Goal: Task Accomplishment & Management: Complete application form

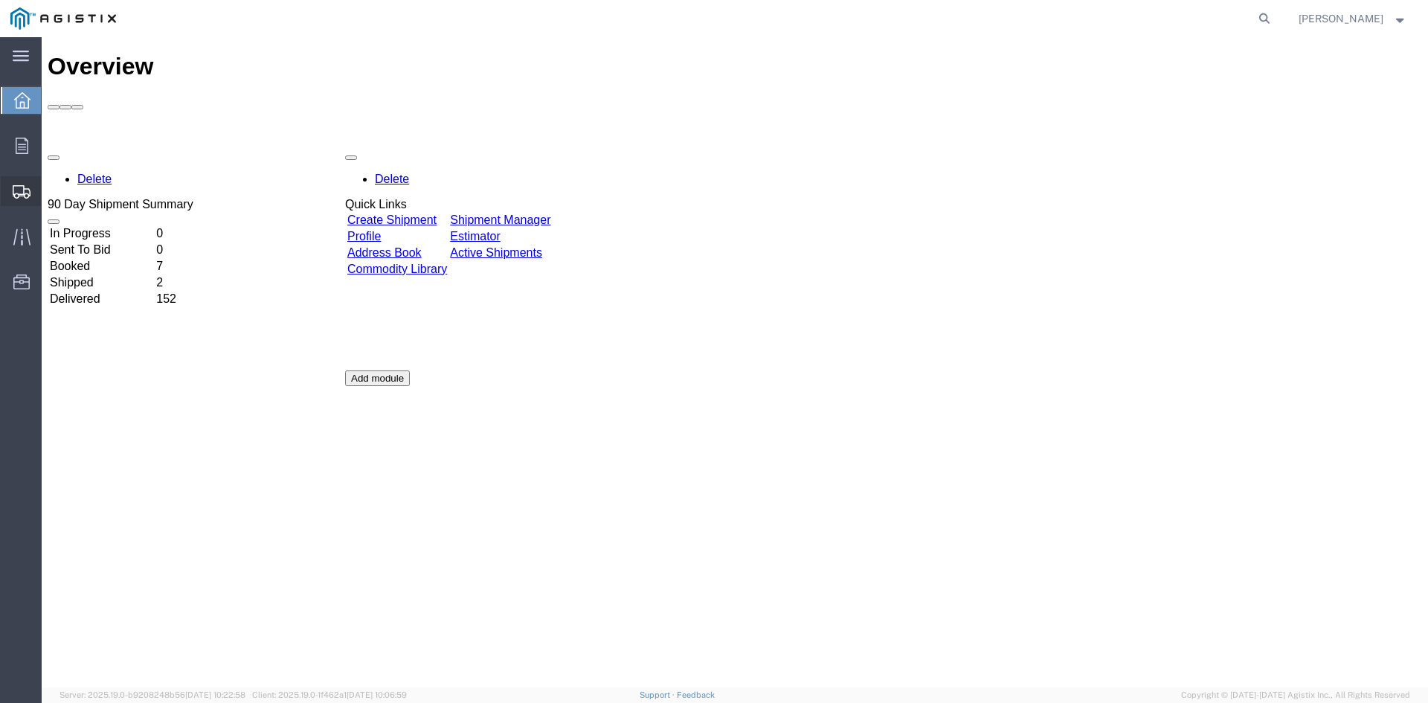
click at [0, 0] on span "Create Shipment" at bounding box center [0, 0] width 0 height 0
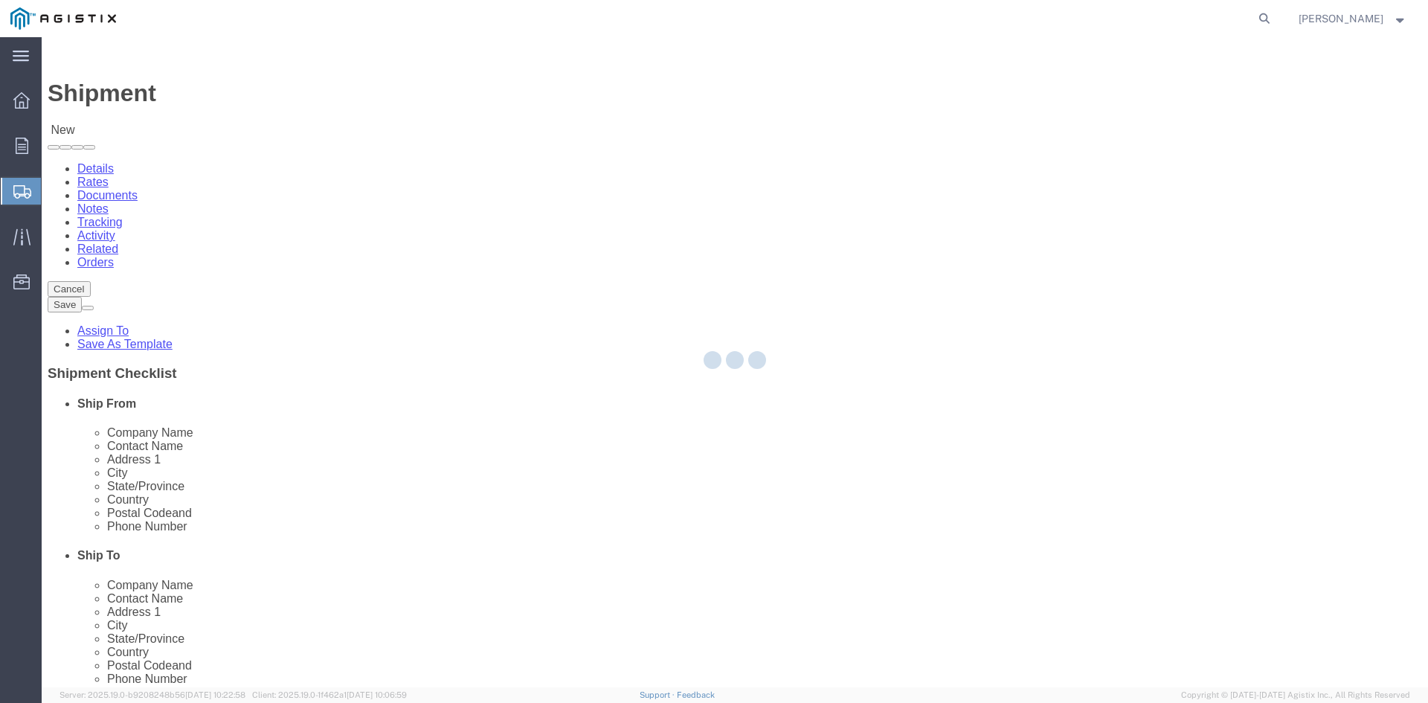
select select
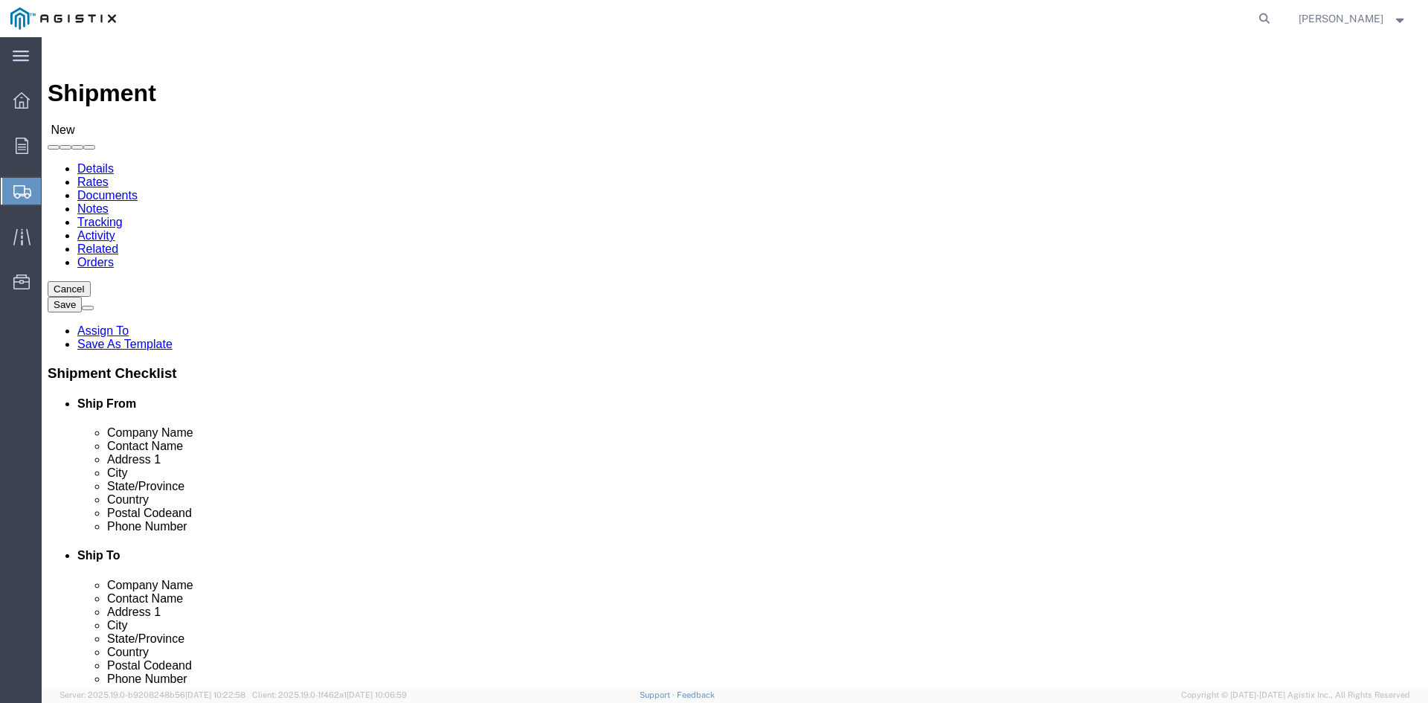
click select "Select PG&E Power Partners"
select select "9596"
click select "Select PG&E Power Partners"
select select
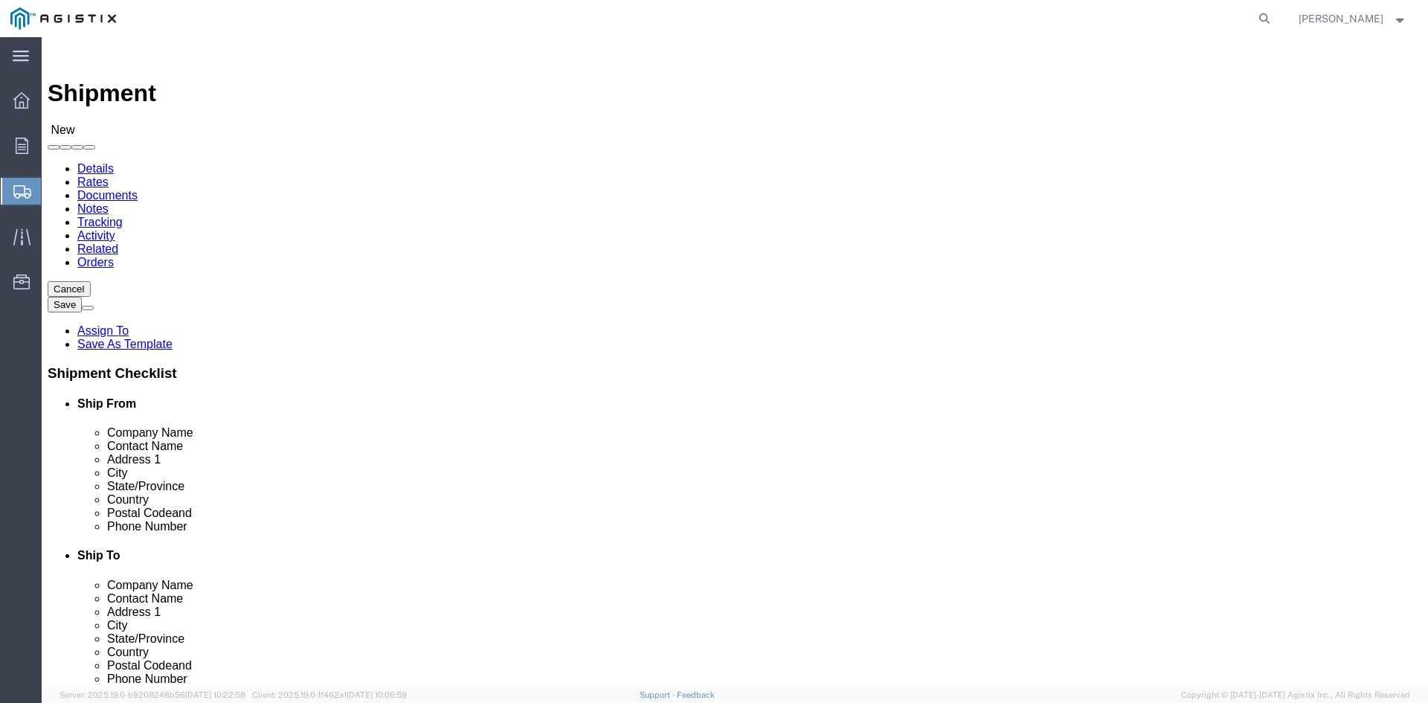
scroll to position [74, 0]
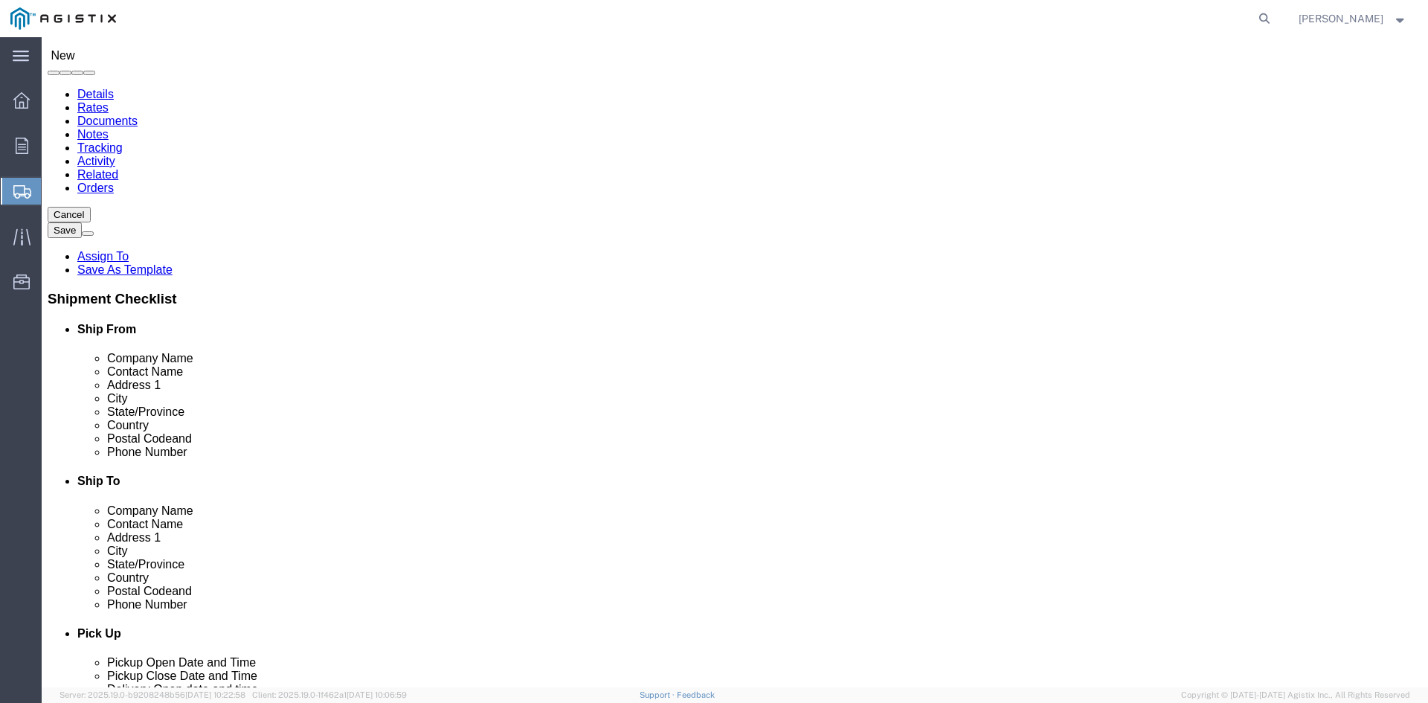
click input "text"
type input "[PERSON_NAME]"
click p "- Power Partners LLC - ([PERSON_NAME]) [STREET_ADDRESS][PERSON_NAME]"
select select "GA"
type input "[PERSON_NAME]"
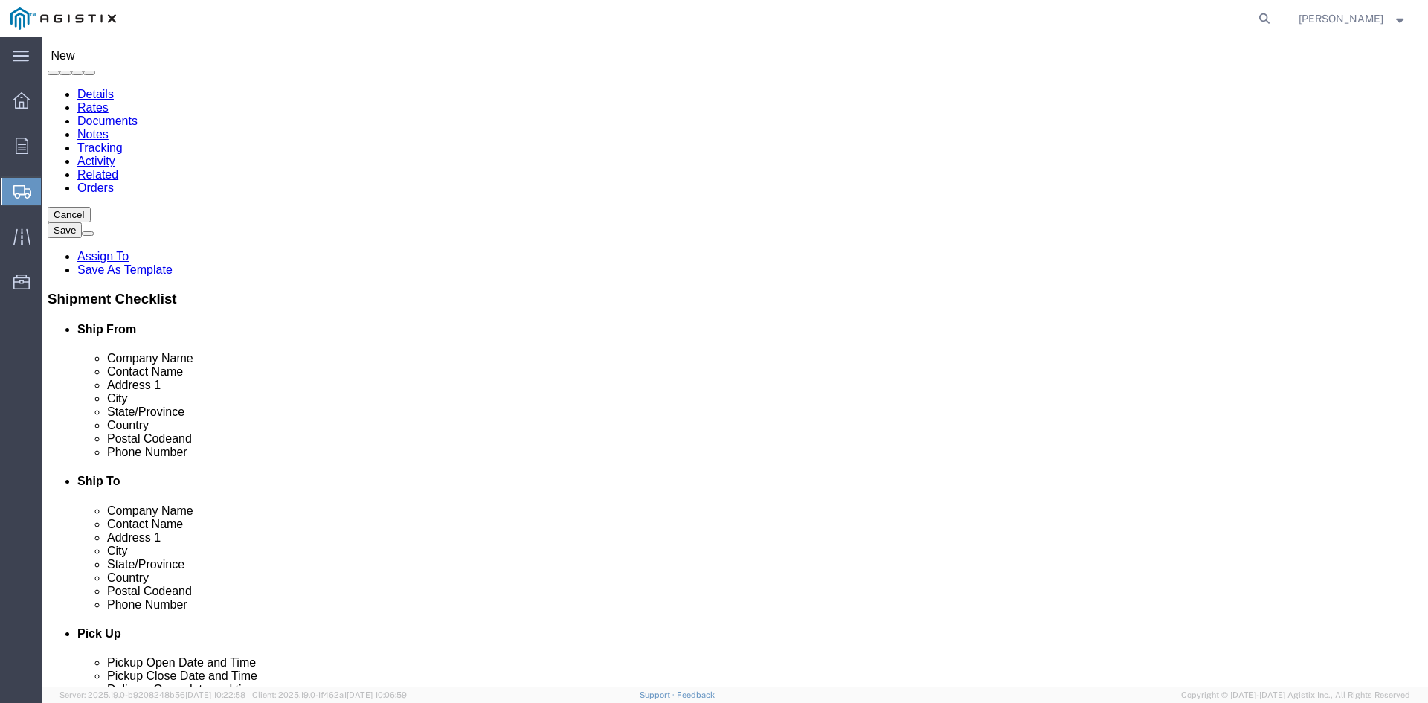
click select "Select All Others [GEOGRAPHIC_DATA] [GEOGRAPHIC_DATA] [GEOGRAPHIC_DATA] [GEOGRA…"
select select "19745"
click select "Select All Others [GEOGRAPHIC_DATA] [GEOGRAPHIC_DATA] [GEOGRAPHIC_DATA] [GEOGRA…"
click input "text"
type input "[PERSON_NAME]"
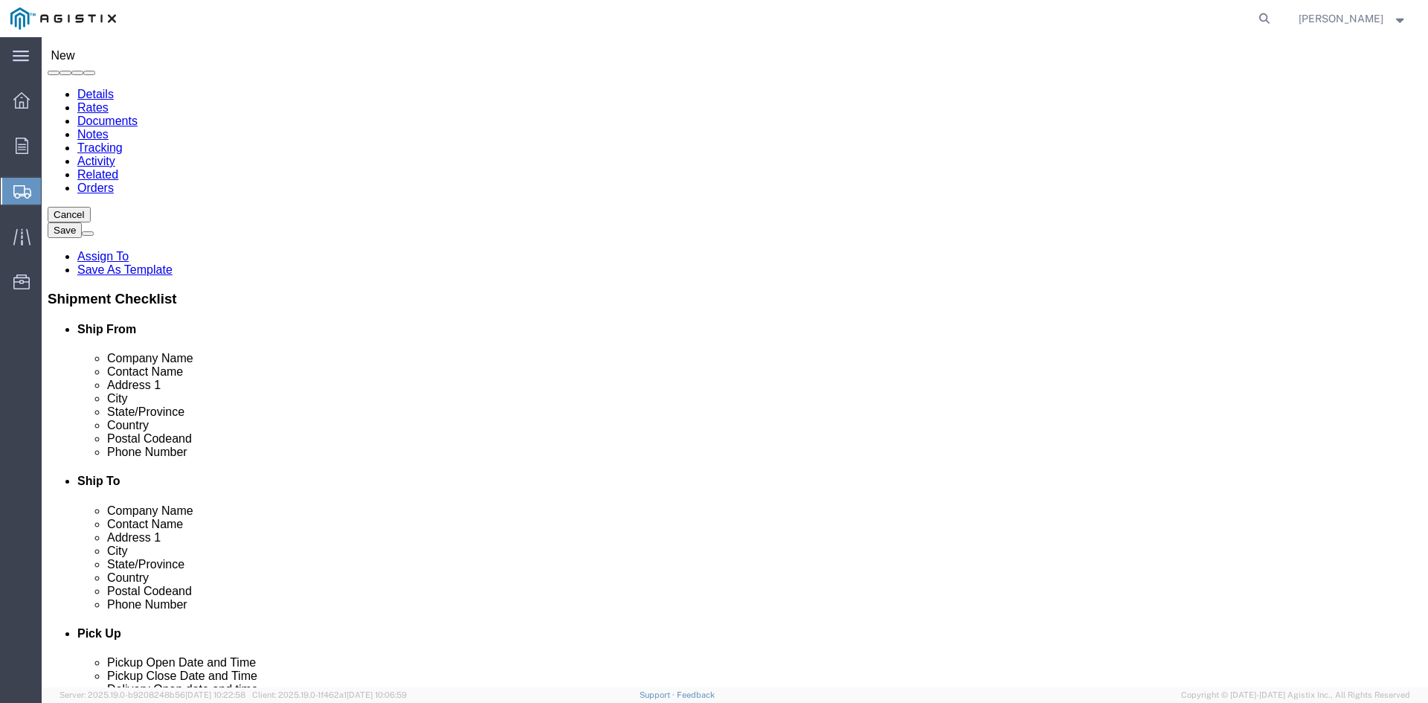
click p "- PG&E - ([PERSON_NAME]) [STREET_ADDRESS]"
select select "CA"
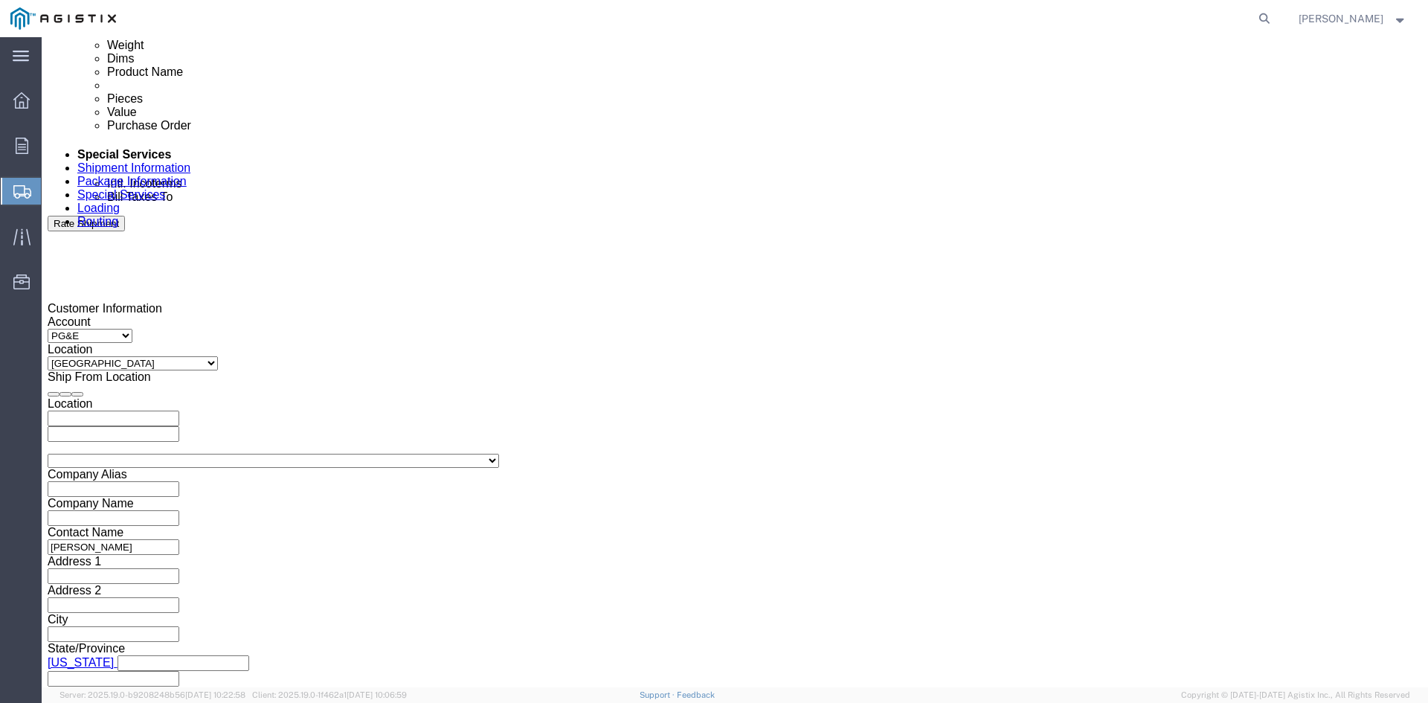
scroll to position [818, 0]
type input "[PERSON_NAME]"
click div "Pickup Start Date Pickup Start Time Pickup Open Date and Time [DATE] 12:00 PM"
click div "[DATE] 12:00 PM"
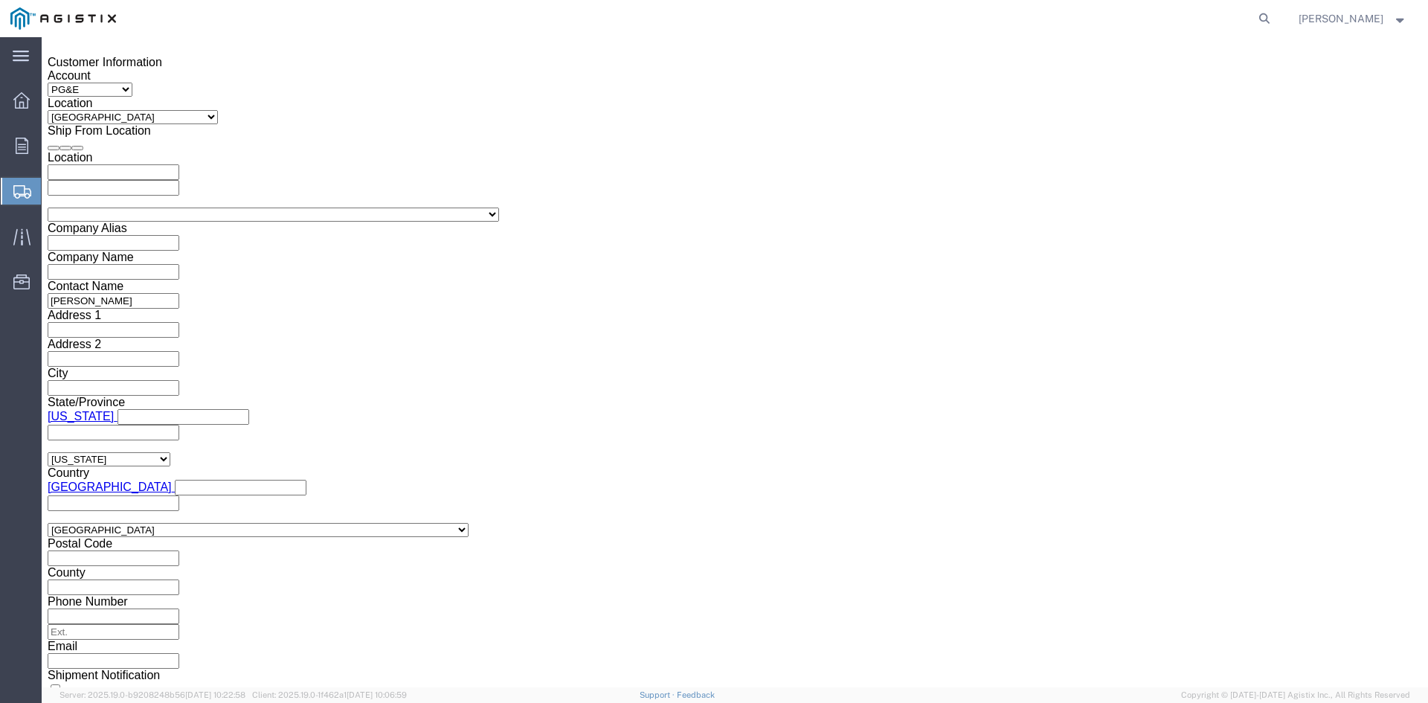
click input "12:00 PM"
click input "11:00 PM"
type input "11:00 AM"
click button "Apply"
click div "[DATE] 12:00 PM"
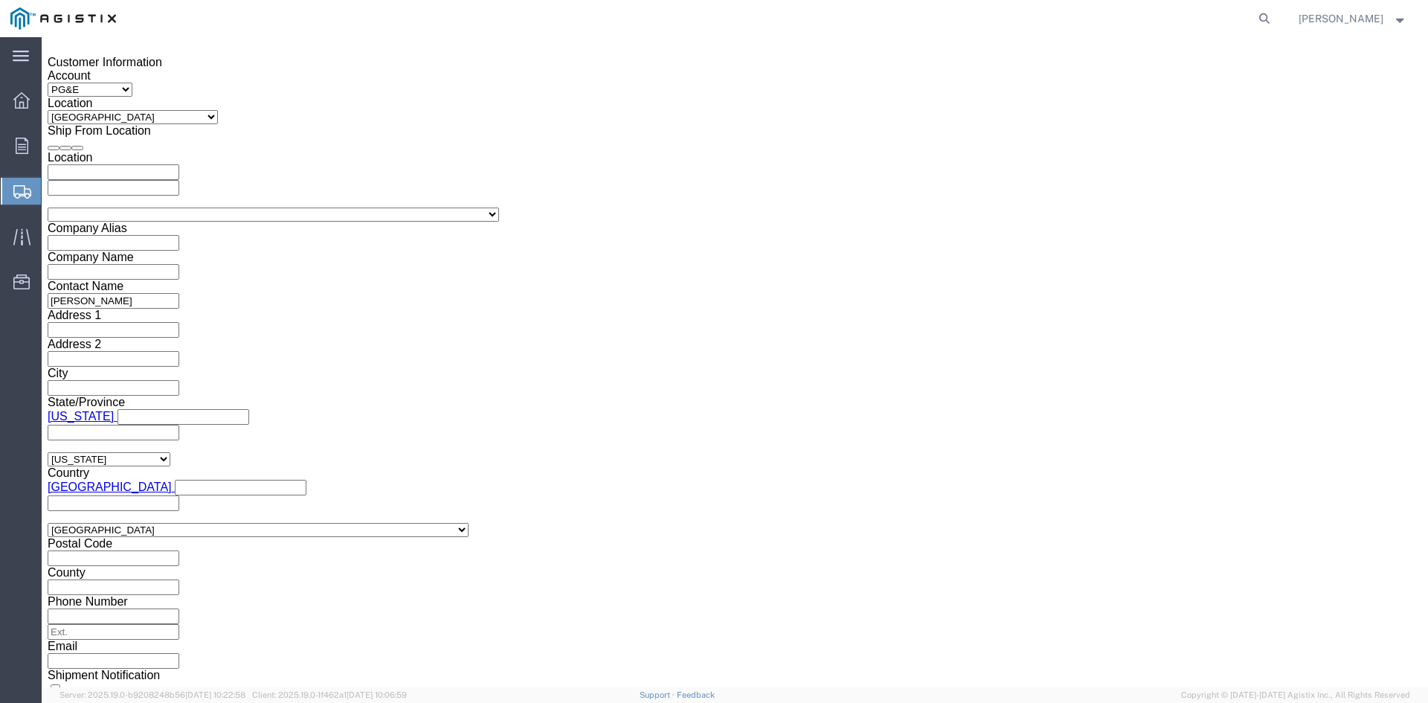
type input "5:00 PM"
click button "Apply"
click div
drag, startPoint x: 632, startPoint y: 410, endPoint x: 712, endPoint y: 411, distance: 79.6
click input "7:00 PM"
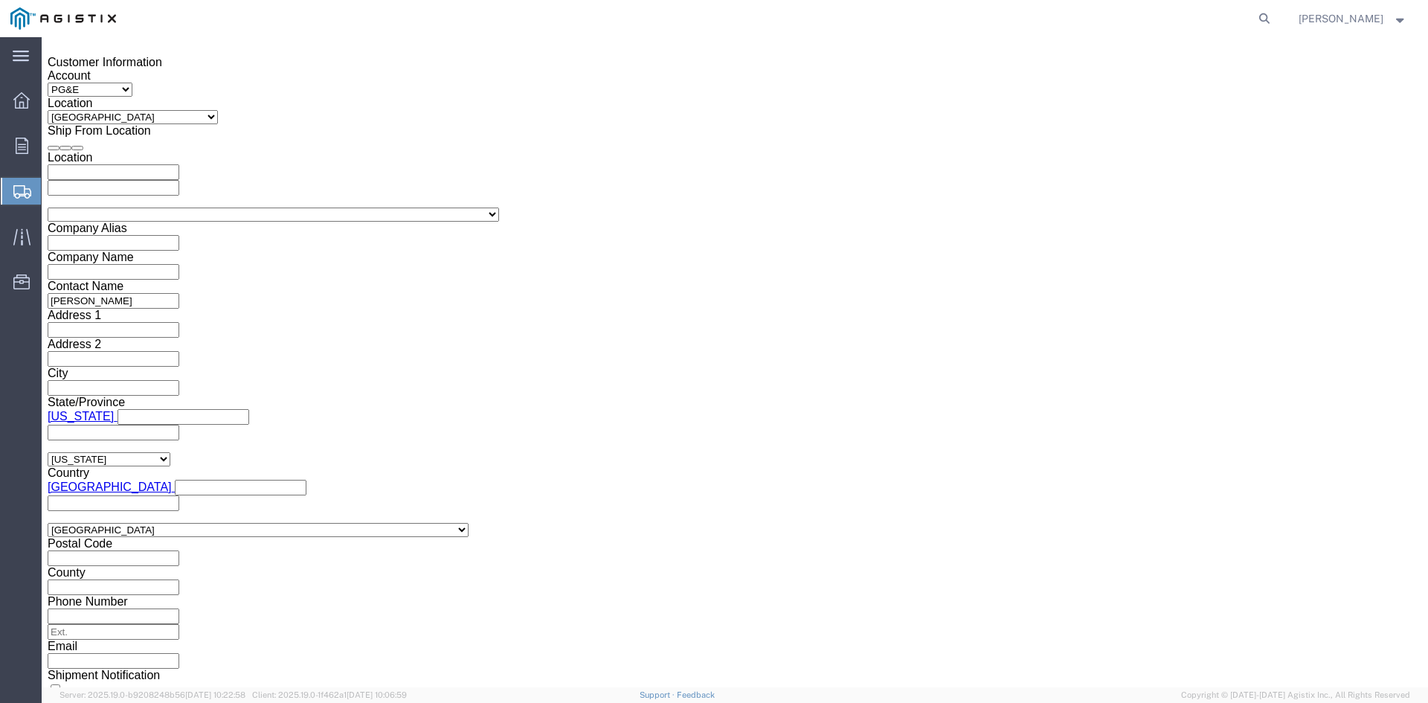
click input "7:30 PM"
type input "7:30 AM"
click button "Apply"
click div
click input "2:30 AM"
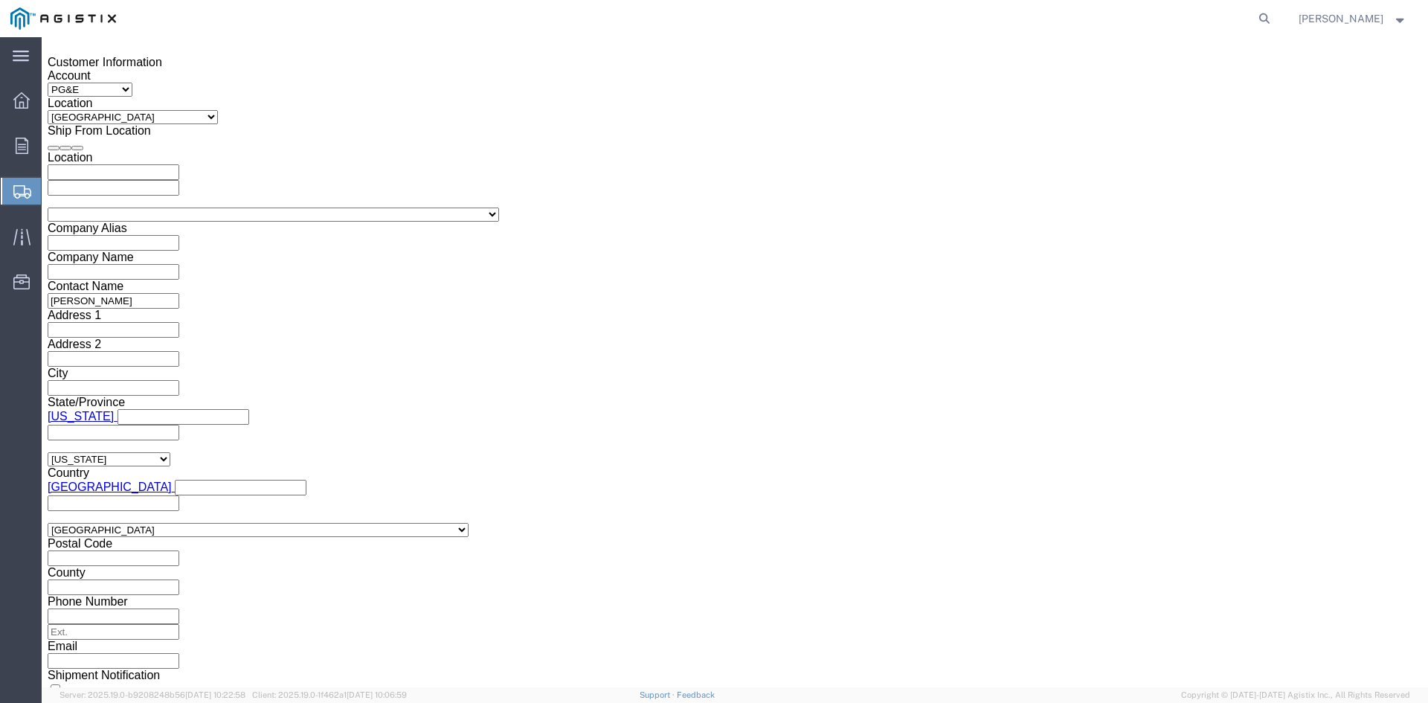
click input "2:00 AM"
type input "2:00 PM"
click button "Apply"
click input "text"
type input "3501387851"
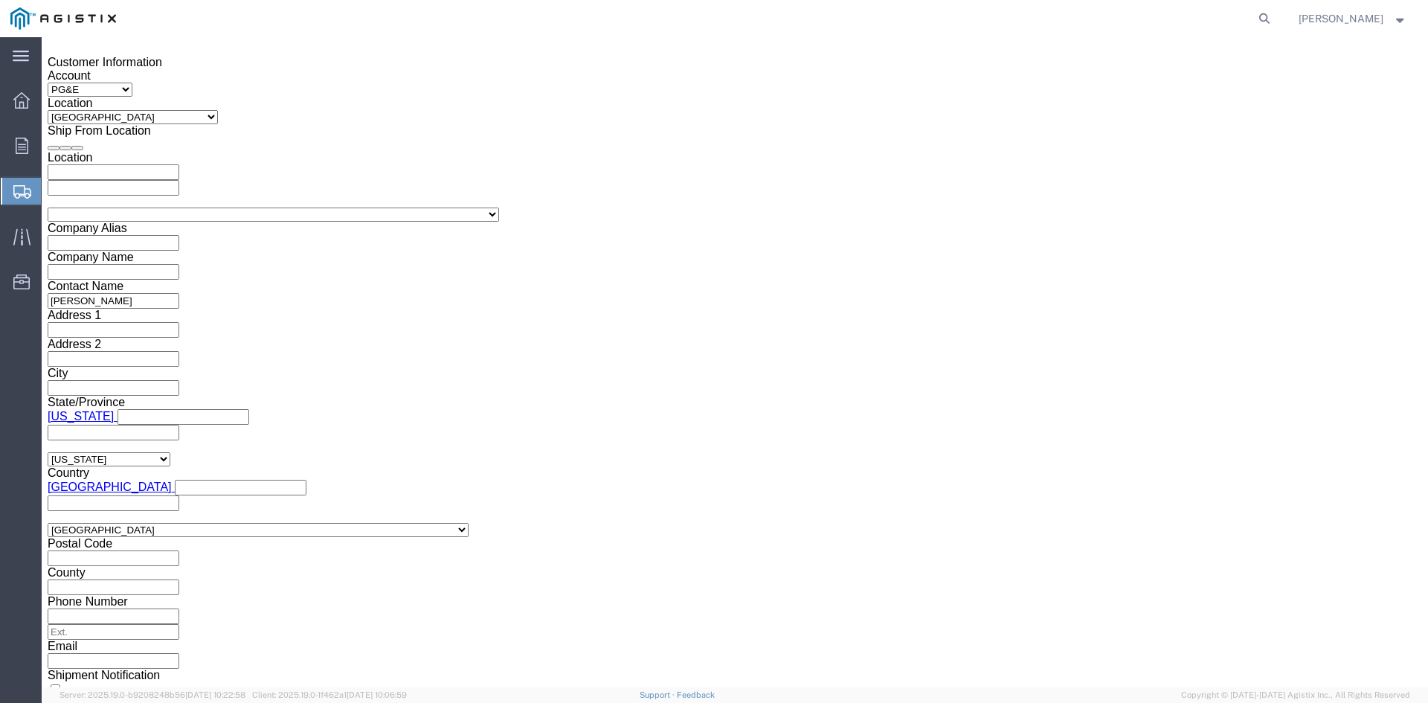
click select "Select Account Type Activity ID Airline Appointment Number ASN Batch Request # …"
select select "BOL"
click select "Select Account Type Activity ID Airline Appointment Number ASN Batch Request # …"
click input "text"
type input "9904611"
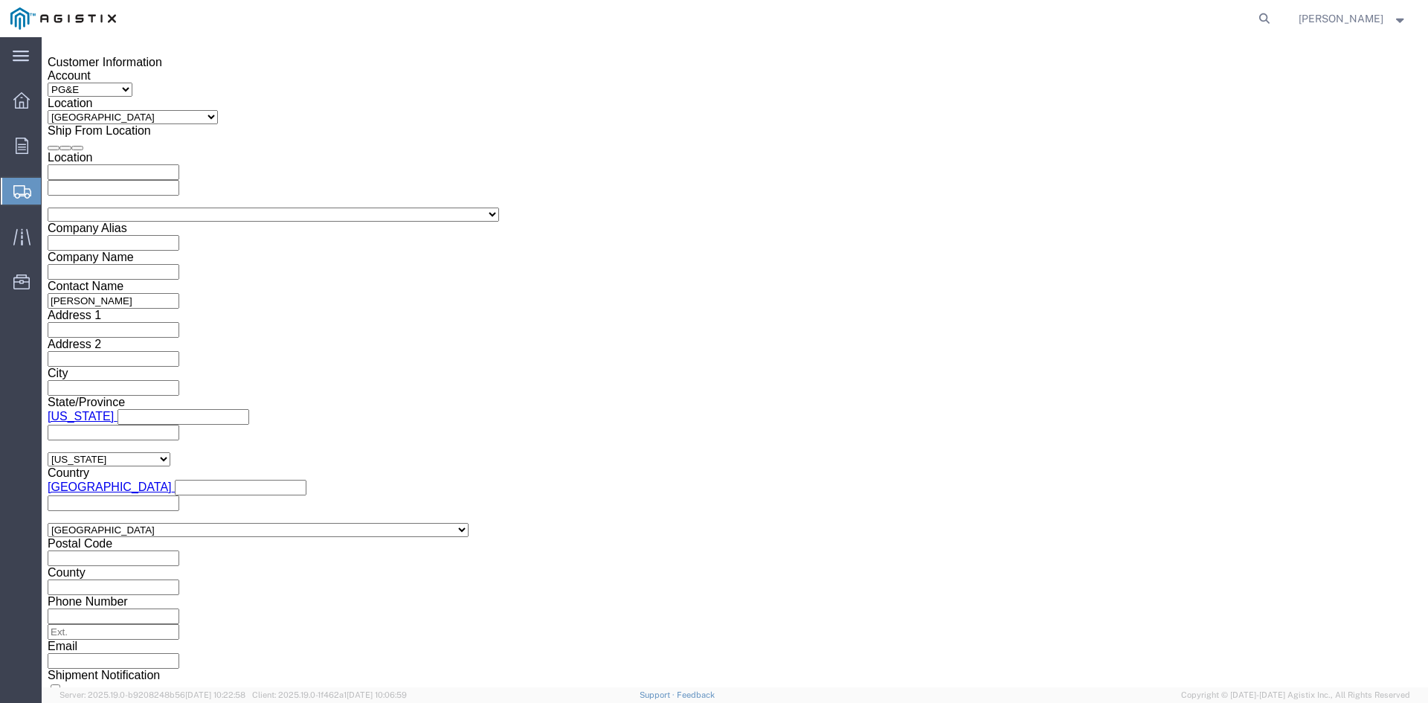
click button "Continue"
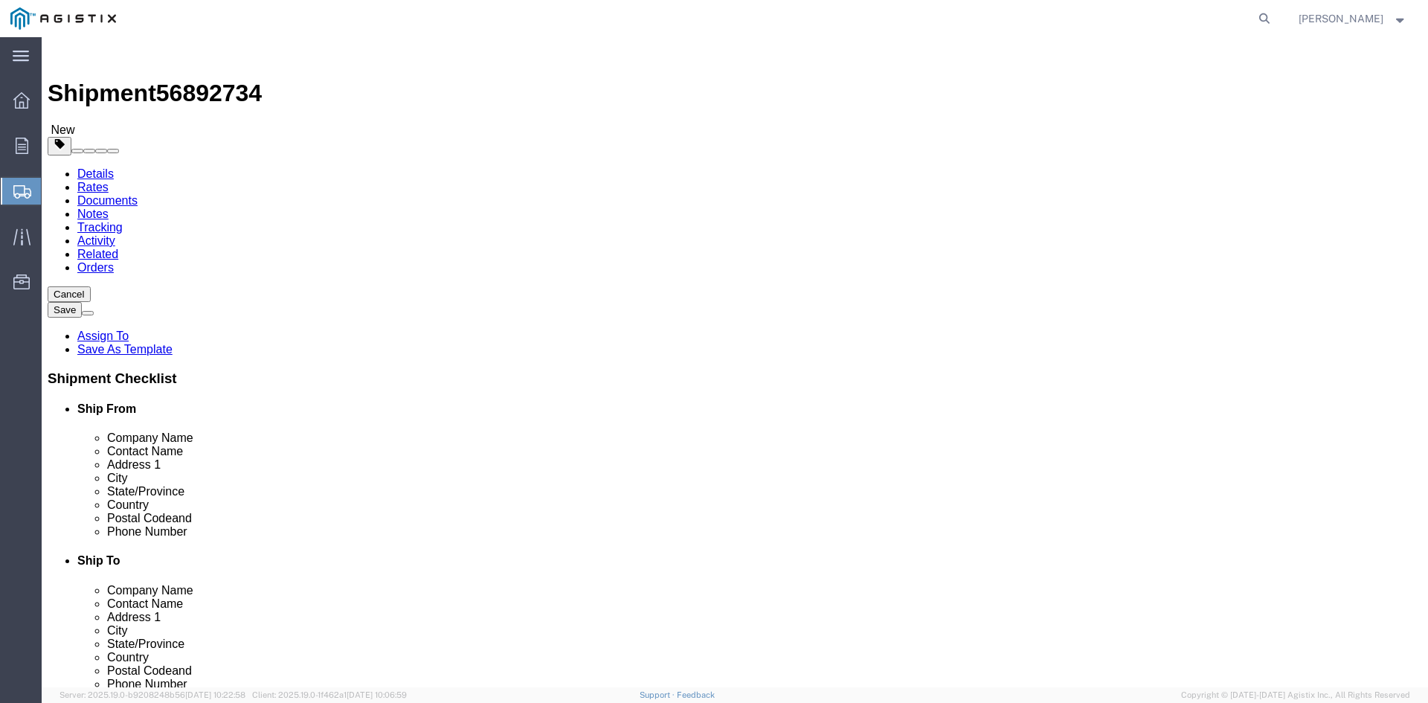
click select "Select Bulk Bundle(s) Cardboard Box(es) Carton(s) Crate(s) Drum(s) (Fiberboard)…"
select select "PSNS"
click select "Select Bulk Bundle(s) Cardboard Box(es) Carton(s) Crate(s) Drum(s) (Fiberboard)…"
drag, startPoint x: 216, startPoint y: 285, endPoint x: 232, endPoint y: 286, distance: 15.7
click input "text"
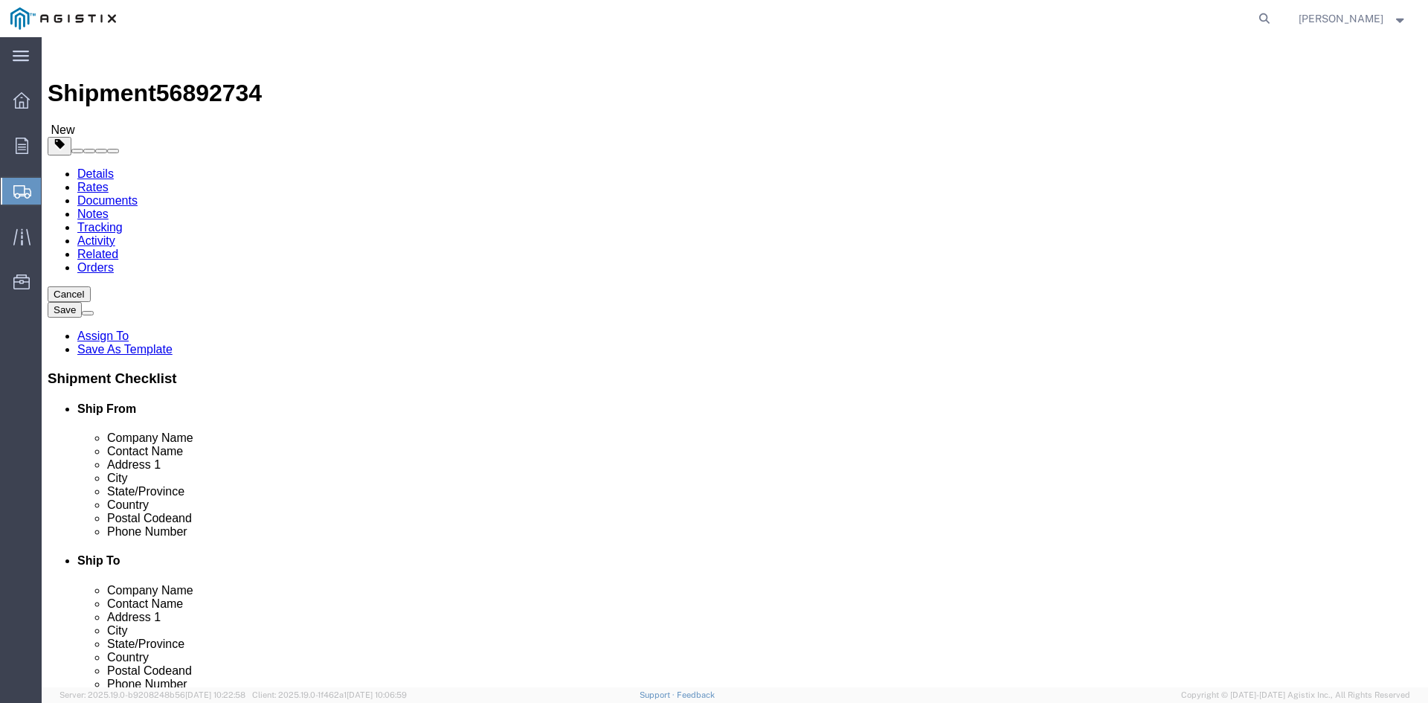
type input "1"
drag, startPoint x: 216, startPoint y: 312, endPoint x: 193, endPoint y: 291, distance: 31.0
click div "Number Number of packages of specified package type and dimensions 1"
type input "18"
click input "text"
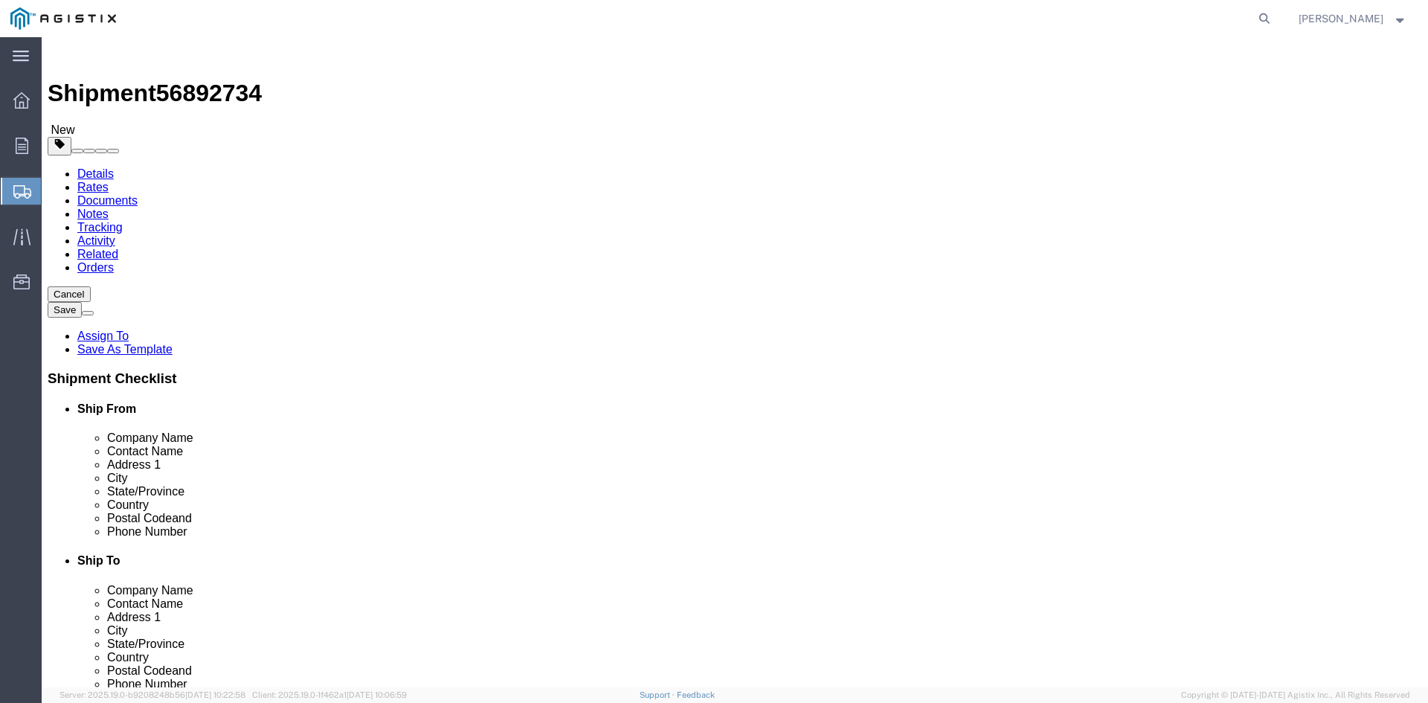
type input "40"
click input "text"
type input "44"
click input "text"
type input "67.00"
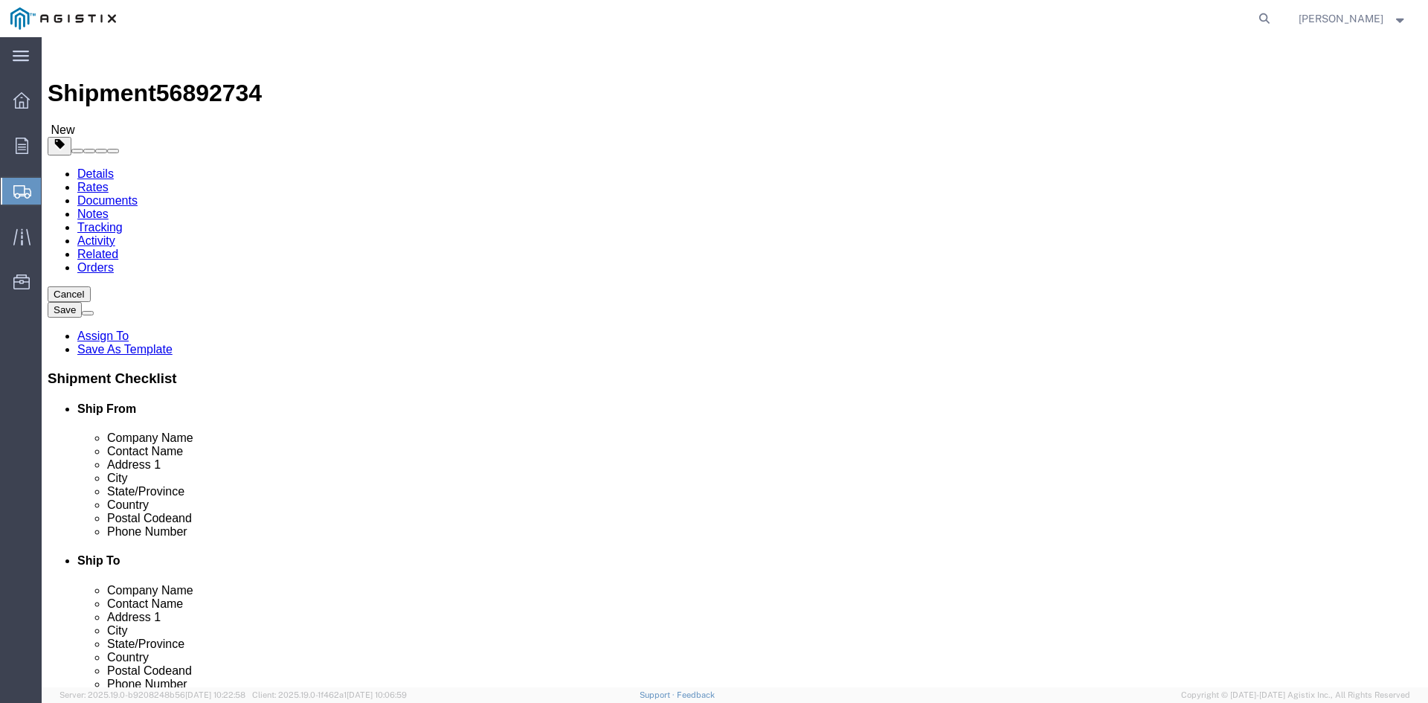
drag, startPoint x: 237, startPoint y: 371, endPoint x: 150, endPoint y: 371, distance: 87.8
click div "Weight 0.00 Select kgs lbs Ship. t°"
type input "31872.55"
click link "Add Content"
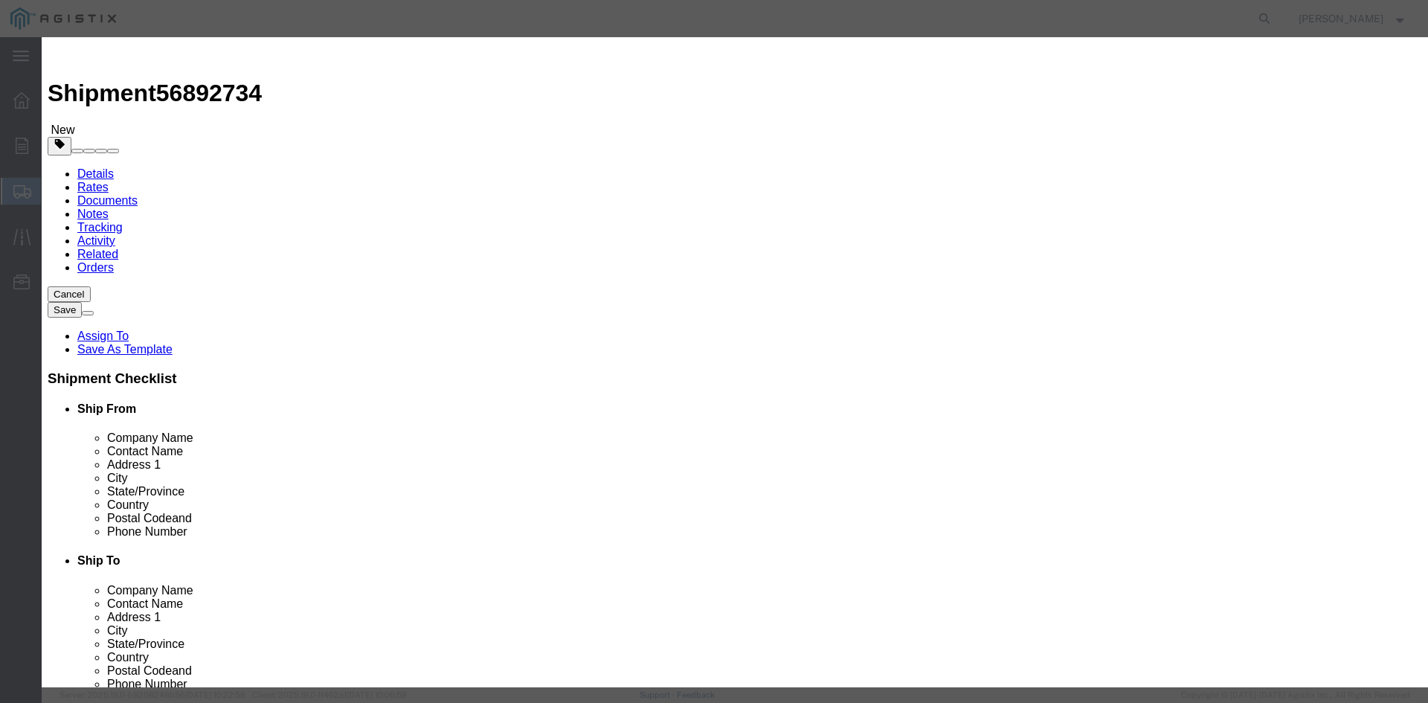
click input "text"
click input "Overhead Traansformer"
drag, startPoint x: 556, startPoint y: 111, endPoint x: 411, endPoint y: 112, distance: 144.3
click div "Product Name Overhead Transformer"
type input "Overhead Transformer"
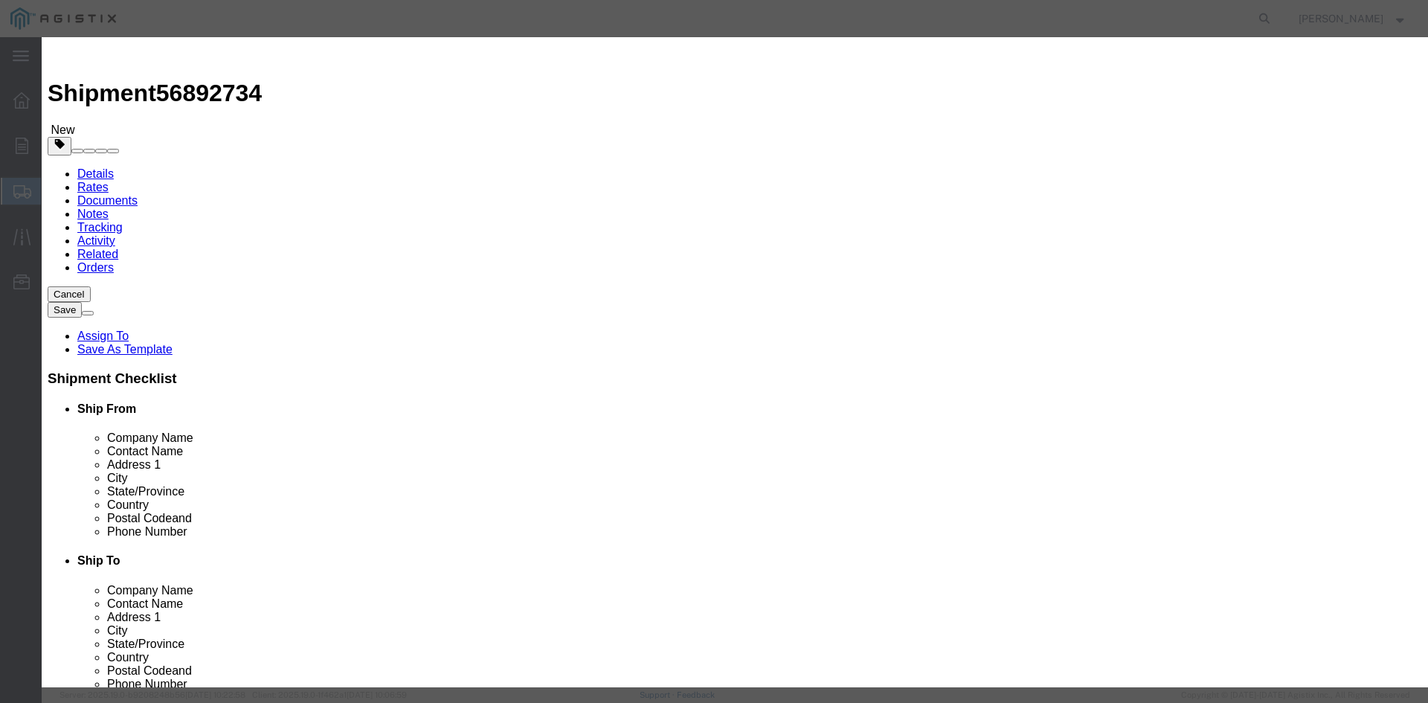
drag, startPoint x: 451, startPoint y: 138, endPoint x: 428, endPoint y: 140, distance: 23.1
click div "0"
type input "18"
drag, startPoint x: 445, startPoint y: 170, endPoint x: 460, endPoint y: 166, distance: 15.3
click input "text"
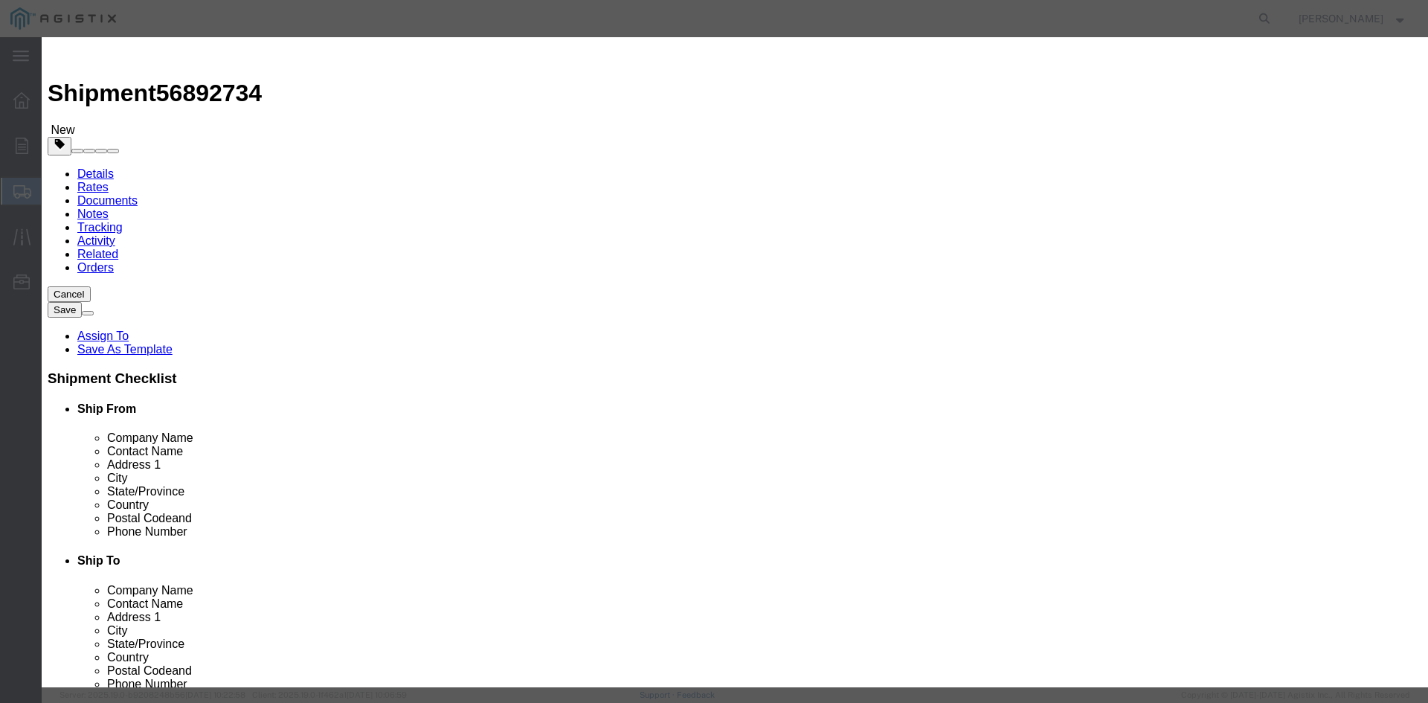
type input "1"
click select "Select 50 55 60 65 70 85 92.5 100 125 175 250 300 400"
select select "55"
click select "Select 50 55 60 65 70 85 92.5 100 125 175 250 300 400"
click button "Save & Close"
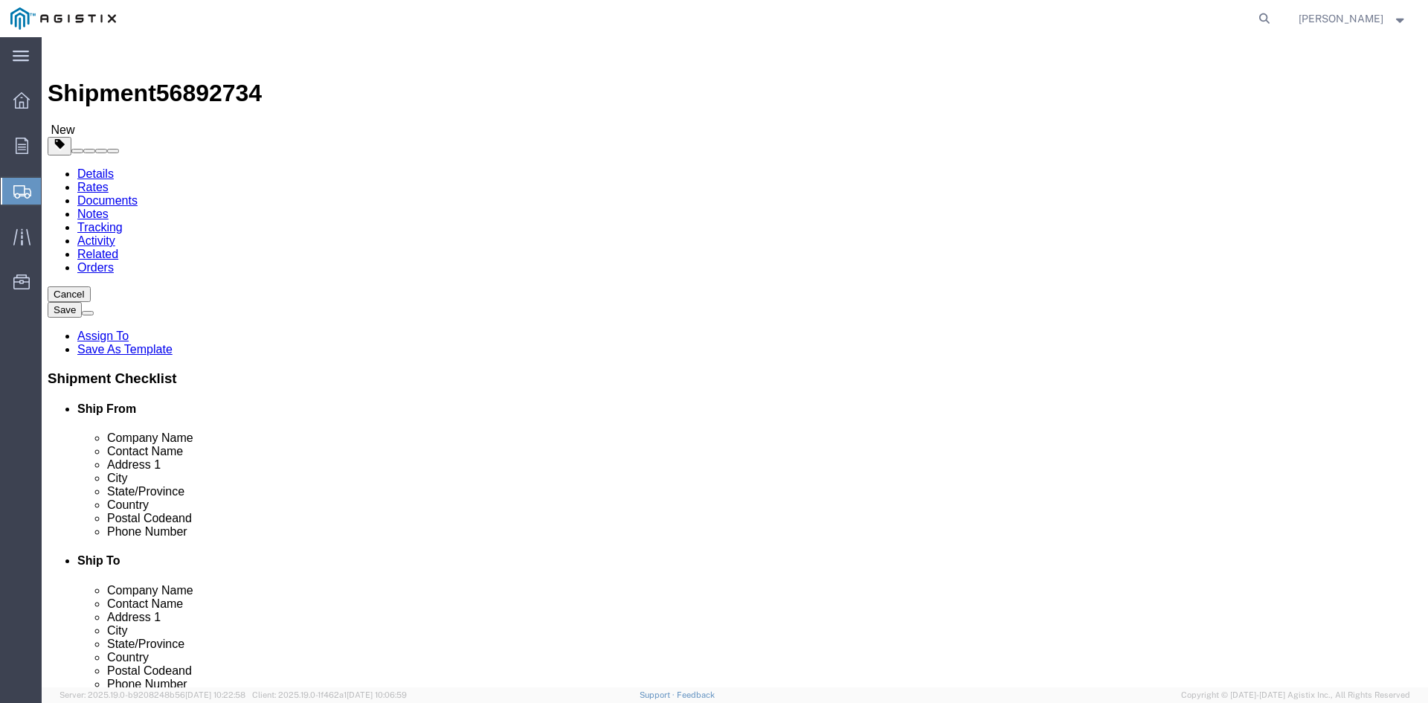
click link "Add Package"
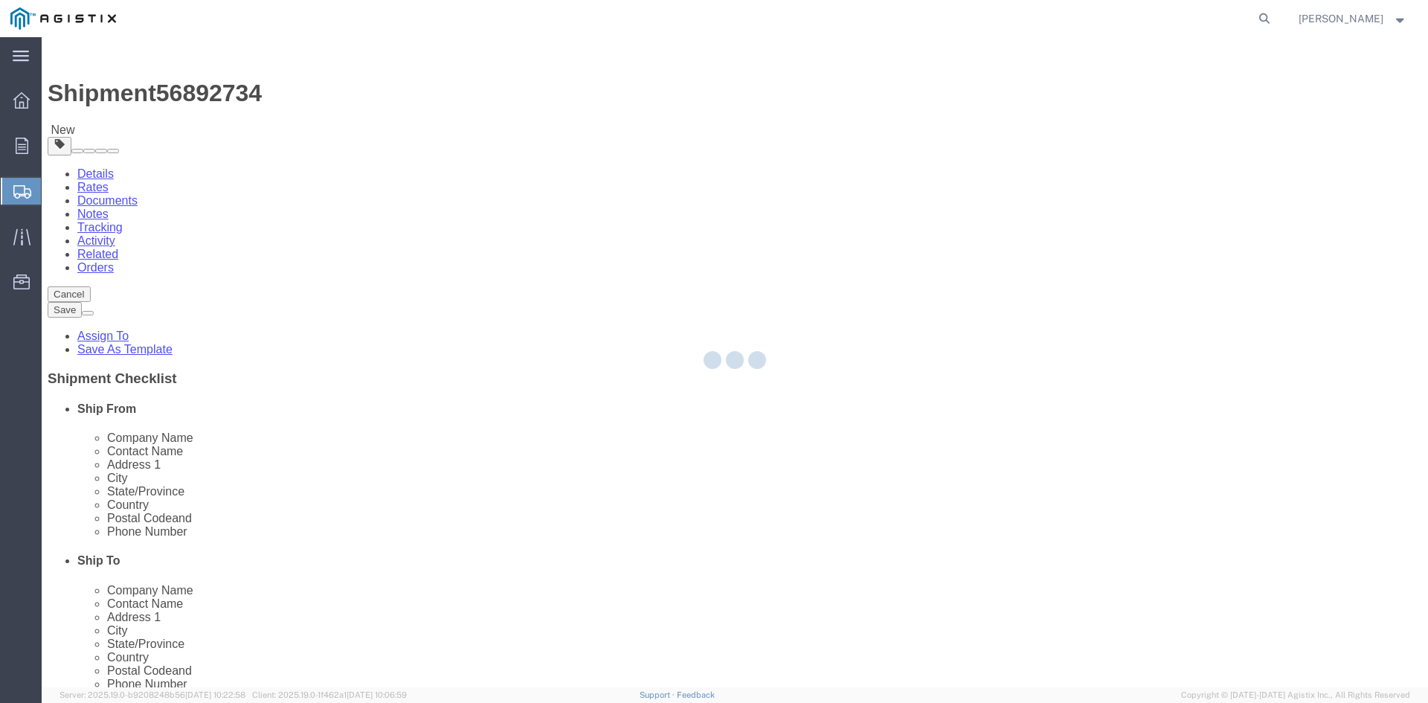
select select "PSNS"
select select "CBOX"
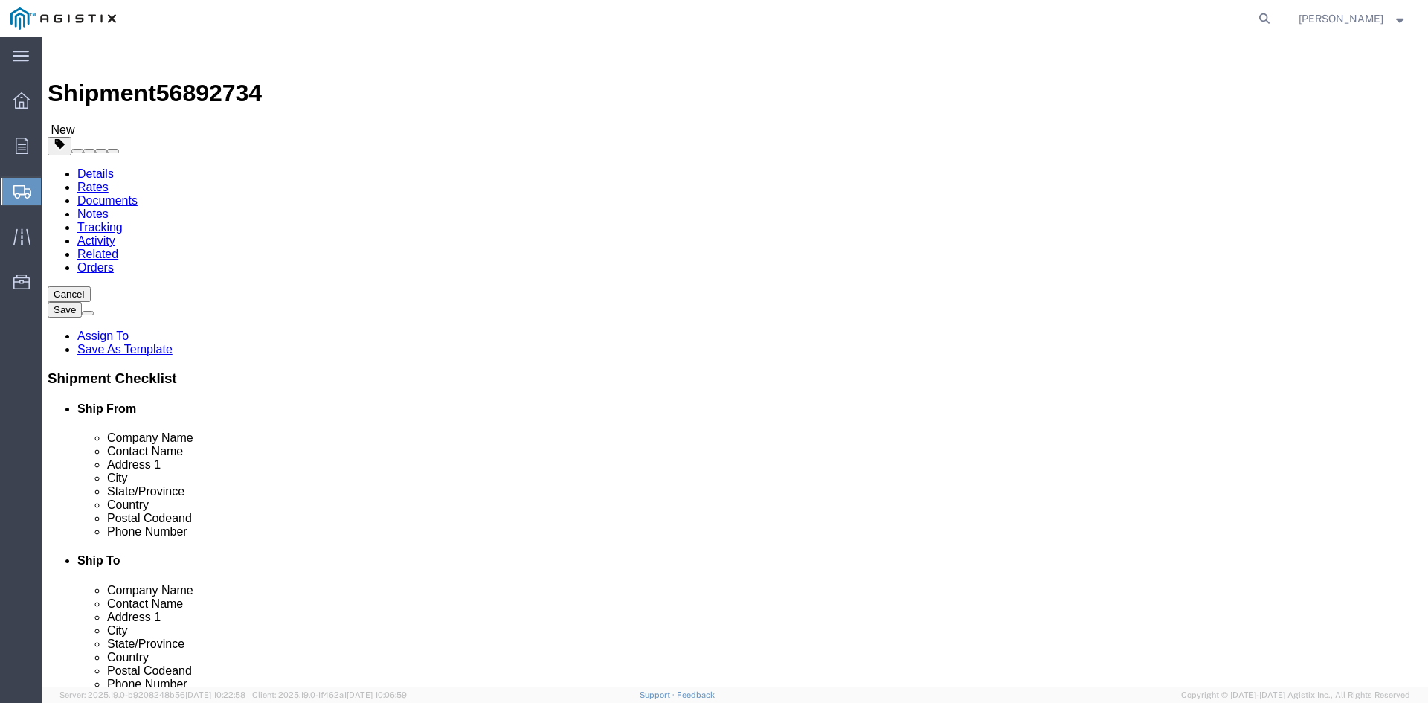
click span "button"
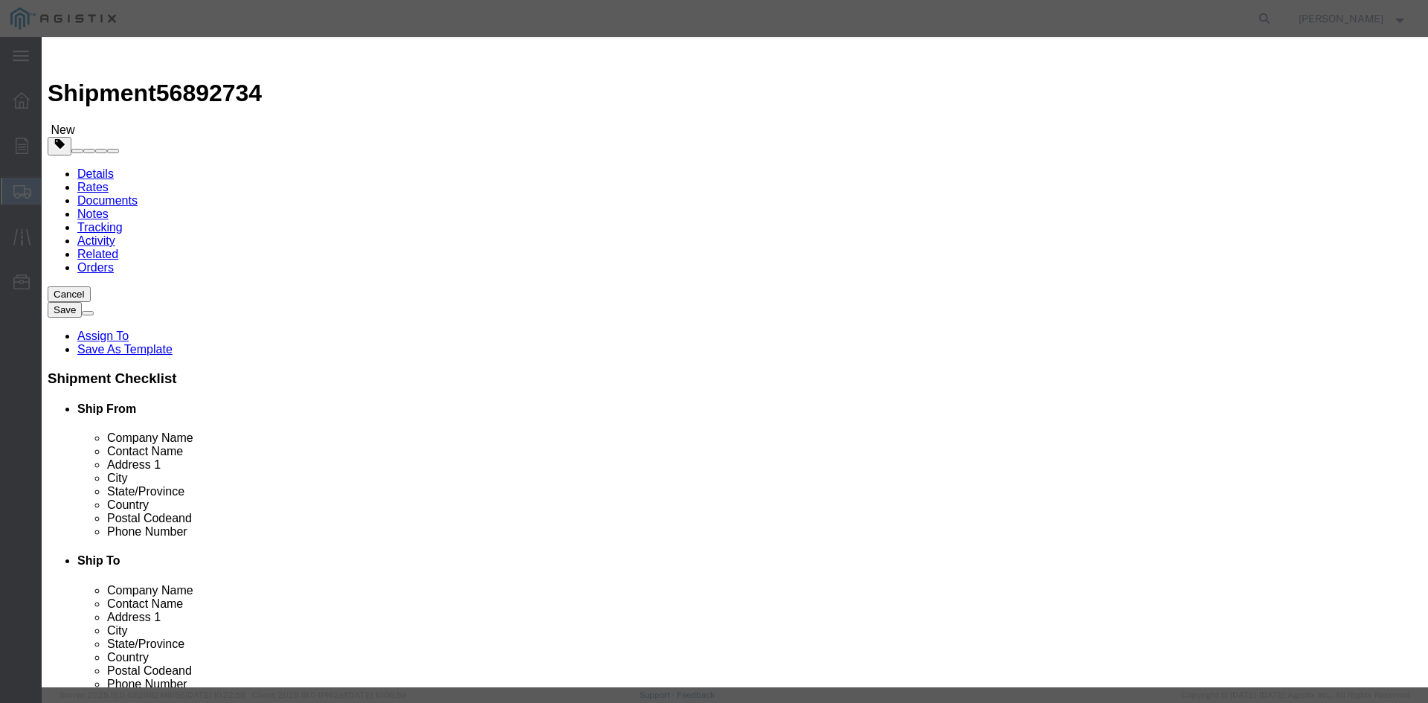
click button "Yes"
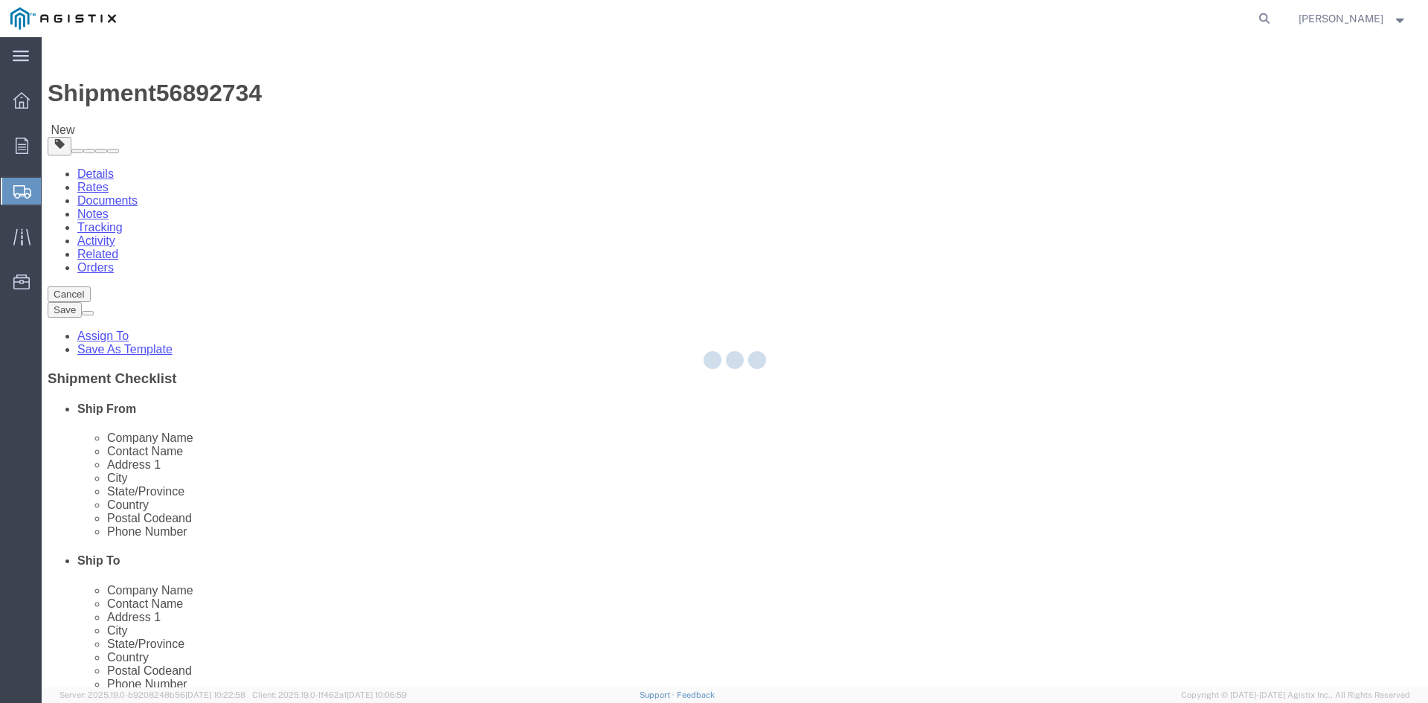
select select "PSNS"
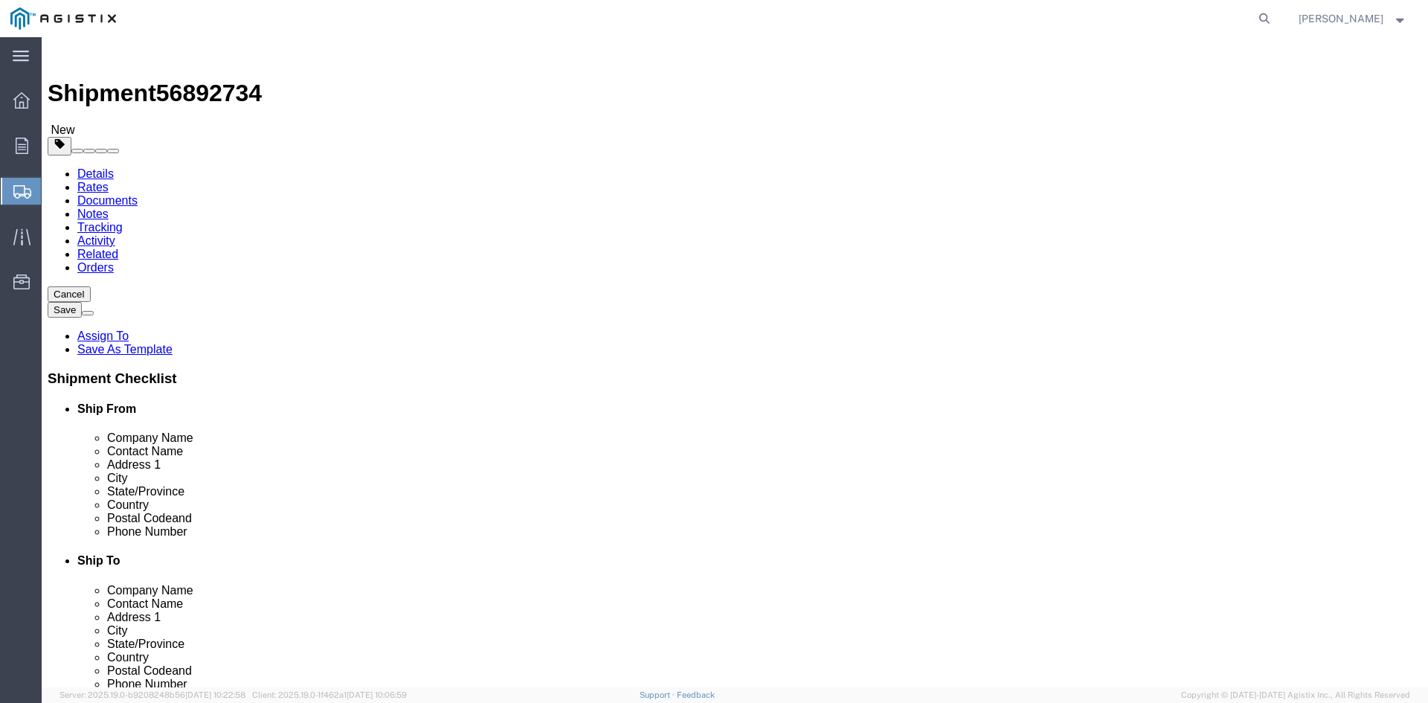
click icon
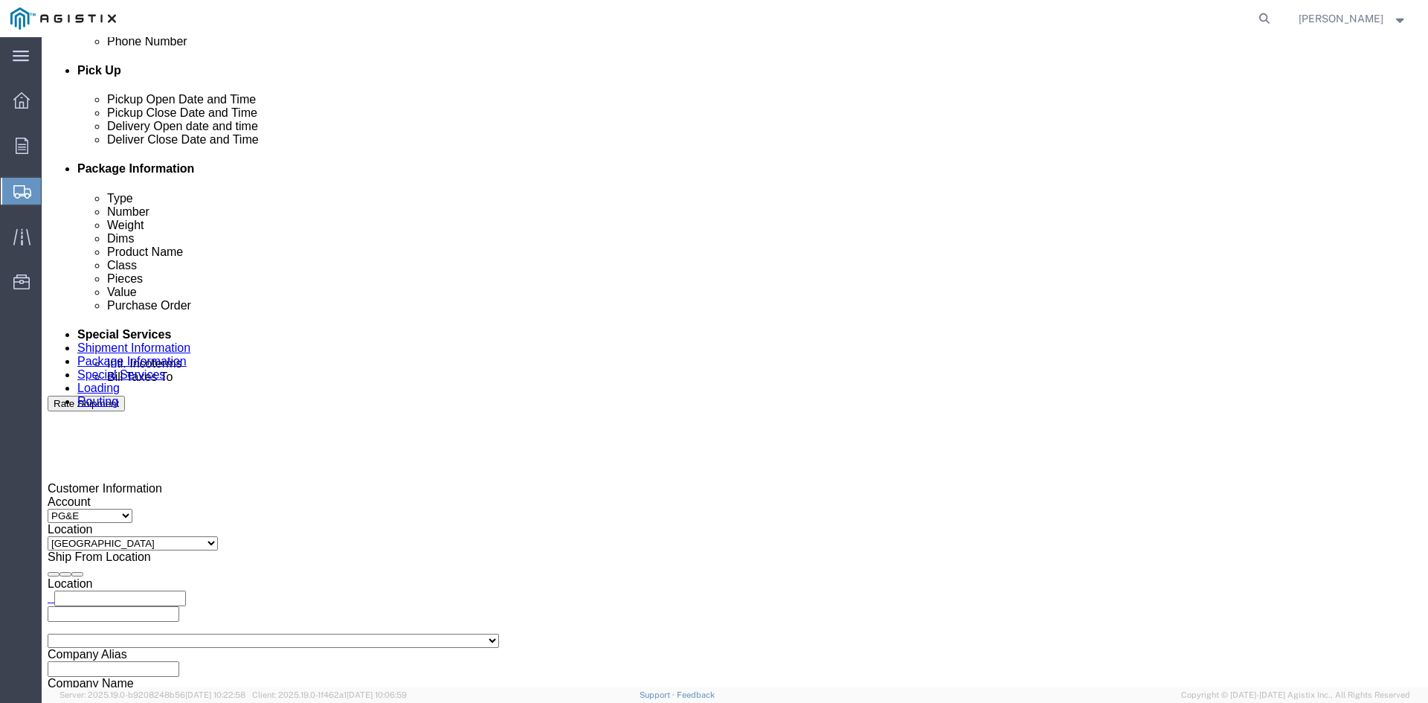
scroll to position [670, 0]
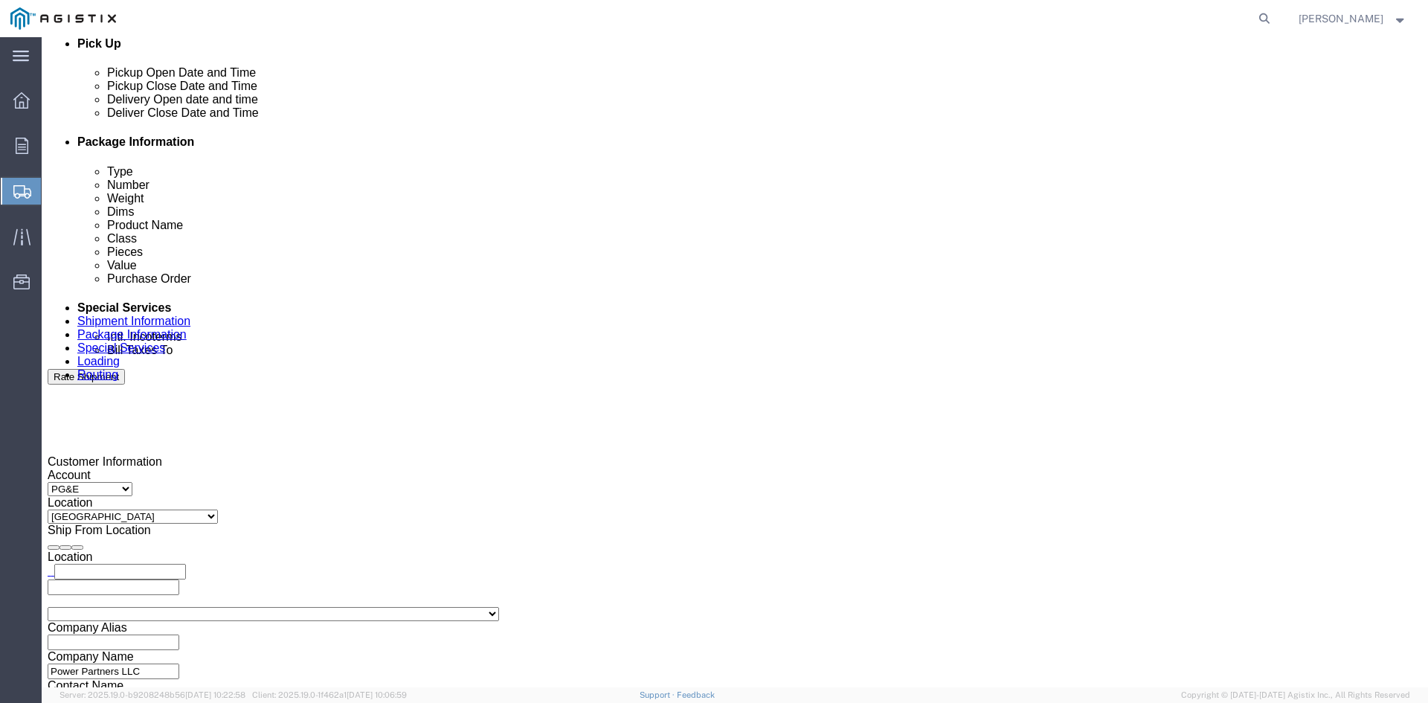
click input "text"
type input "[EMAIL_ADDRESS][DOMAIN_NAME]"
type input "sh"
type input "ke"
type input "pr"
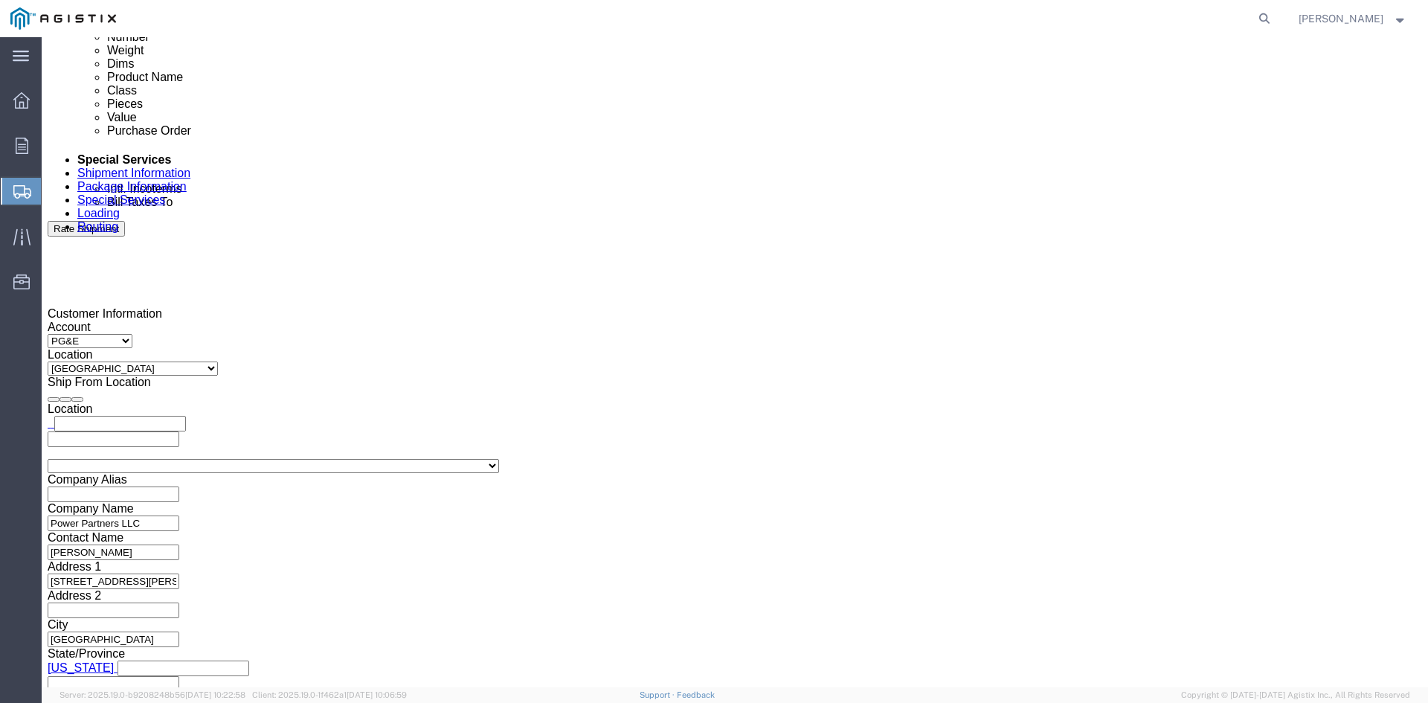
scroll to position [818, 0]
click button "Rate Shipment"
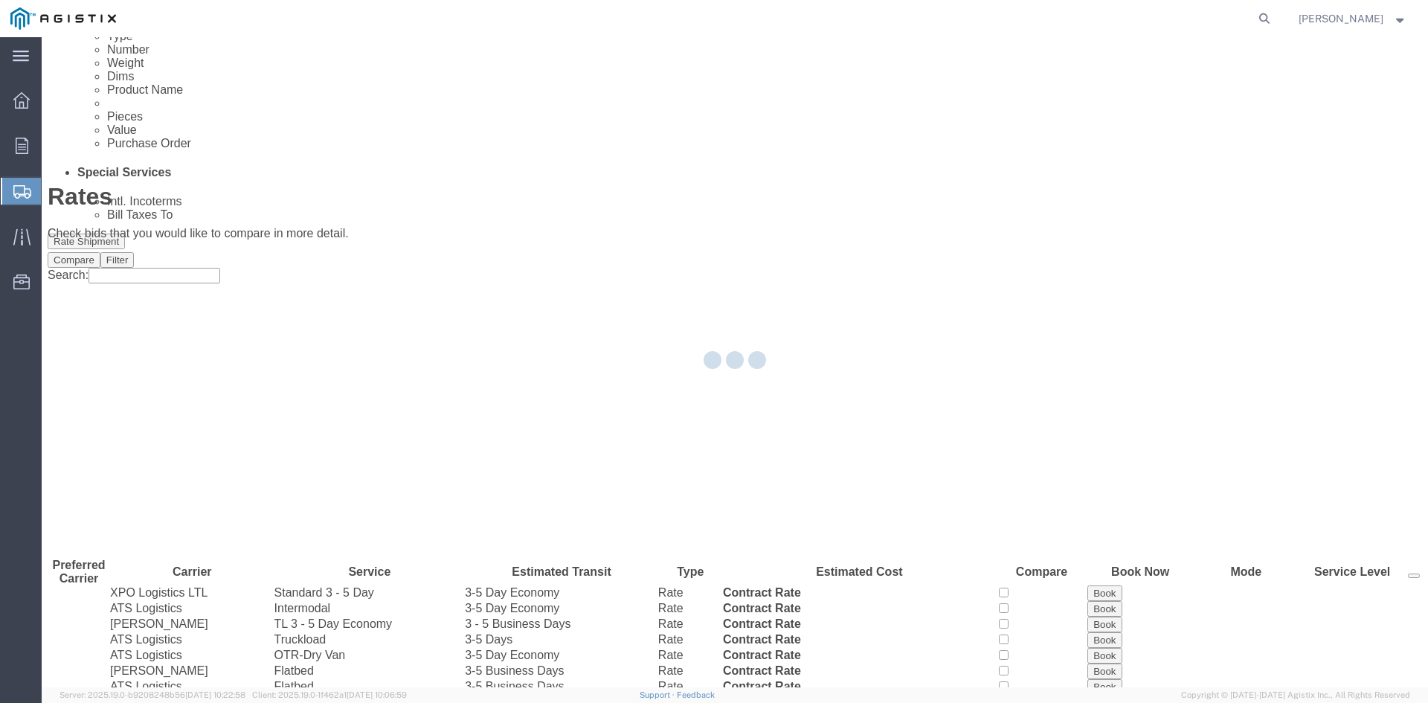
scroll to position [0, 0]
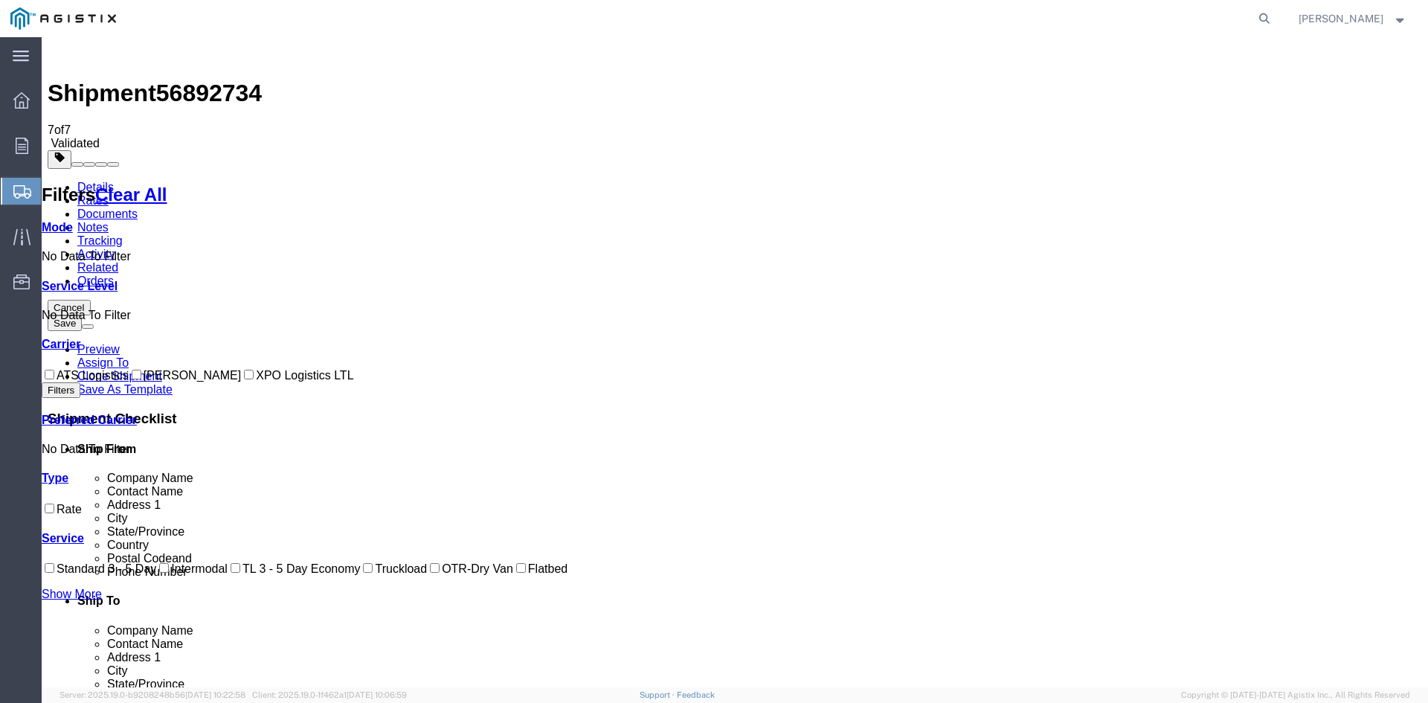
click at [132, 370] on input "[PERSON_NAME]" at bounding box center [137, 375] width 10 height 10
checkbox input "true"
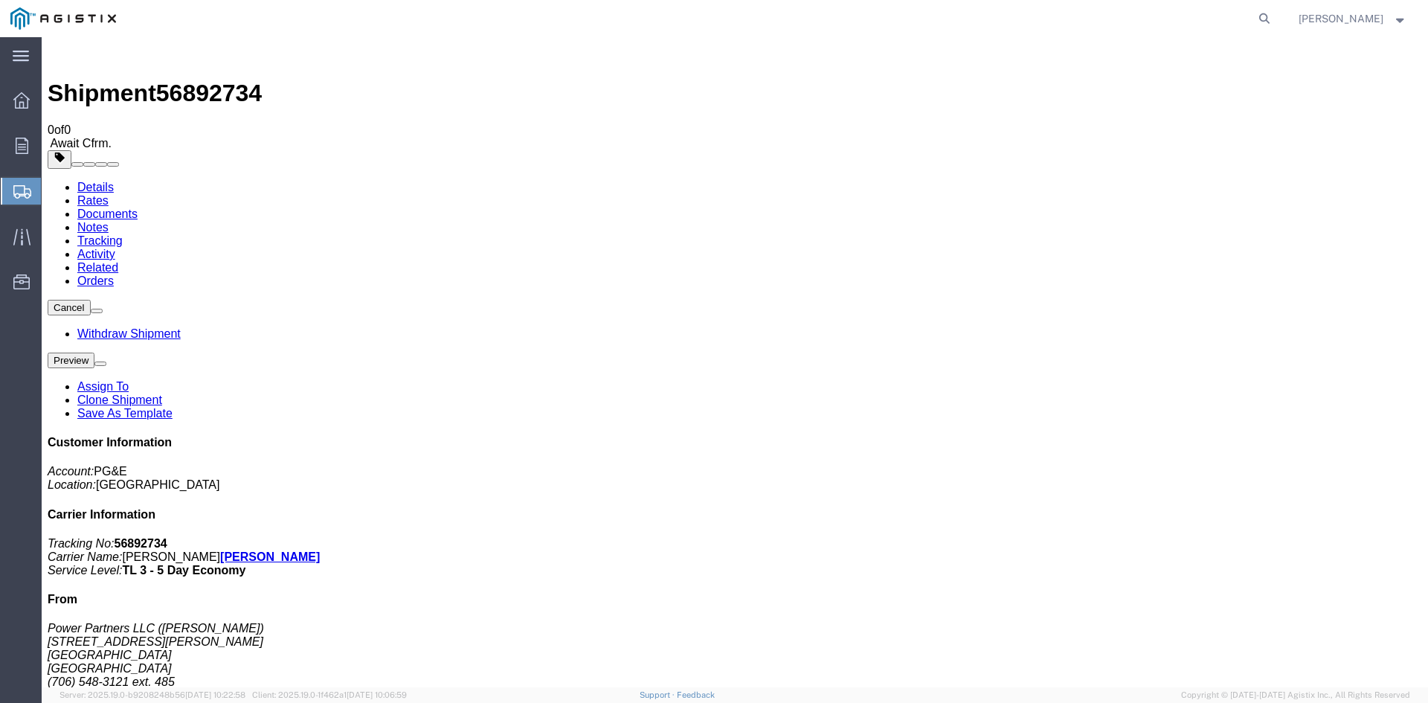
click at [0, 0] on span "Create Shipment" at bounding box center [0, 0] width 0 height 0
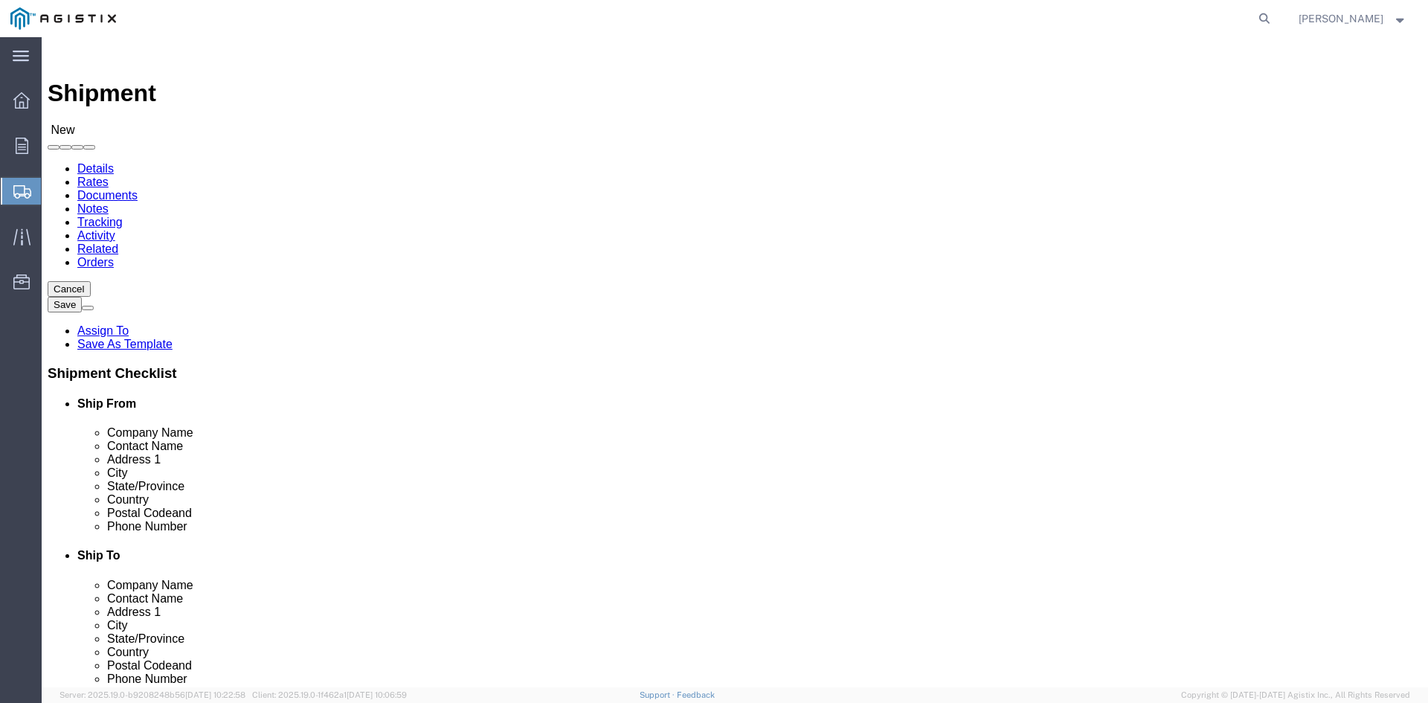
click select "Select PG&E Power Partners"
select select "9596"
click select "Select PG&E Power Partners"
select select
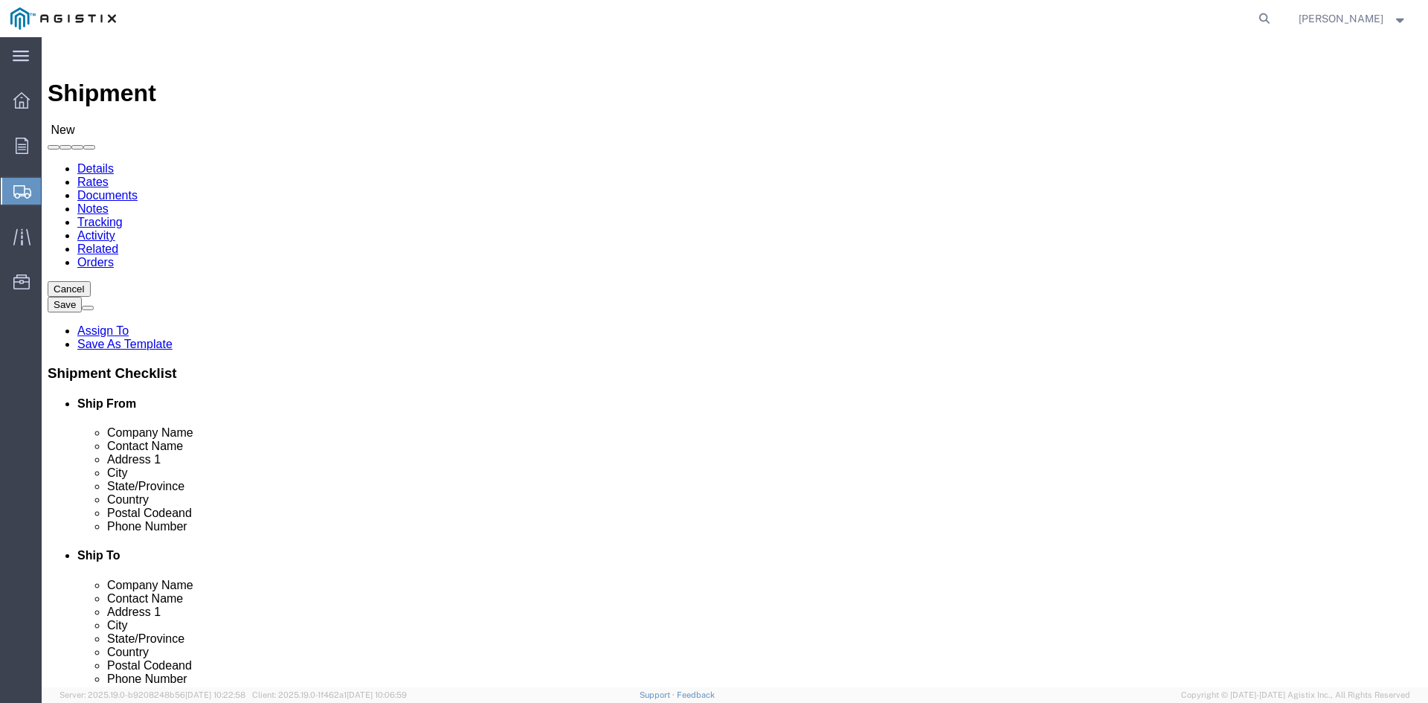
click input "text"
type input "[PERSON_NAME]"
click p "- Power Partners LLC - ([PERSON_NAME]) [STREET_ADDRESS][PERSON_NAME]"
select select "GA"
type input "[PERSON_NAME]"
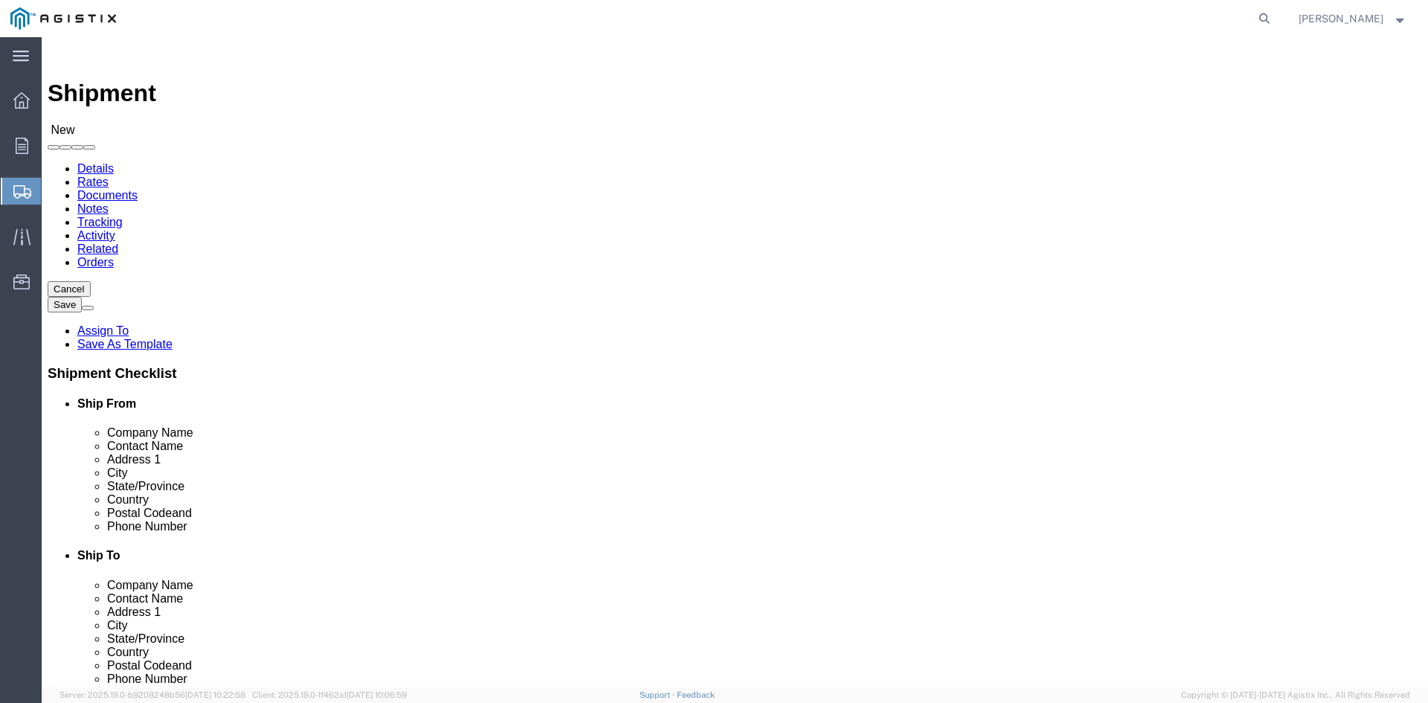
drag, startPoint x: 1051, startPoint y: 217, endPoint x: 1042, endPoint y: 221, distance: 9.7
click select "Select All Others [GEOGRAPHIC_DATA] [GEOGRAPHIC_DATA] [GEOGRAPHIC_DATA] [GEOGRA…"
select select "23082"
click select "Select All Others [GEOGRAPHIC_DATA] [GEOGRAPHIC_DATA] [GEOGRAPHIC_DATA] [GEOGRA…"
click input "text"
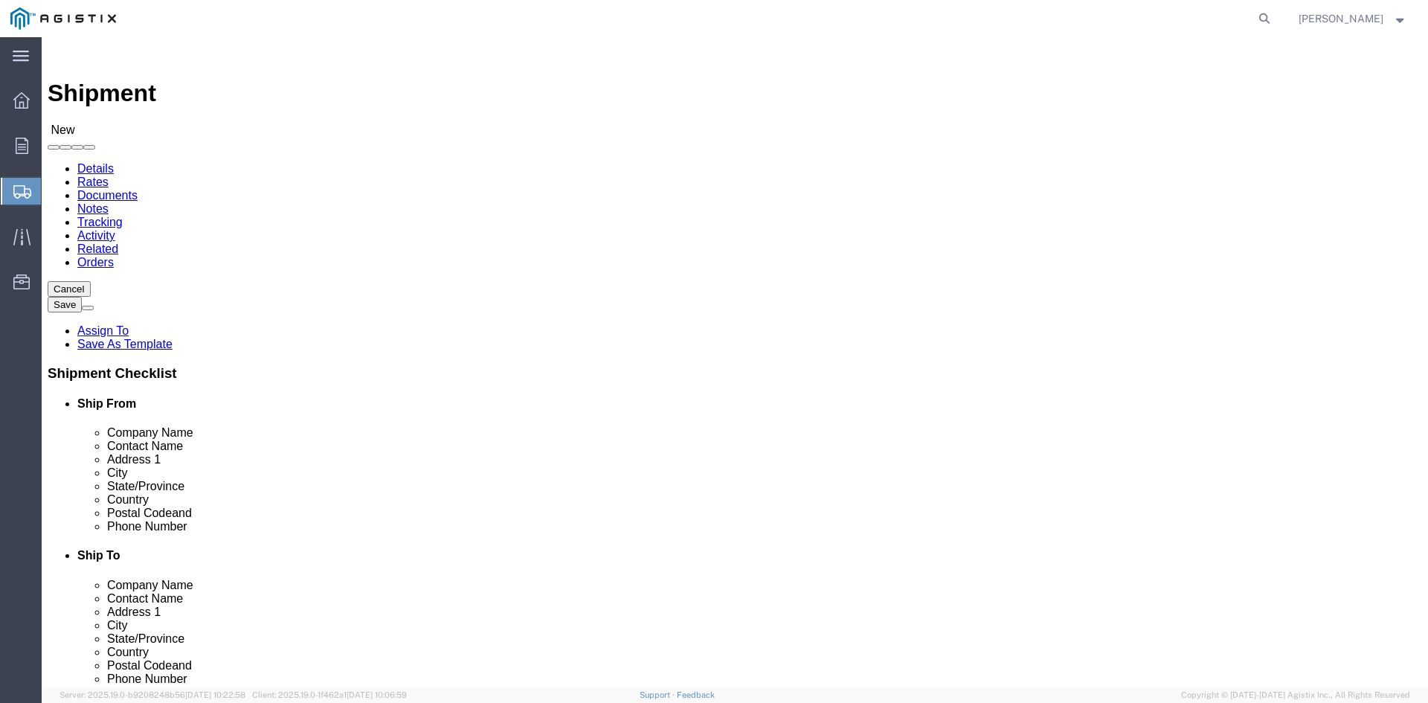
type input "Receiving"
click p "- PGE - (Receiving Department) [STREET_ADDRESS]"
select select "CA"
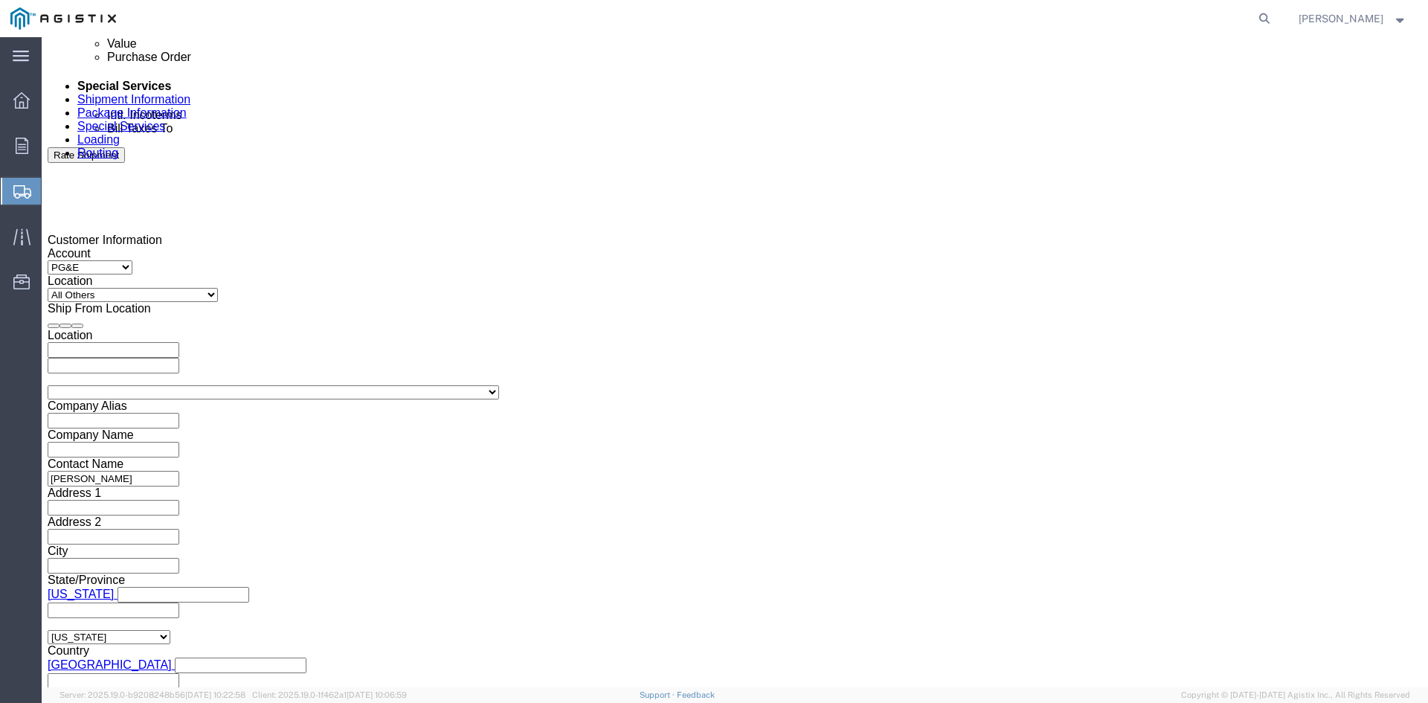
scroll to position [893, 0]
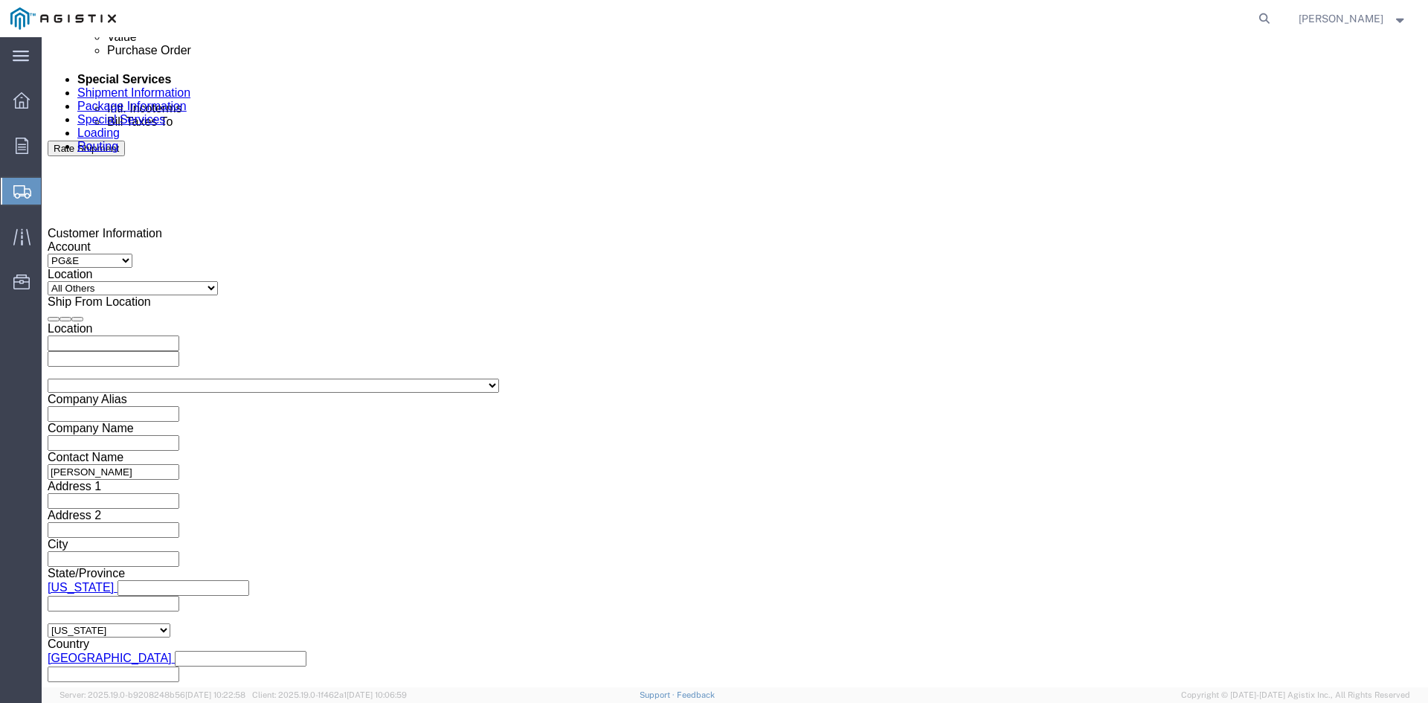
type input "Receiving Department"
click div "Pickup Start Date Pickup Start Time Pickup Open Date and Time [DATE] 12:00 PM"
click div "[DATE] 12:00 PM"
drag, startPoint x: 95, startPoint y: 585, endPoint x: 145, endPoint y: 580, distance: 50.0
click input "12:00 PM"
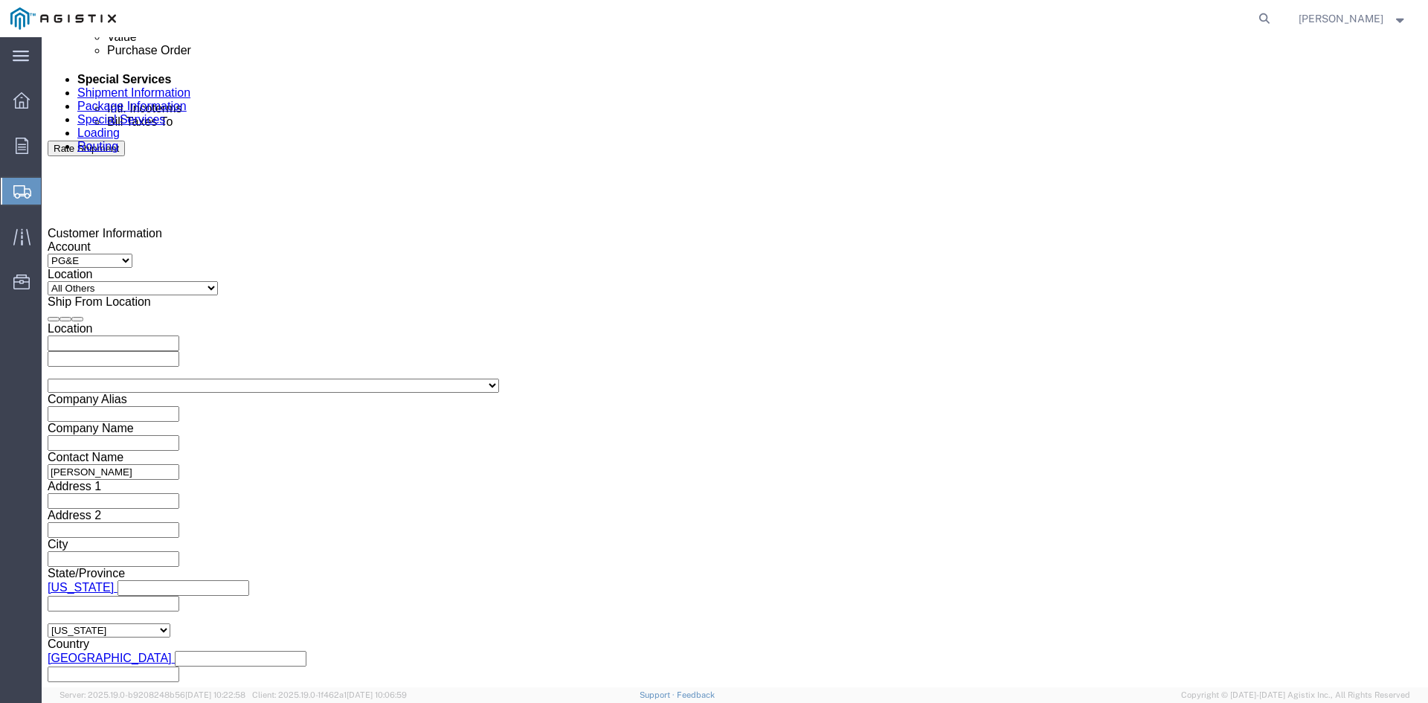
drag, startPoint x: 128, startPoint y: 587, endPoint x: 173, endPoint y: 585, distance: 45.4
click input "11:00 PM"
type input "11:00 AM"
click button "Apply"
click div "[DATE] 12:00 PM"
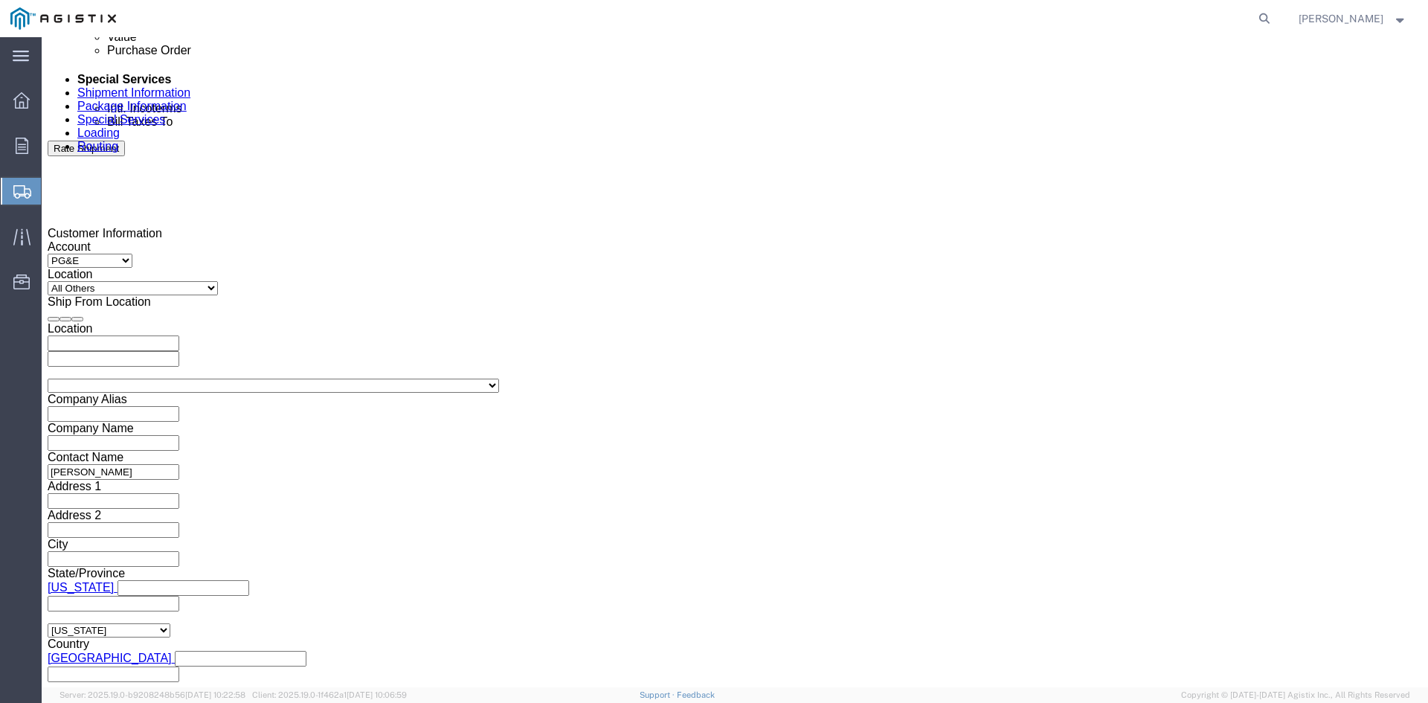
type input "5:00 PM"
click button "Apply"
click div
click input "6:00 PM"
click input "7:00 PM"
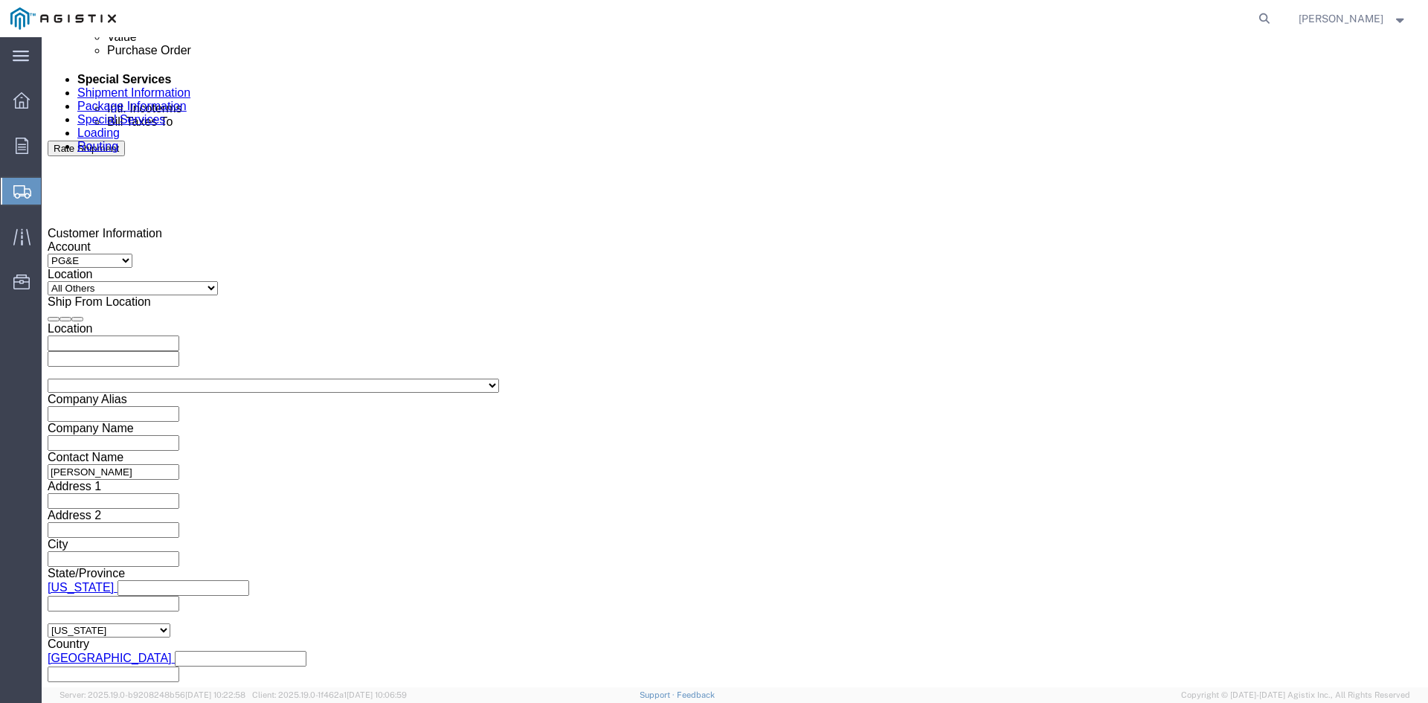
click input "7:30 PM"
type input "7:30 AM"
click button "Apply"
click div
click input "2:30 AM"
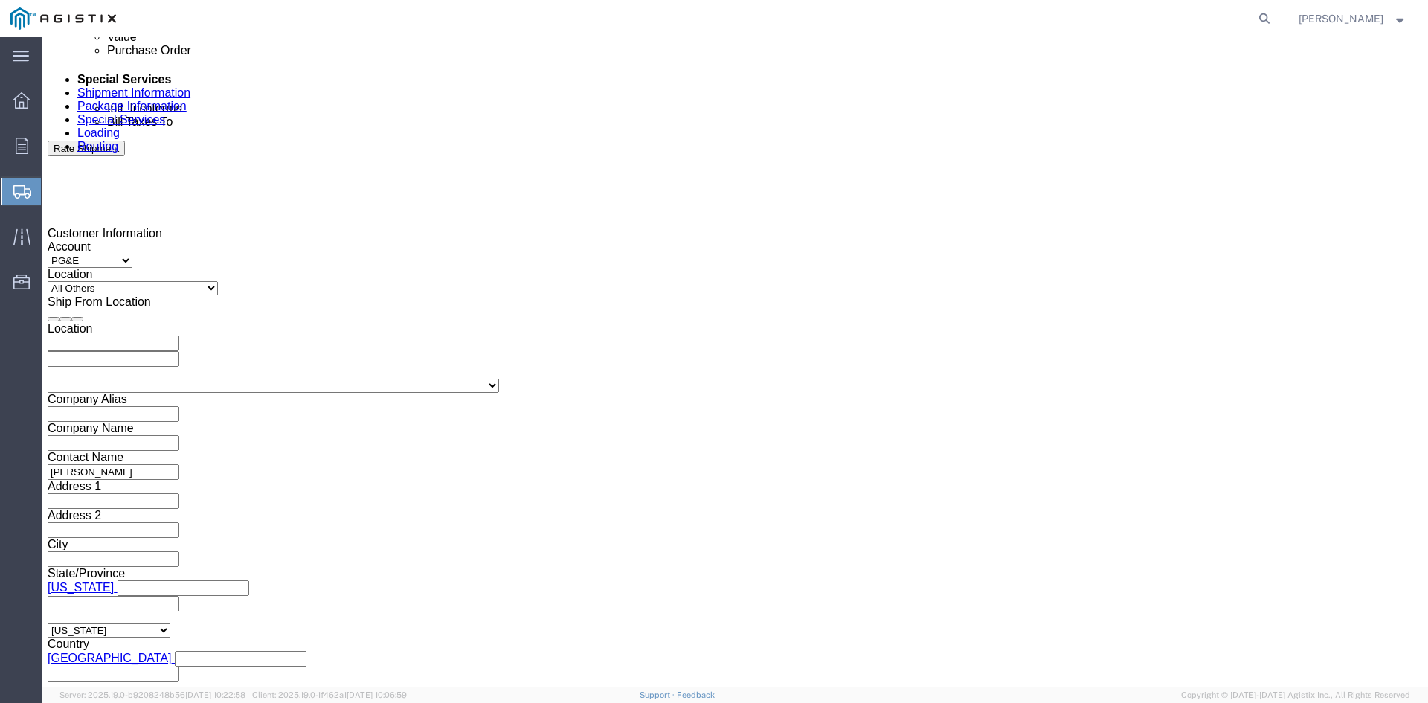
click input "2:00 AM"
type input "2:00 PM"
click button "Apply"
click input "text"
type input "3501405844"
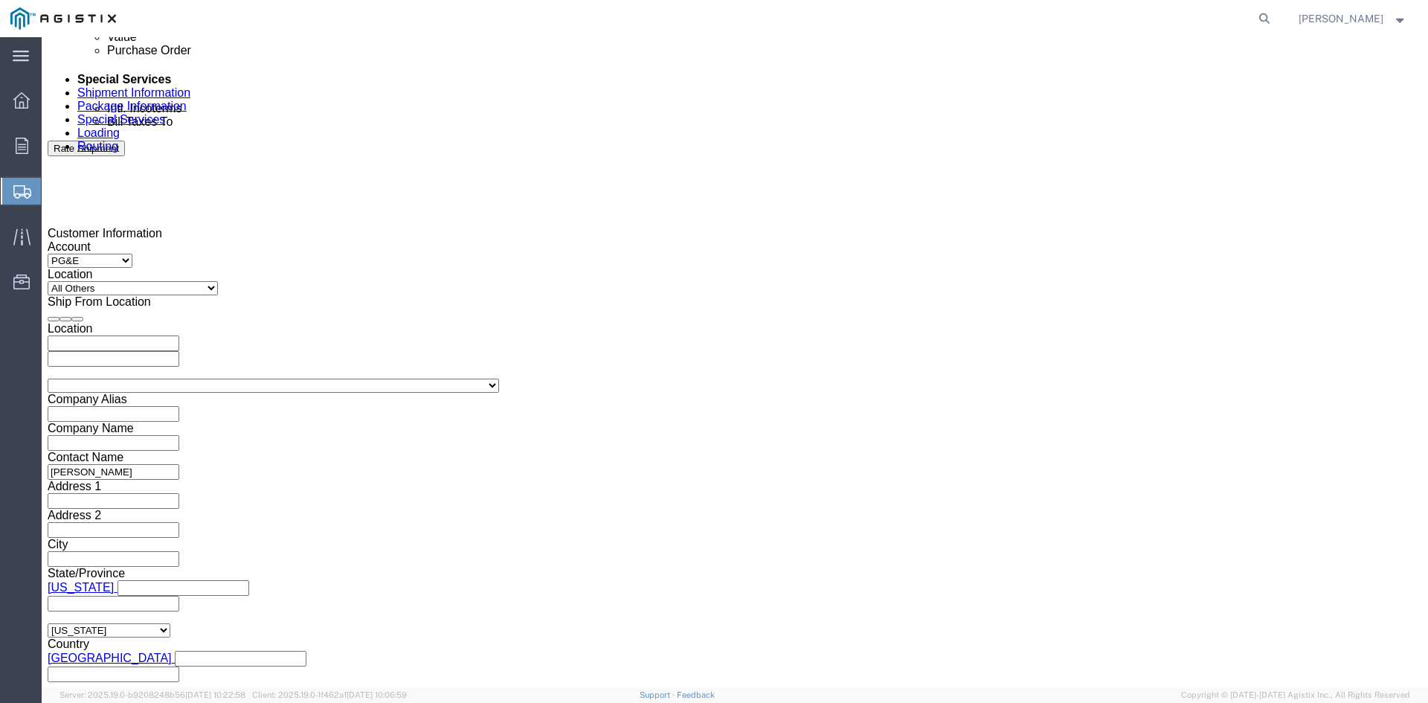
click select "Select Account Type Activity ID Airline Appointment Number ASN Batch Request # …"
select select "BOL"
click select "Select Account Type Activity ID Airline Appointment Number ASN Batch Request # …"
click input "text"
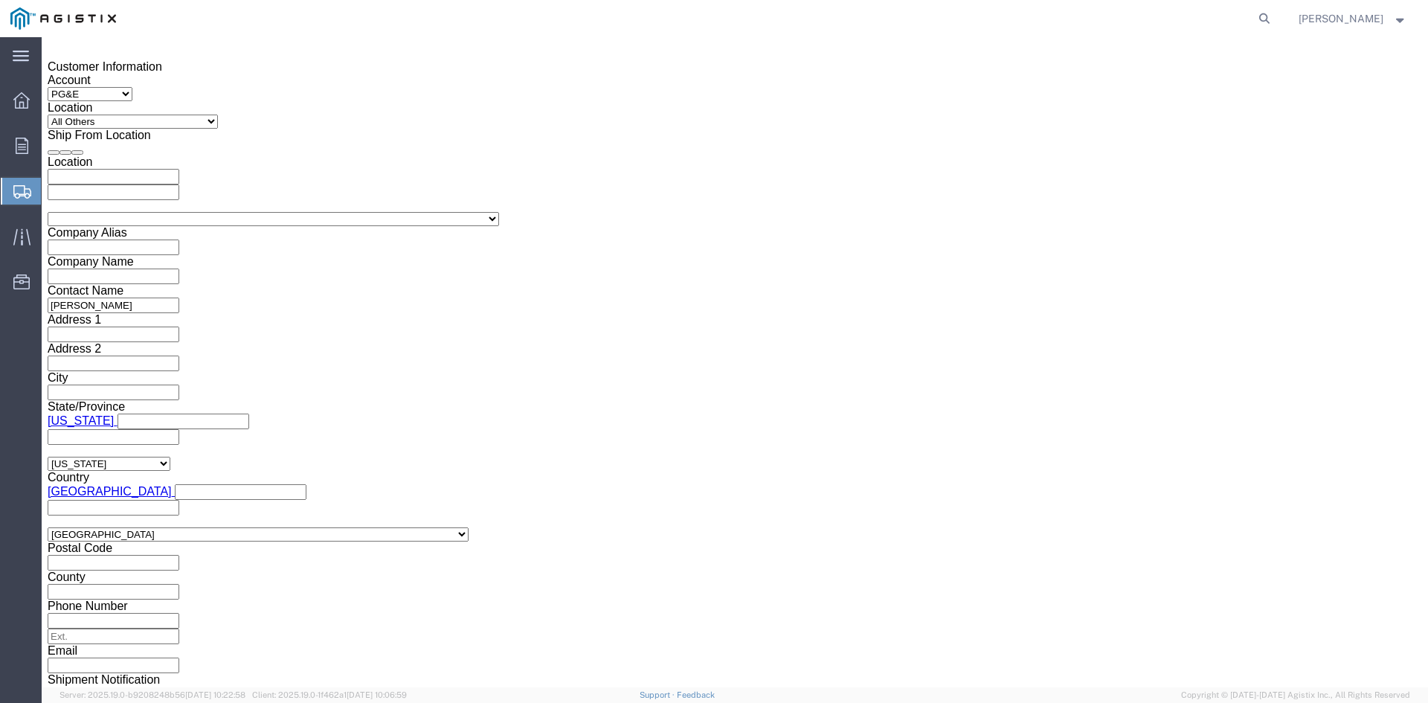
scroll to position [1064, 0]
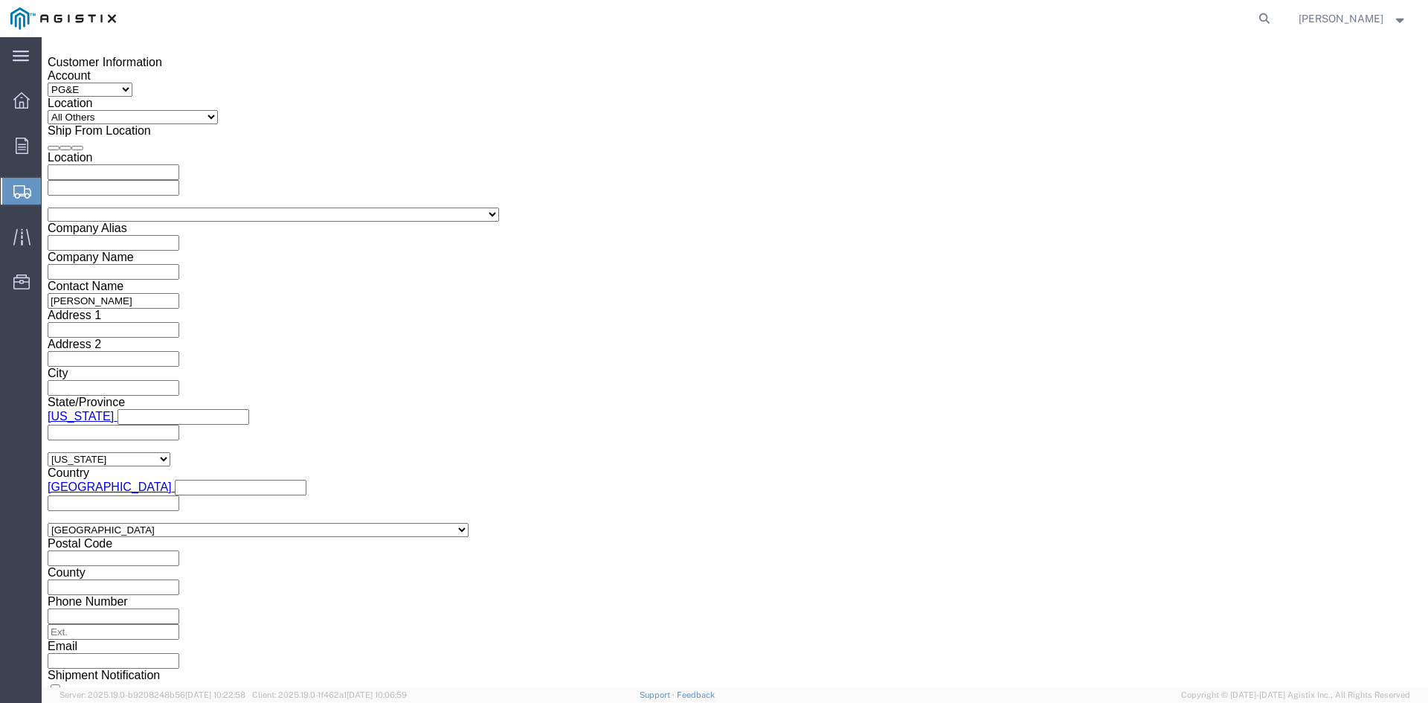
type input "9904612"
click select "Select Air Less than Truckload Multi-Leg Ocean Freight Rail Small Parcel Truckl…"
select select "TL"
click select "Select Air Less than Truckload Multi-Leg Ocean Freight Rail Small Parcel Truckl…"
click select "Select 1-Ton (PSS) 10 Wheel 10 Yard Dump Truck 20 Yard Dump Truck Bobtail Botto…"
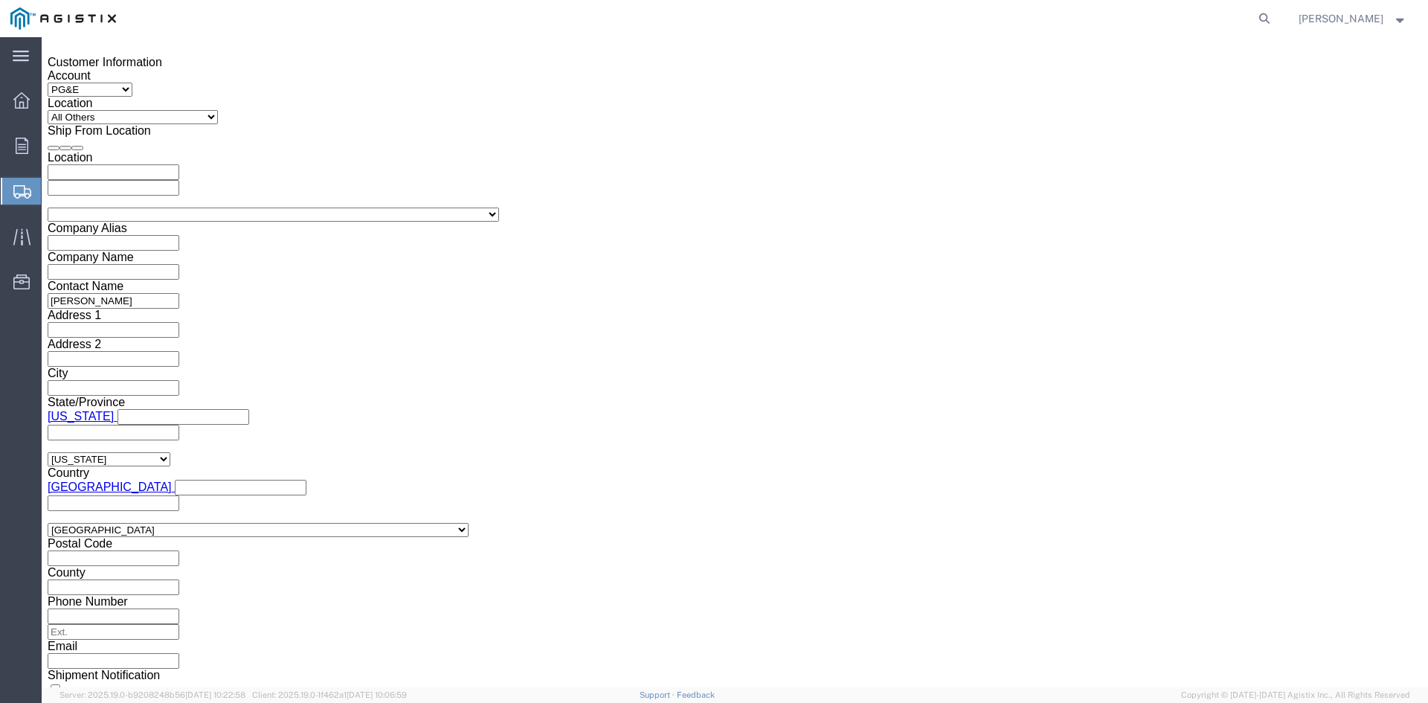
select select "FLBD"
click select "Select 1-Ton (PSS) 10 Wheel 10 Yard Dump Truck 20 Yard Dump Truck Bobtail Botto…"
click button "Continue"
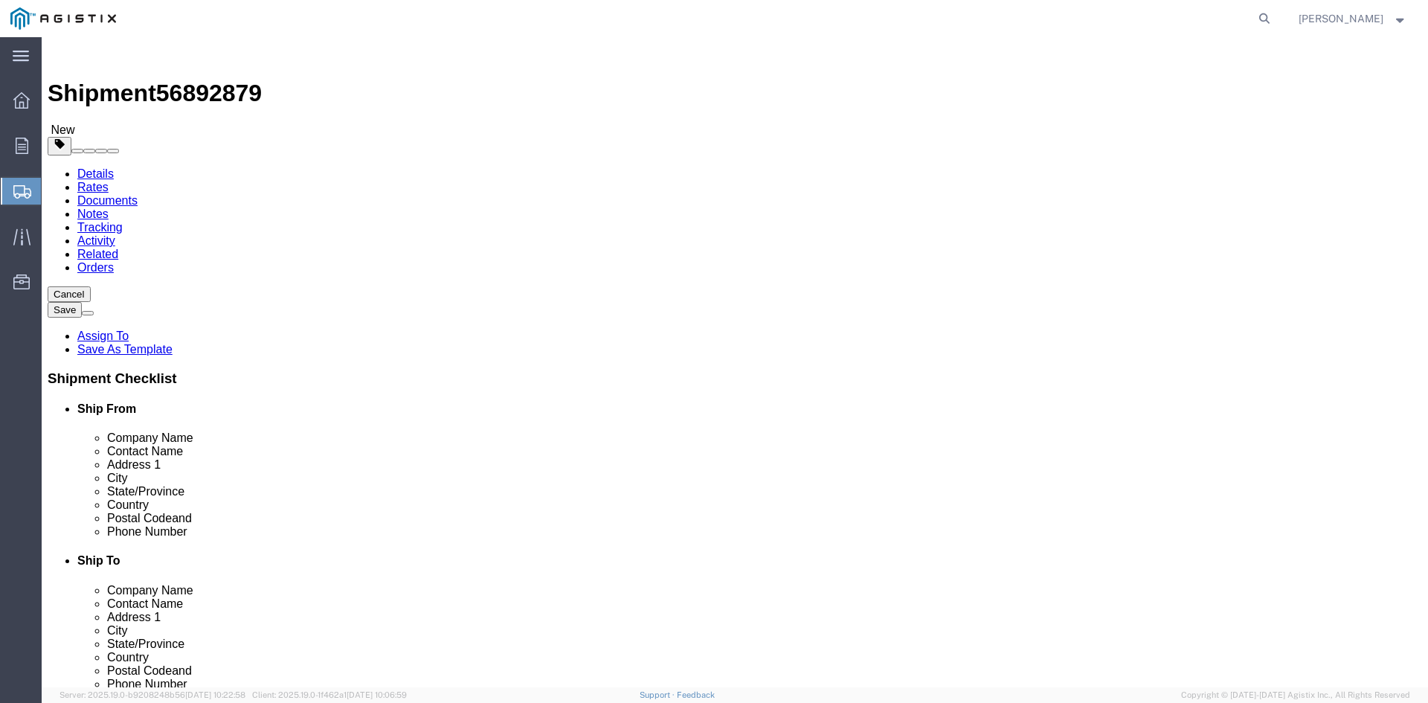
click select "Select Bulk Bundle(s) Cardboard Box(es) Carton(s) Crate(s) Drum(s) (Fiberboard)…"
select select "PSNS"
click select "Select Bulk Bundle(s) Cardboard Box(es) Carton(s) Crate(s) Drum(s) (Fiberboard)…"
drag, startPoint x: 210, startPoint y: 285, endPoint x: 228, endPoint y: 285, distance: 18.6
click input "text"
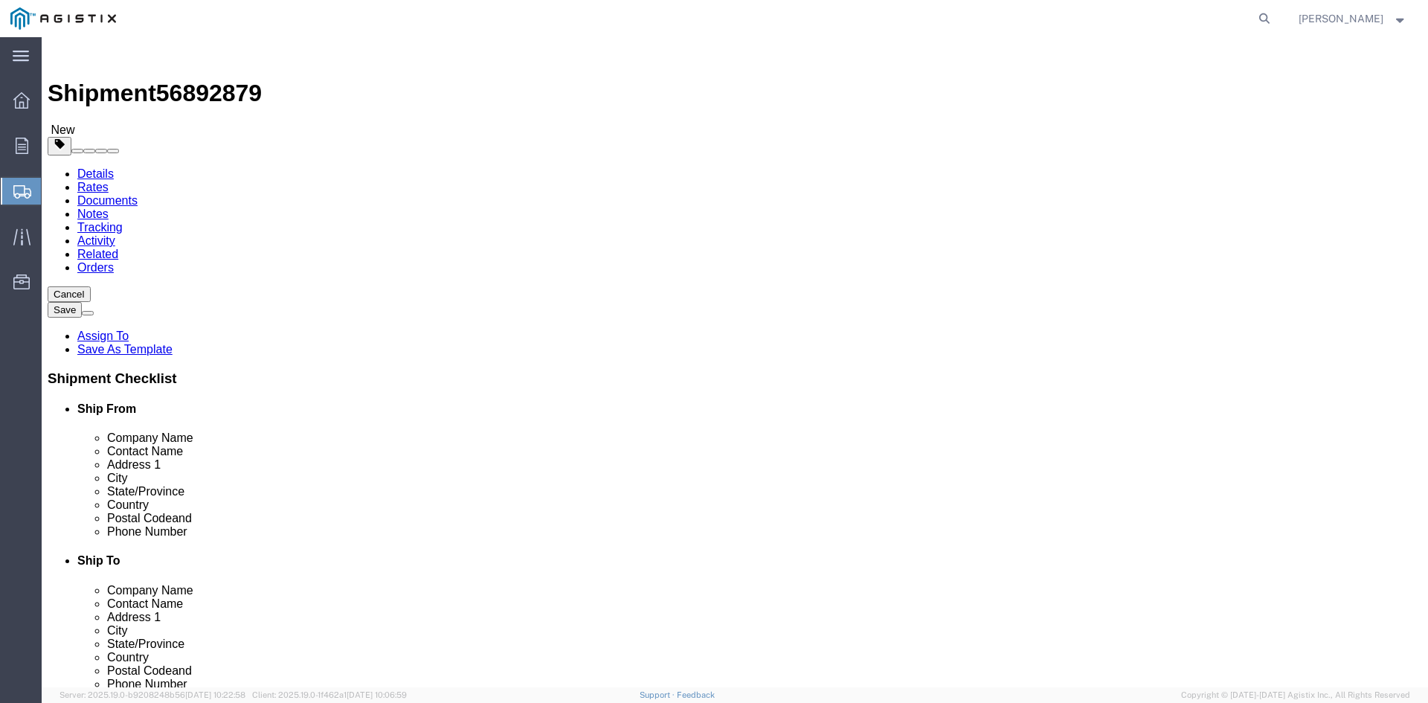
type input "1"
drag, startPoint x: 172, startPoint y: 312, endPoint x: 139, endPoint y: 309, distance: 32.9
click div "Number Number of packages of specified package type and dimensions 1"
type input "92"
click input "text"
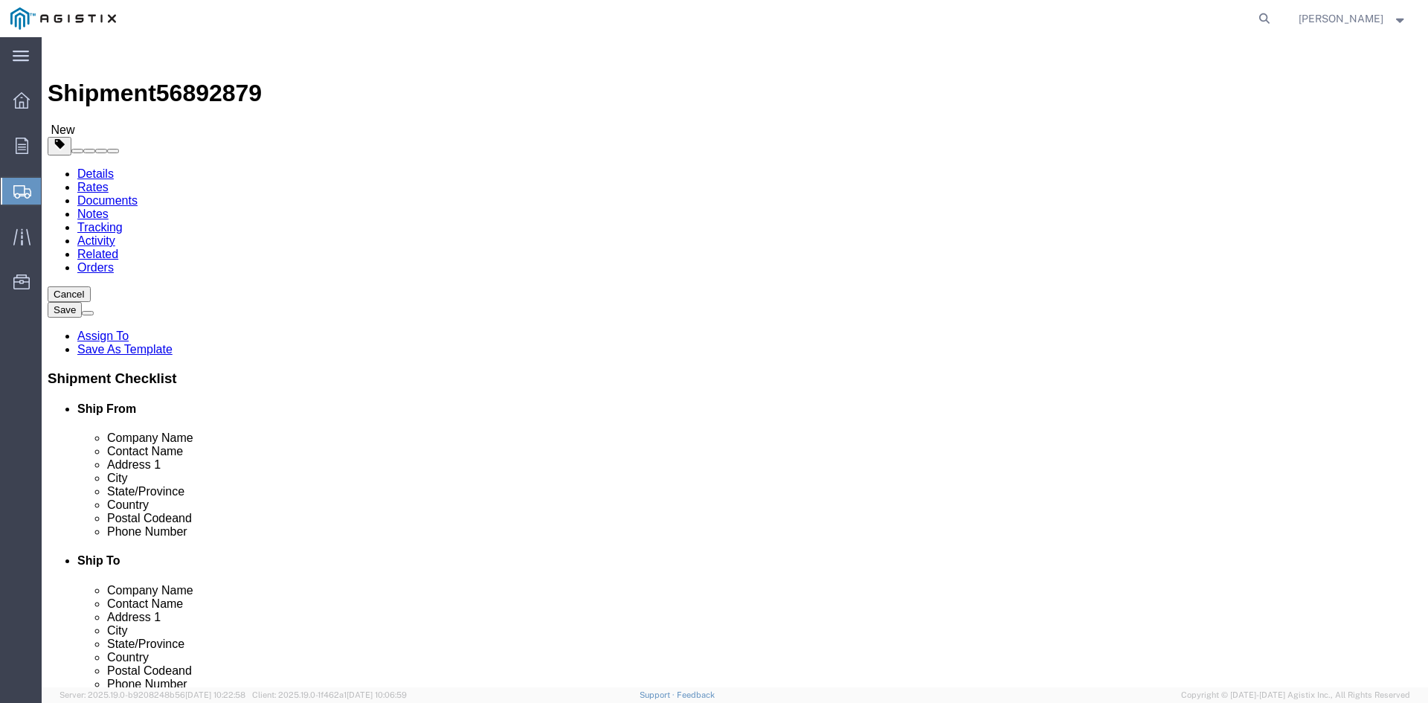
type input "24"
click input "text"
type input "24"
drag, startPoint x: 367, startPoint y: 344, endPoint x: 417, endPoint y: 333, distance: 51.1
click input "text"
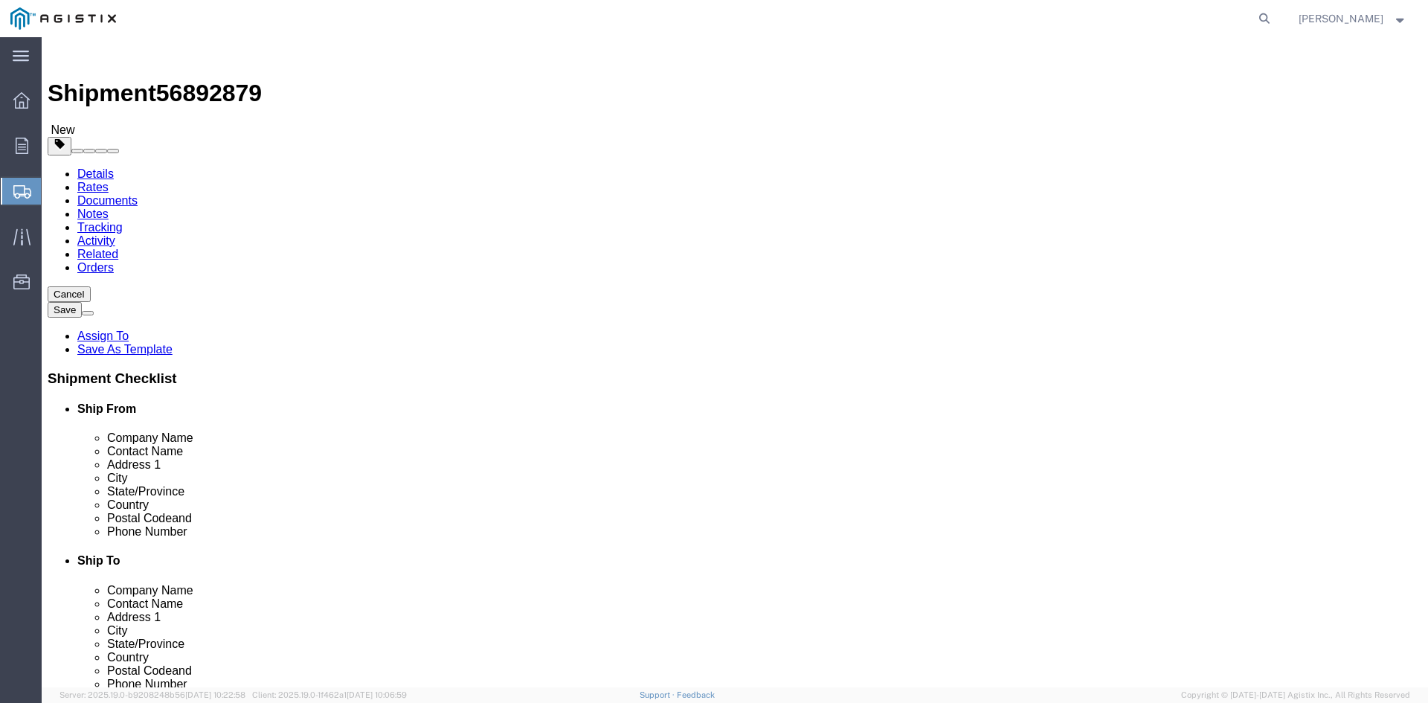
type input "29.75"
drag, startPoint x: 230, startPoint y: 370, endPoint x: 160, endPoint y: 370, distance: 69.9
click div "Weight Total weight of packages in pounds or kilograms 0.00 Select kgs lbs Ship…"
type input "29069.30"
click link "Add Content"
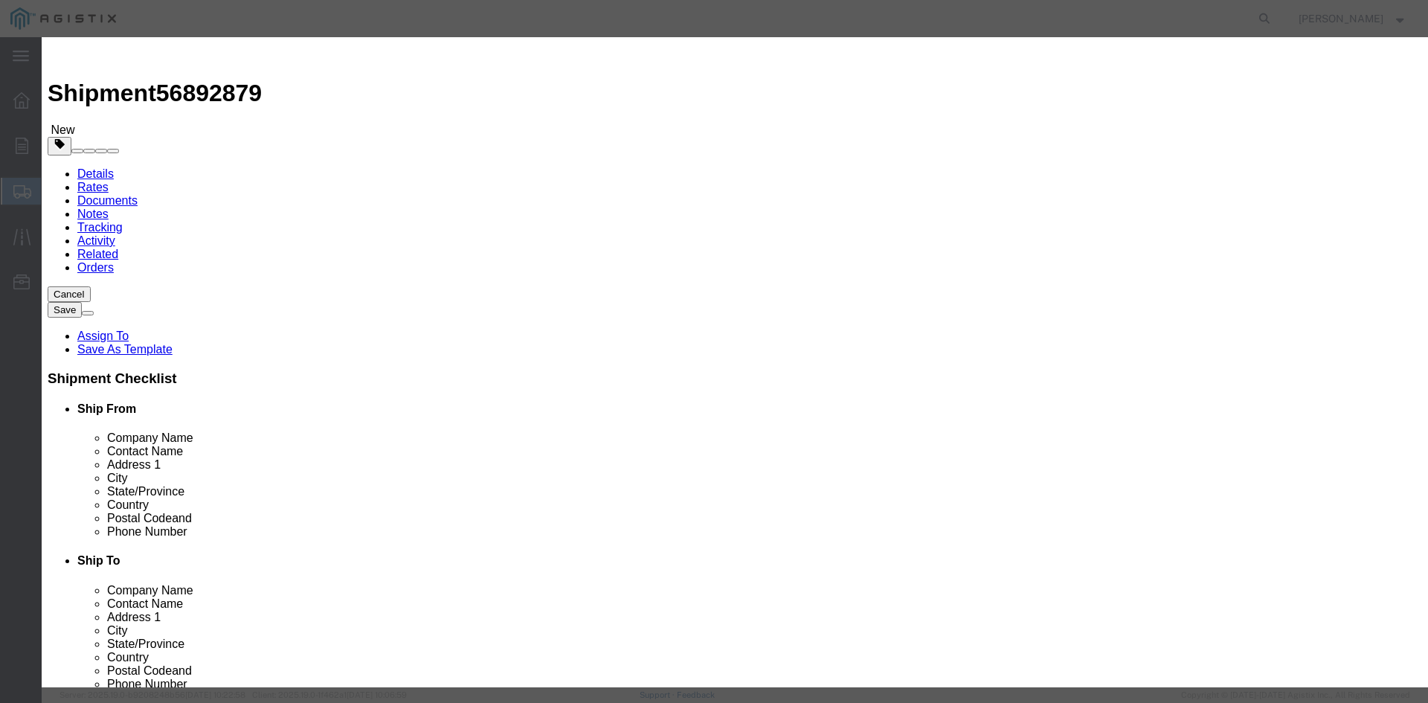
click input "text"
paste input "Overhead Transformer"
type input "Overhead Transformer"
drag, startPoint x: 453, startPoint y: 139, endPoint x: 424, endPoint y: 140, distance: 29.0
click div "0"
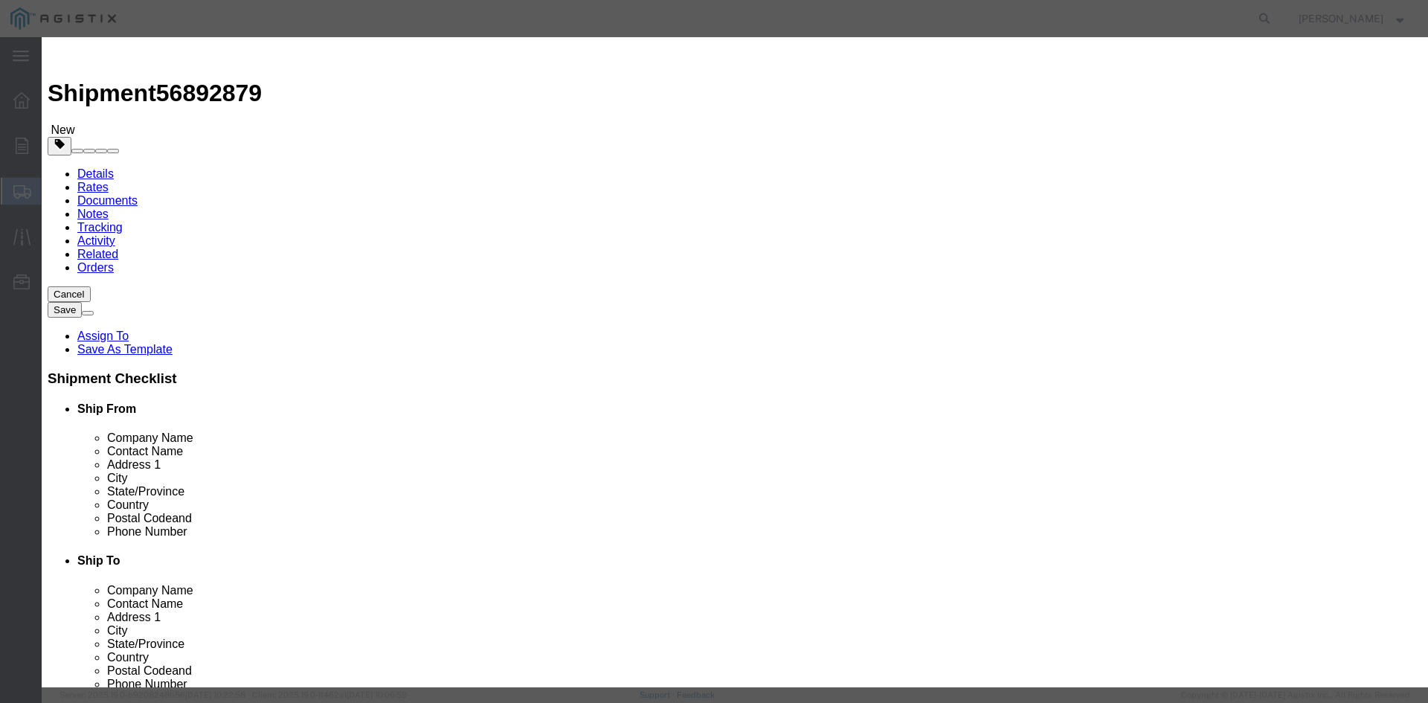
type input "92"
click input "text"
type input "1"
click select "Select 50 55 60 65 70 85 92.5 100 125 175 250 300 400"
select select "55"
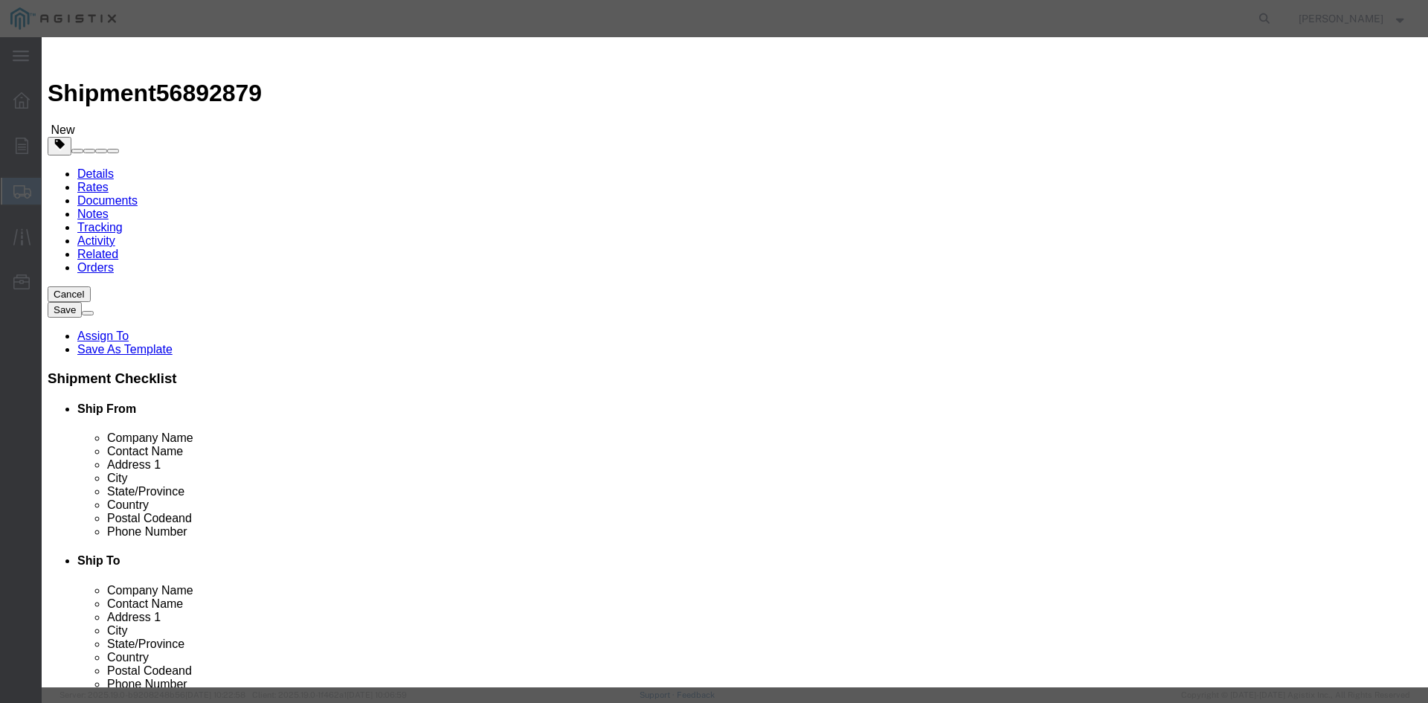
click select "Select 50 55 60 65 70 85 92.5 100 125 175 250 300 400"
click button "Save & Close"
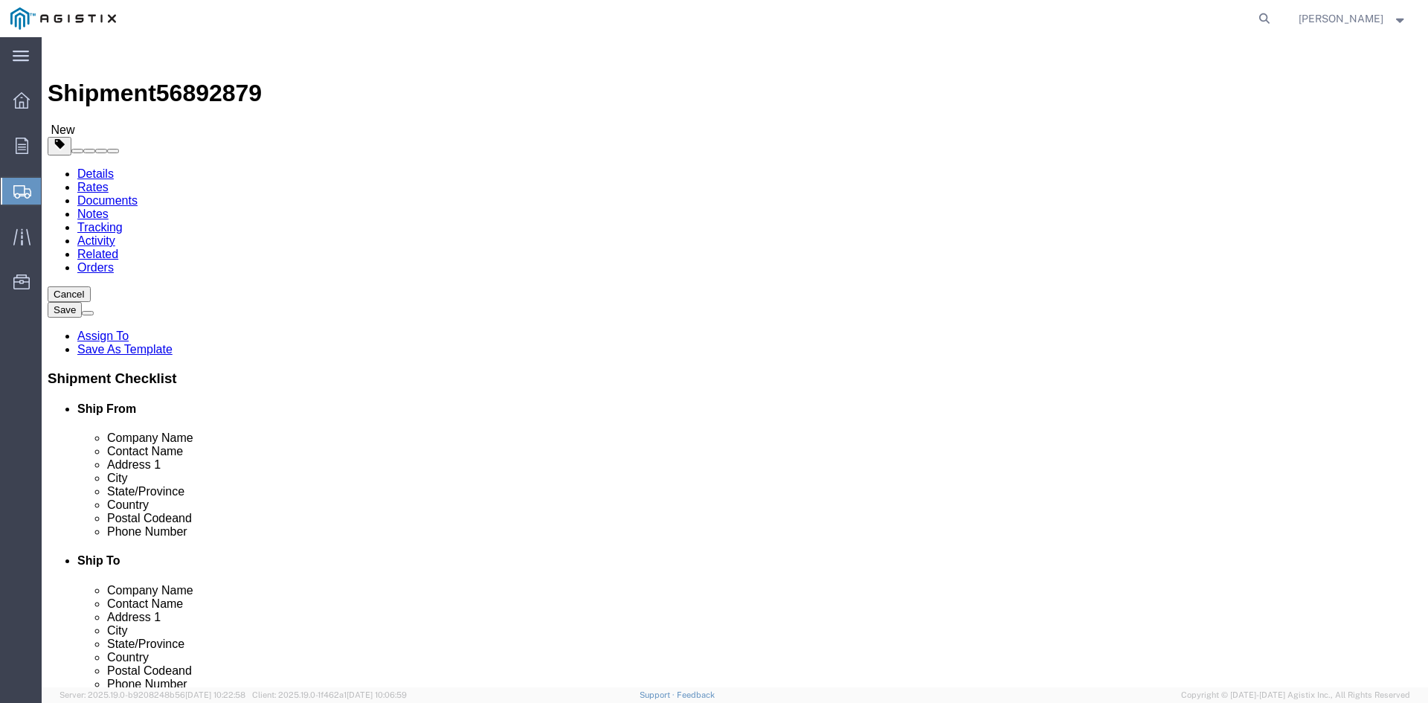
click link "Add Package"
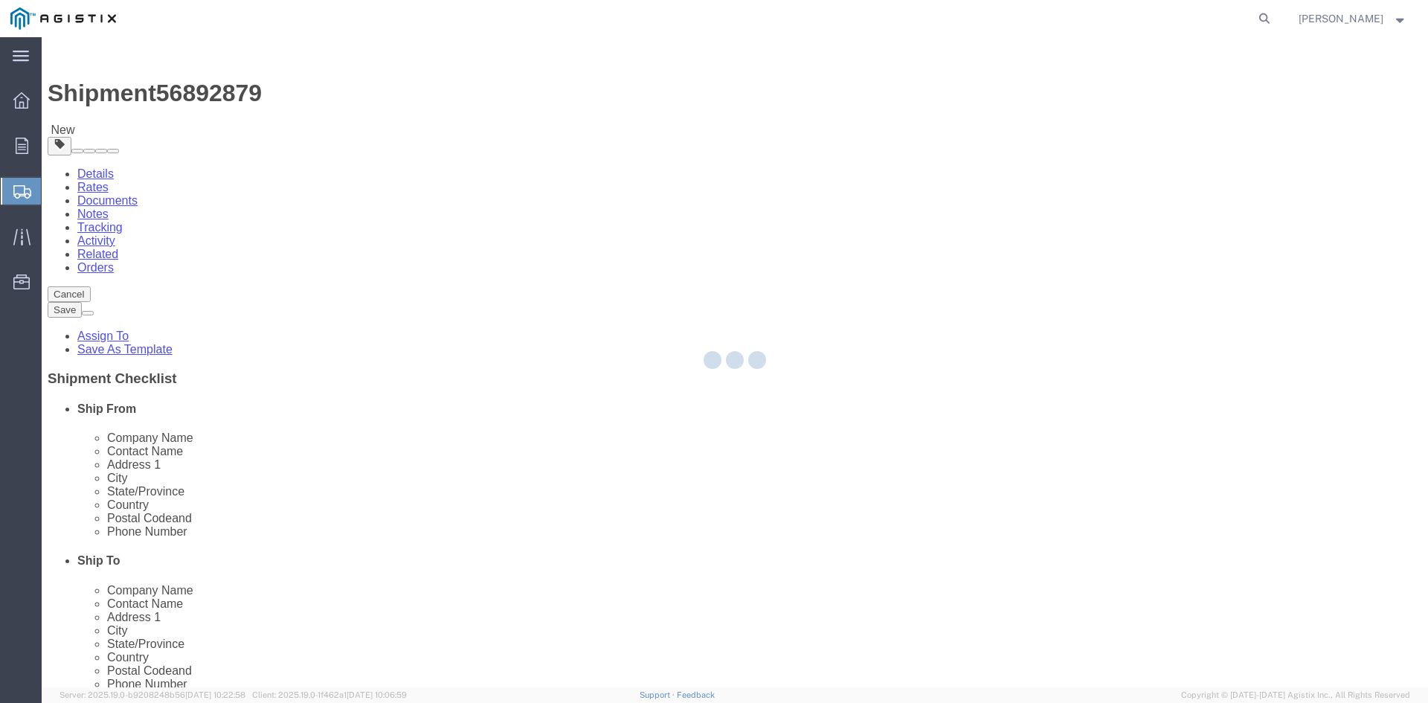
select select "PSNS"
select select "CBOX"
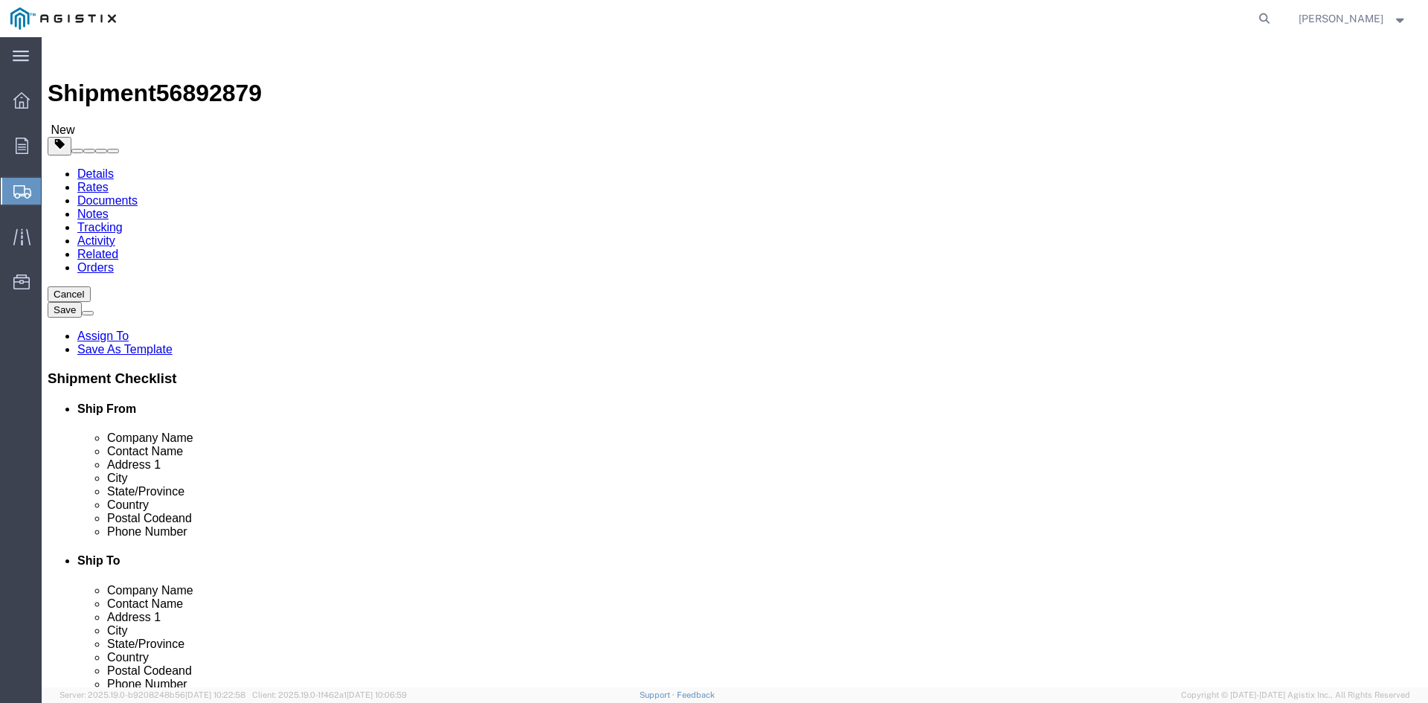
click span "button"
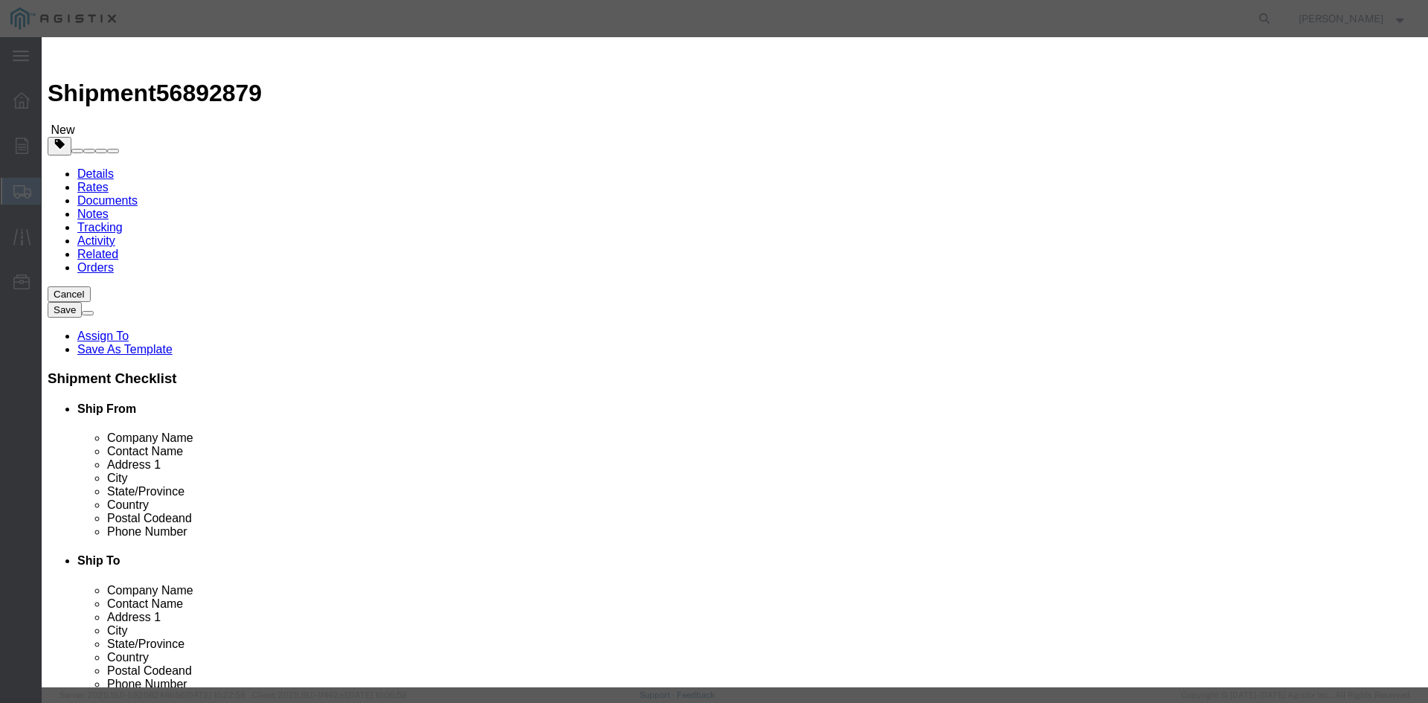
click button "Yes"
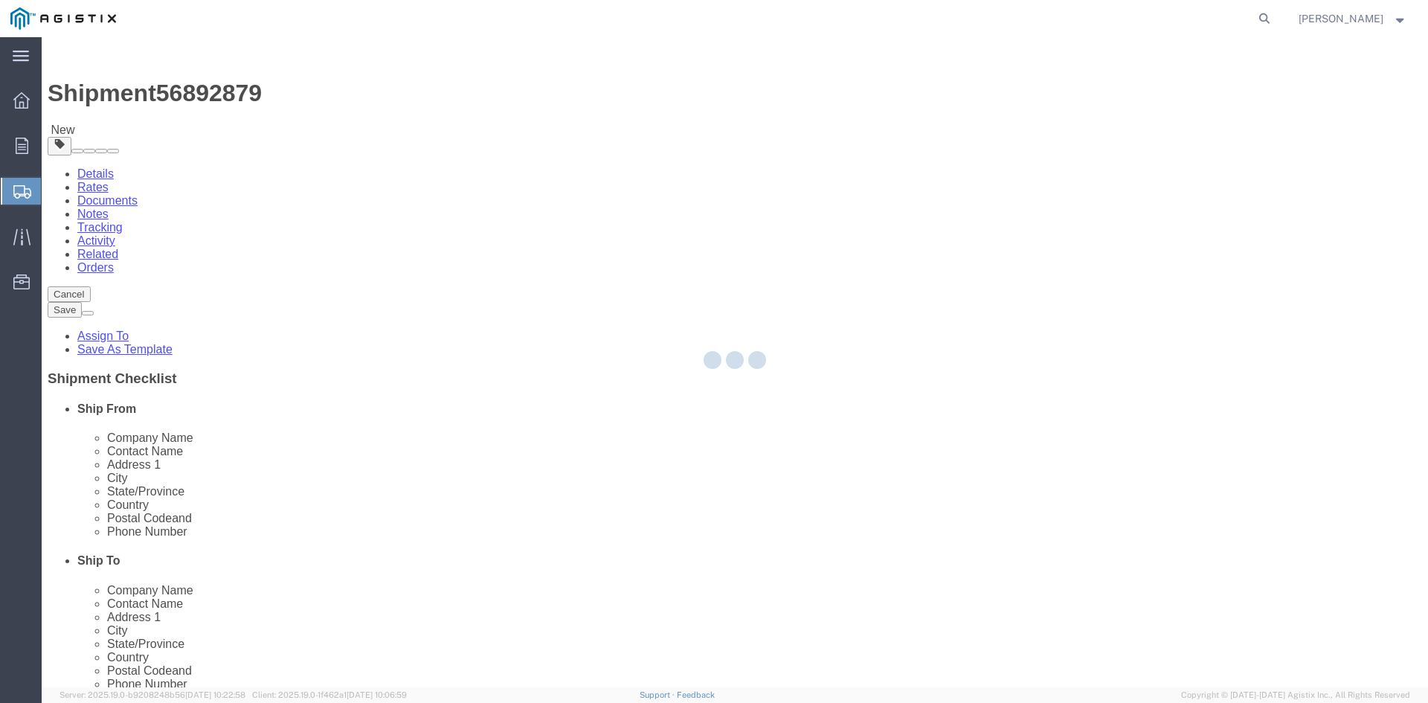
select select "PSNS"
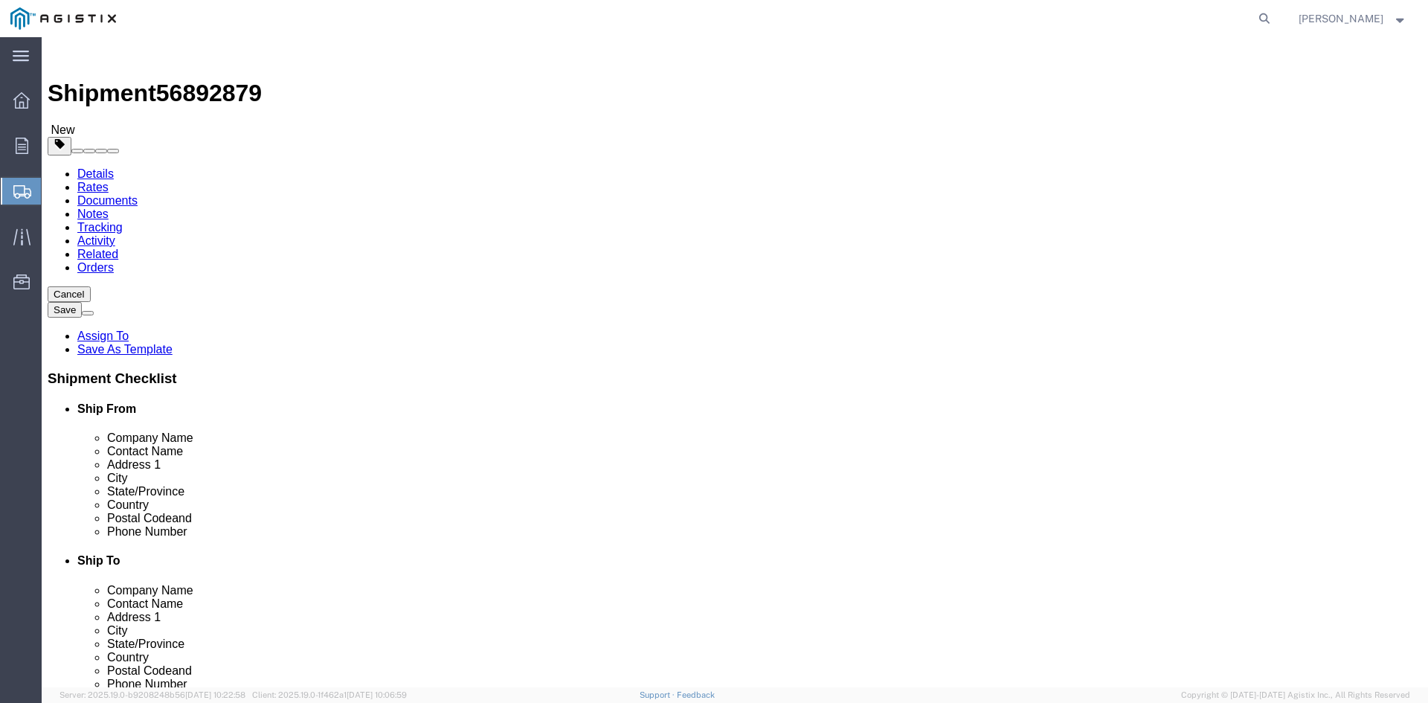
click icon
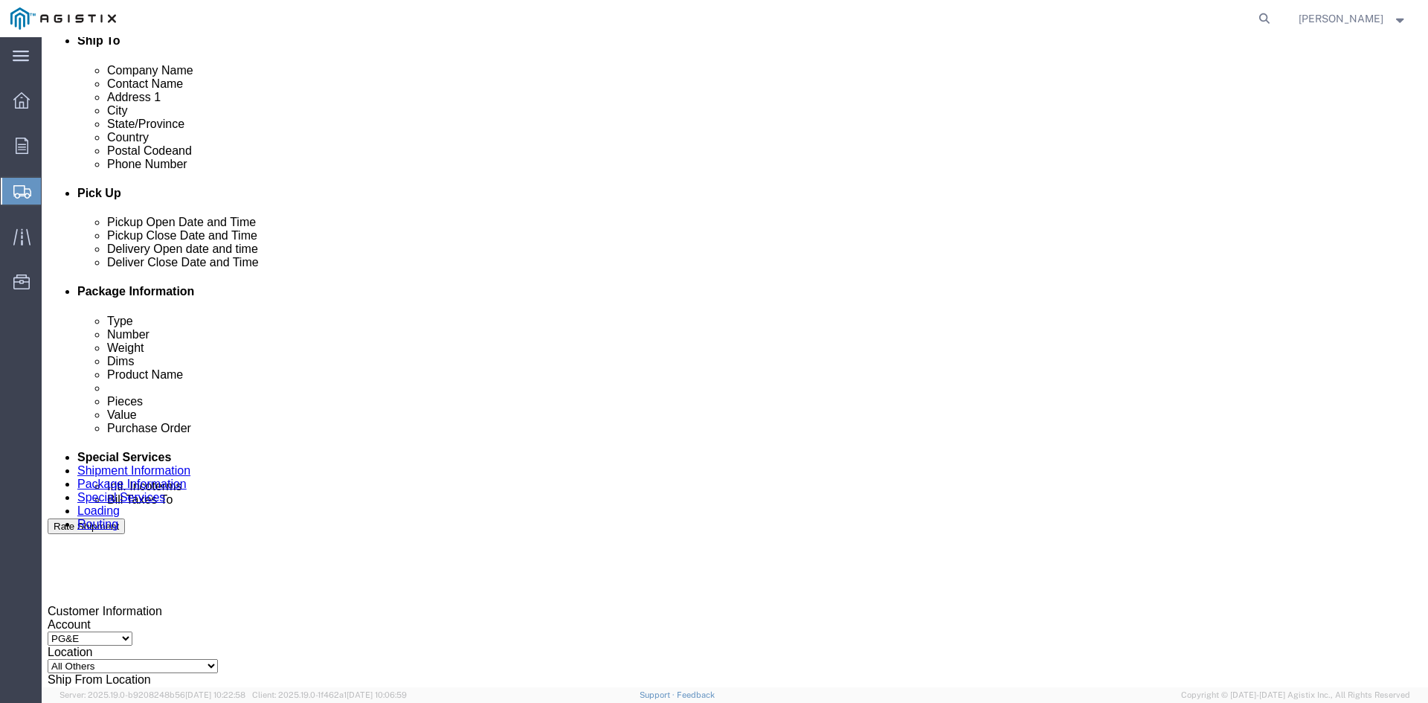
scroll to position [521, 0]
drag, startPoint x: 243, startPoint y: 584, endPoint x: 272, endPoint y: 580, distance: 30.0
click input "text"
type input "[EMAIL_ADDRESS][DOMAIN_NAME]"
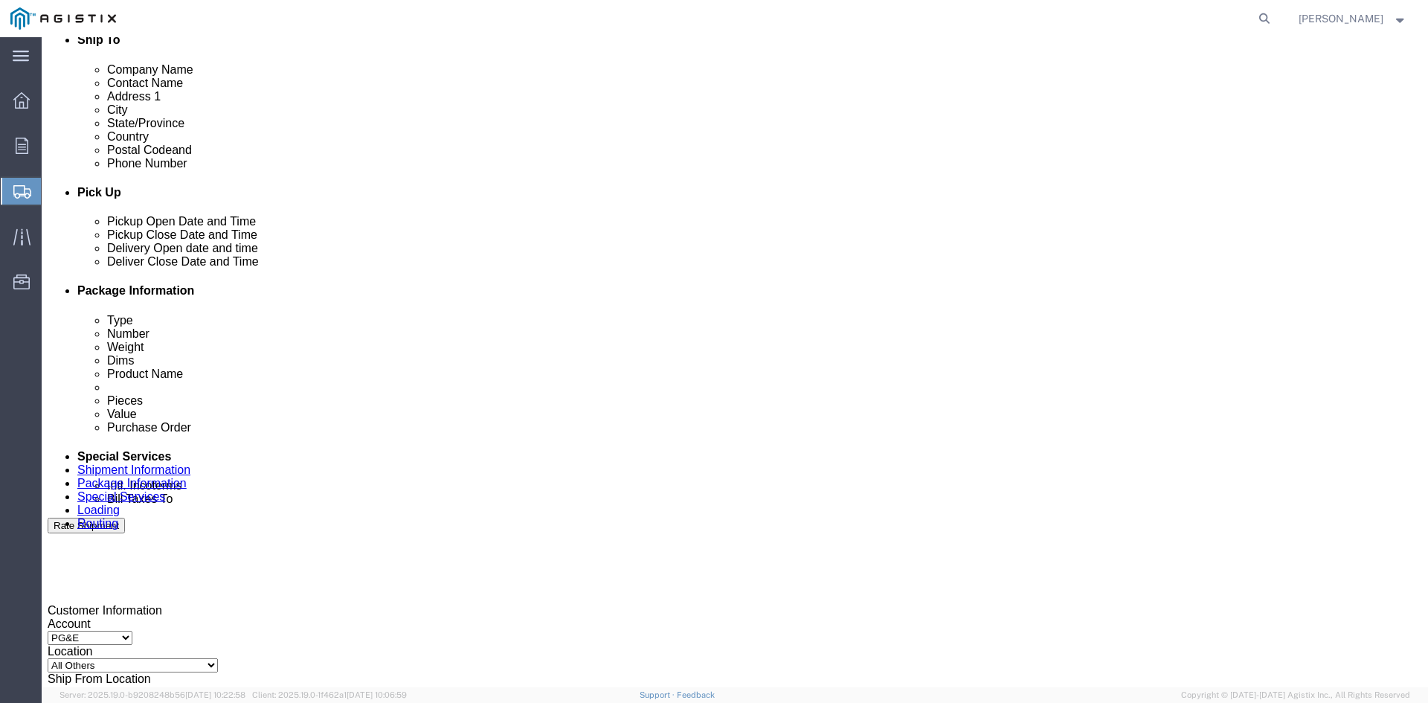
type input "z"
type input "sh"
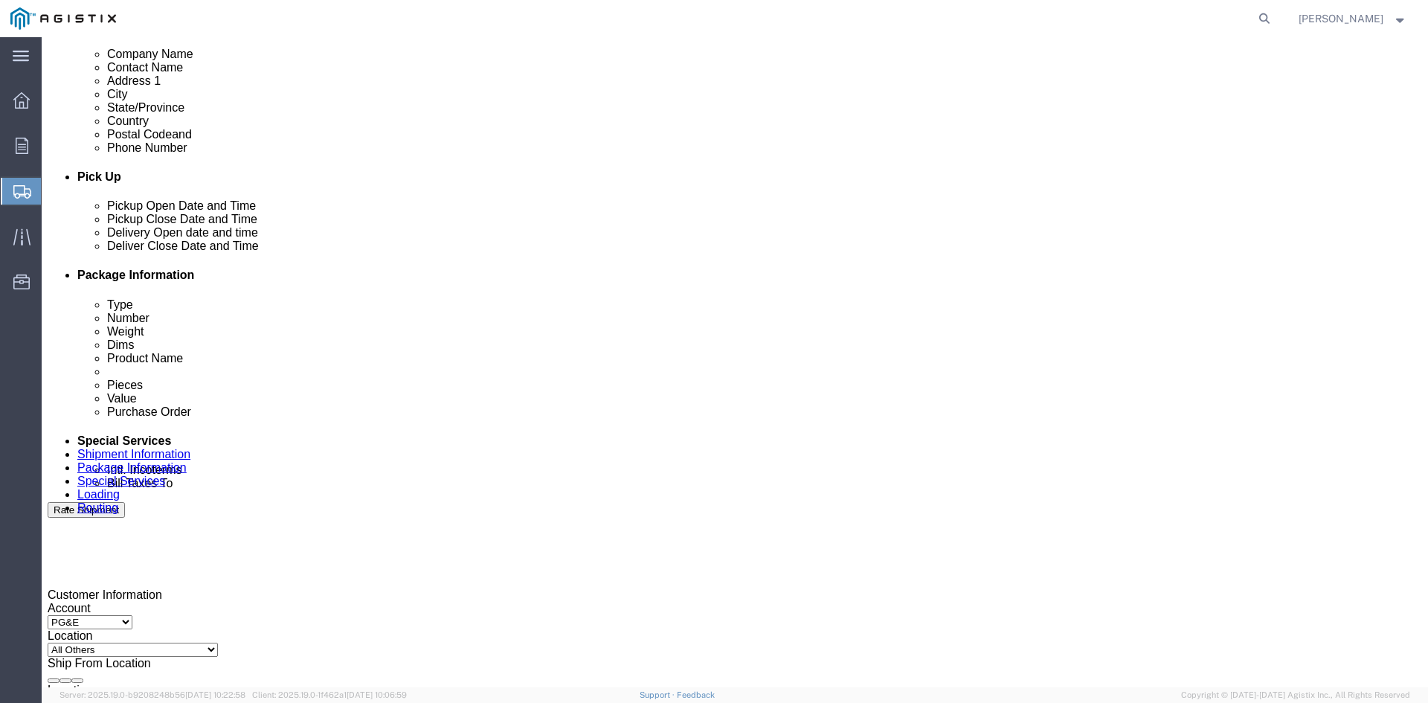
type input "ke"
type input "pri"
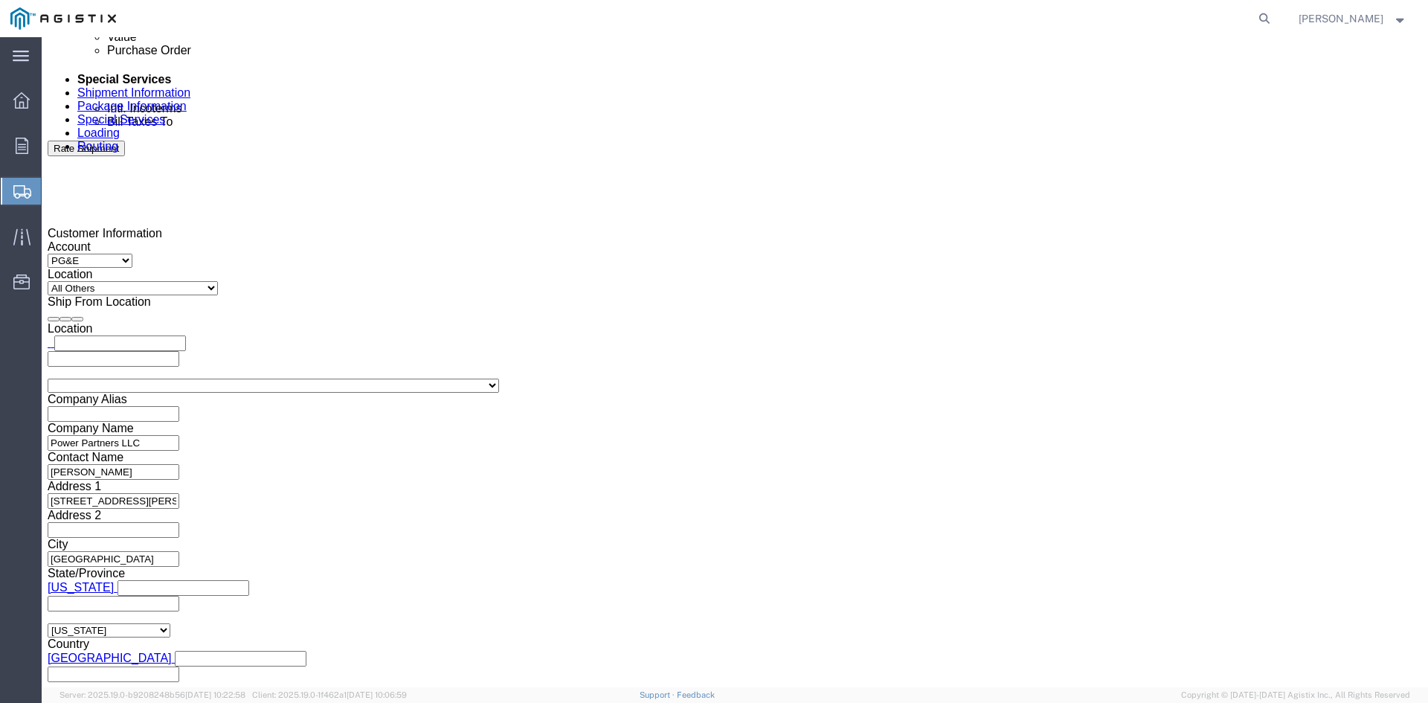
scroll to position [901, 0]
click button "Rate Shipment"
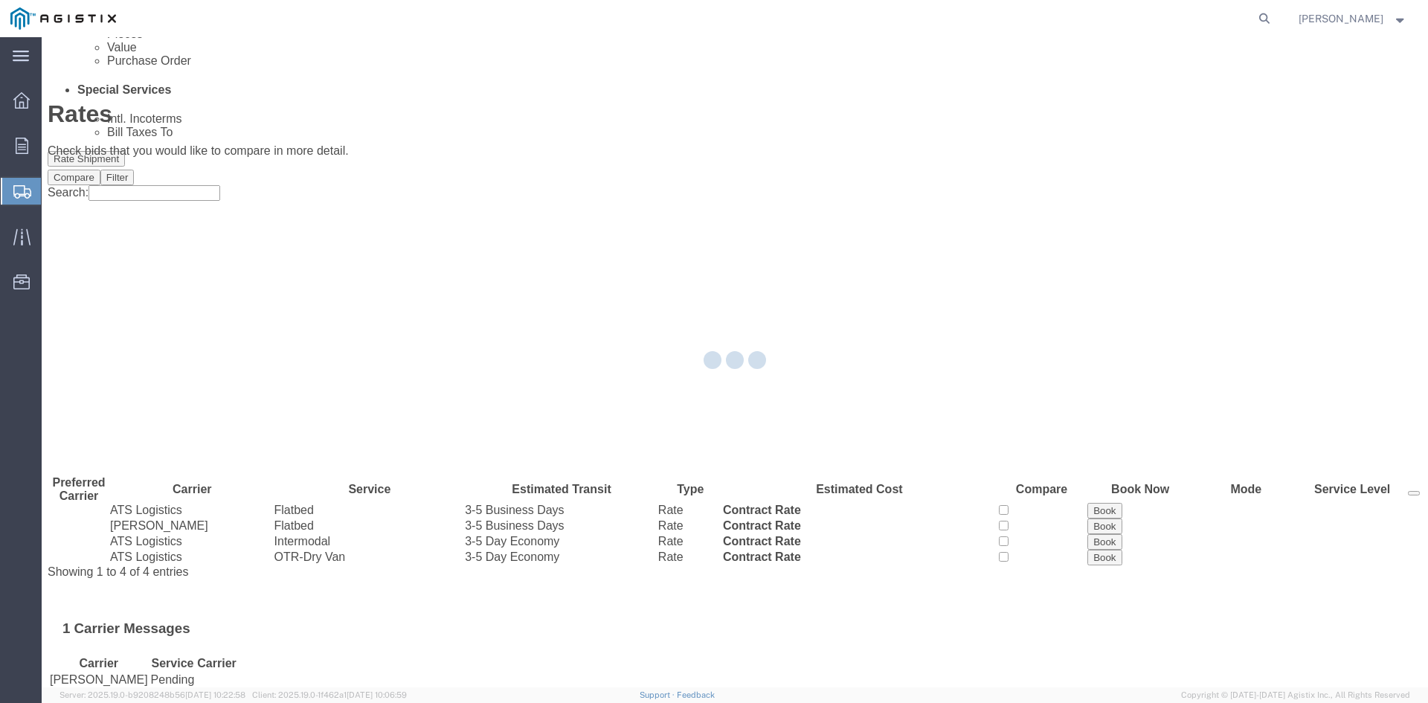
scroll to position [0, 0]
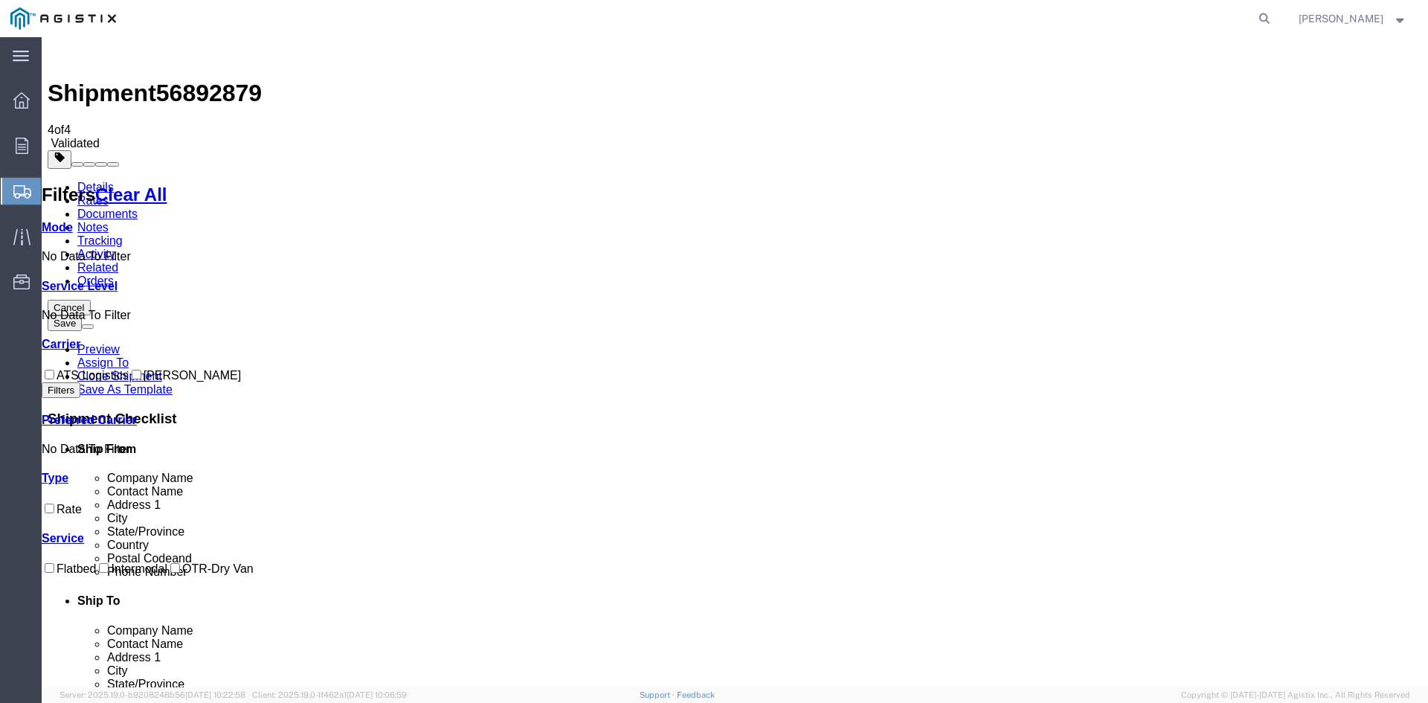
click at [56, 308] on div "Mode No Data To Filter Cost - Service Level No Data To Filter Transit Days Carr…" at bounding box center [148, 398] width 212 height 355
click at [54, 370] on input "ATS Logistics" at bounding box center [50, 375] width 10 height 10
checkbox input "true"
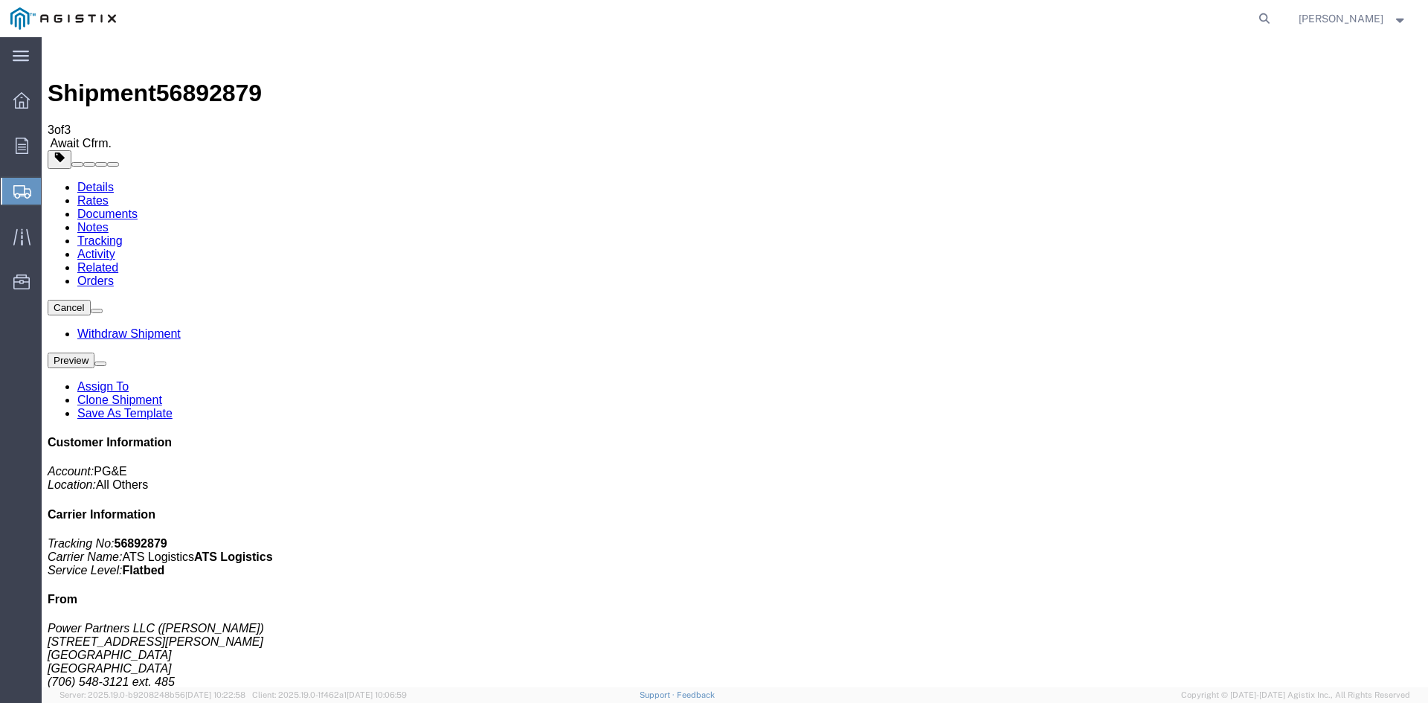
click at [0, 0] on span "Create Shipment" at bounding box center [0, 0] width 0 height 0
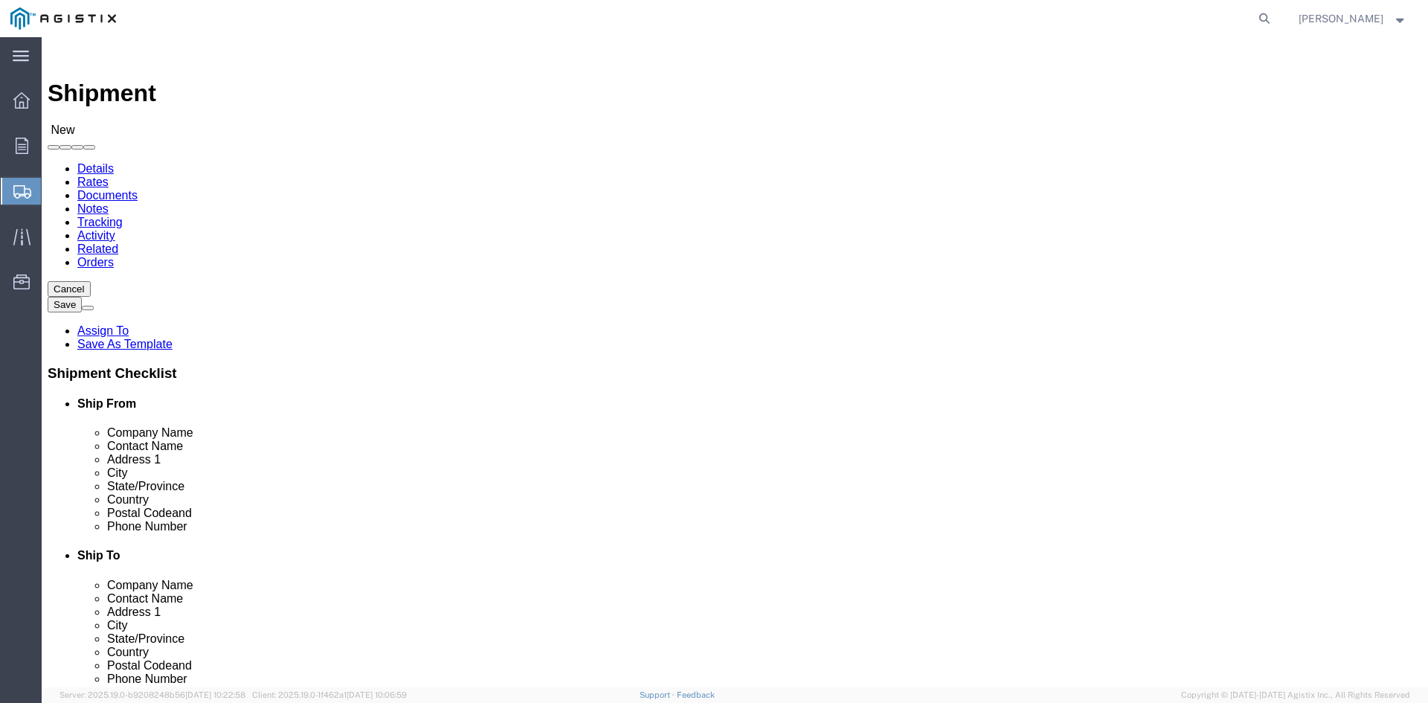
click select "Select PG&E Power Partners"
select select "9596"
click select "Select PG&E Power Partners"
select select
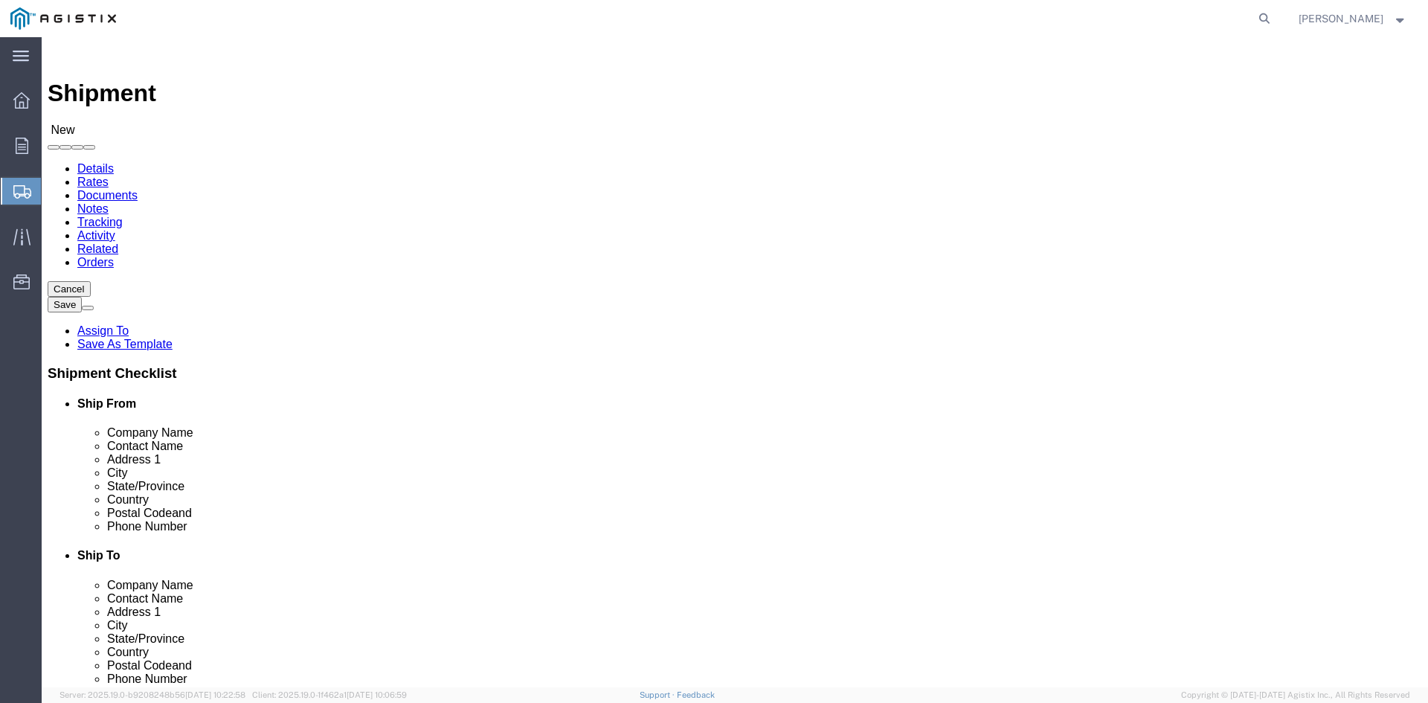
click input "text"
type input "[PERSON_NAME]"
click p "- Power Partners LLC - ([PERSON_NAME]) [STREET_ADDRESS][PERSON_NAME]"
select select "GA"
type input "[PERSON_NAME]"
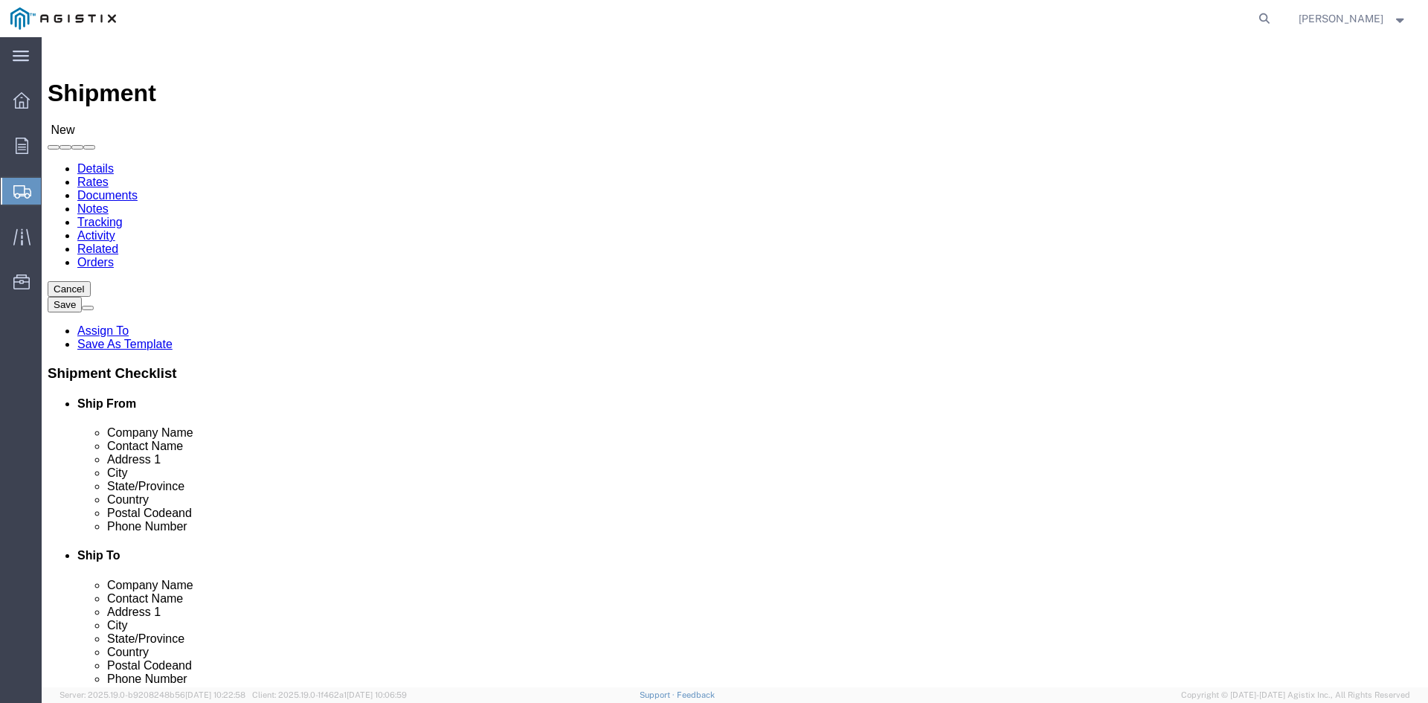
click select "Select All Others [GEOGRAPHIC_DATA] [GEOGRAPHIC_DATA] [GEOGRAPHIC_DATA] [GEOGRA…"
select select "23082"
click select "Select All Others [GEOGRAPHIC_DATA] [GEOGRAPHIC_DATA] [GEOGRAPHIC_DATA] [GEOGRA…"
click input "text"
type input "Receiving"
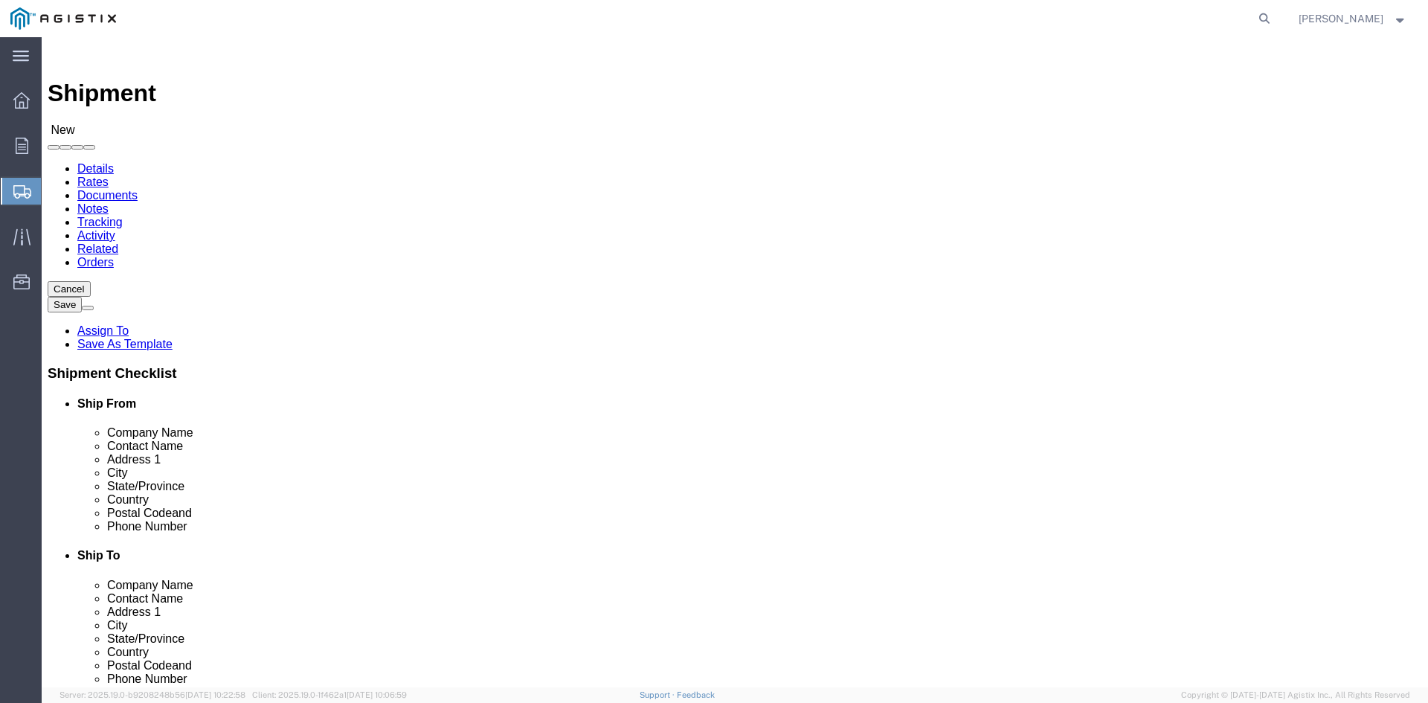
click p "- PGE - (Receiving Department) [STREET_ADDRESS]"
select select "CA"
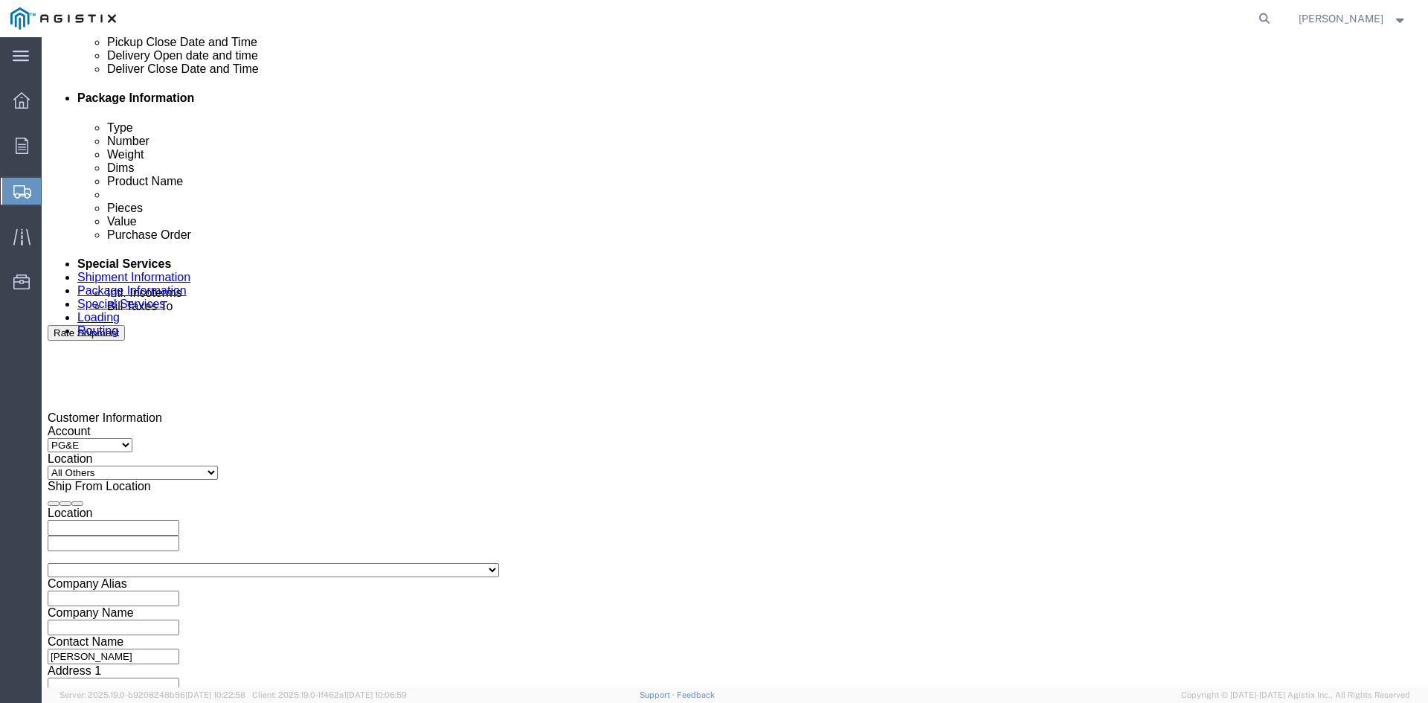
scroll to position [744, 0]
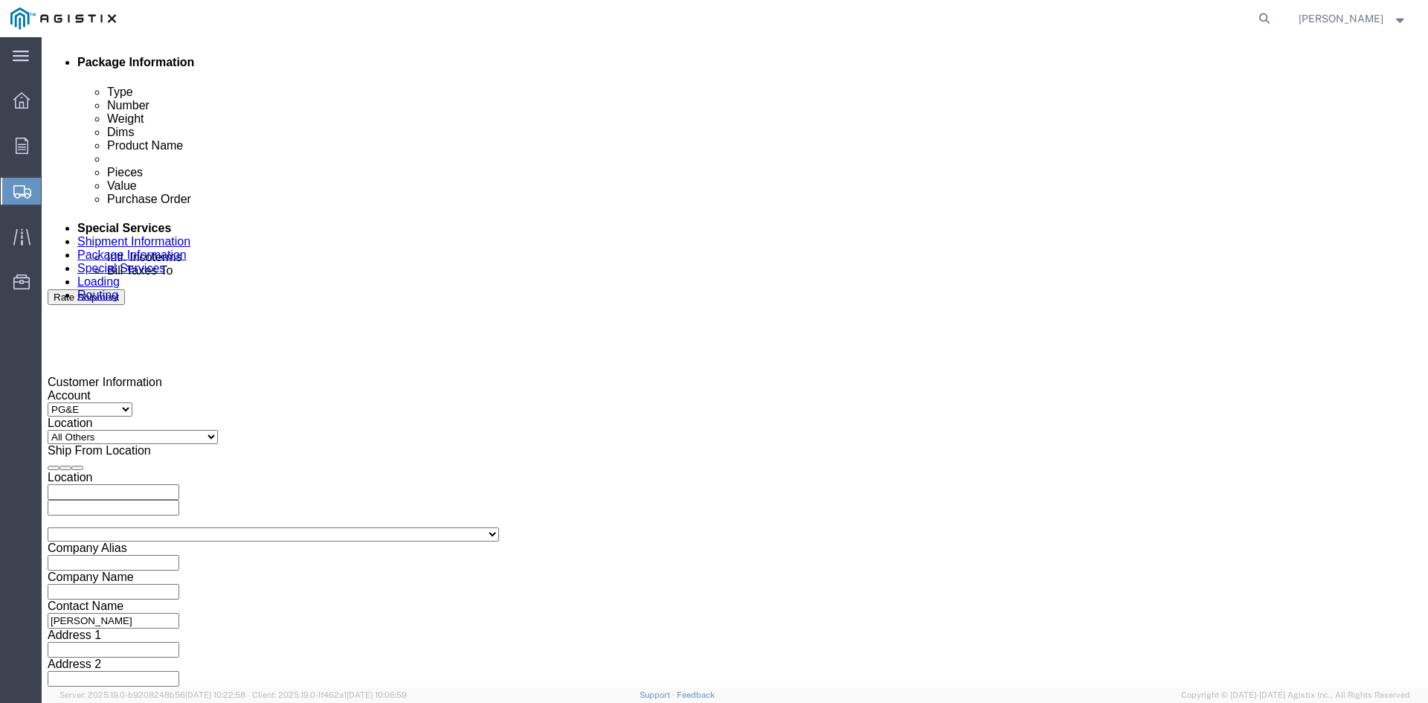
type input "Receiving Department"
click div "Pickup Start Date Pickup Start Time Pickup Open Date and Time [DATE] 12:00 PM"
click div "[DATE] 12:00 PM"
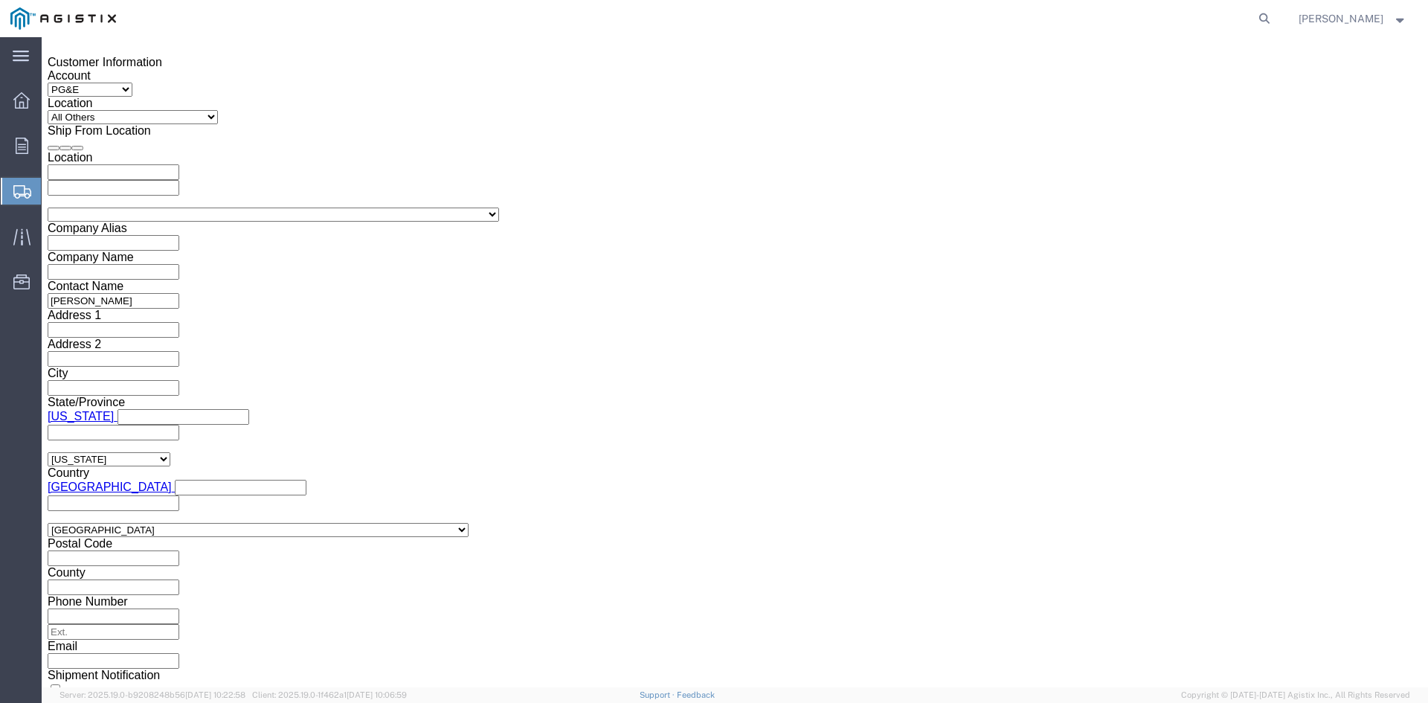
click input "12:00 PM"
click input "11:00 PM"
type input "11:00 AM"
click button "Apply"
click div "[DATE] 12:00 PM"
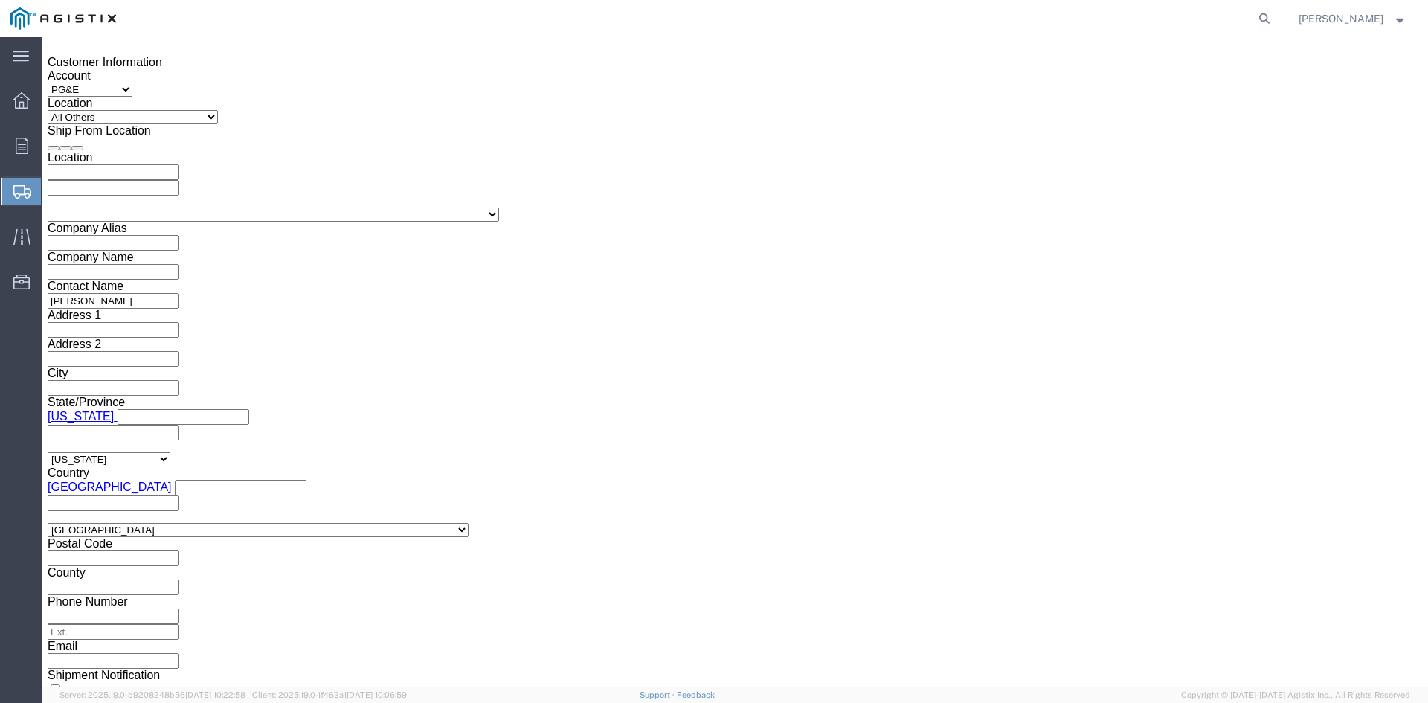
type input "5:00 PM"
click button "Apply"
click div
click input "6:00 PM"
click input "7:00 PM"
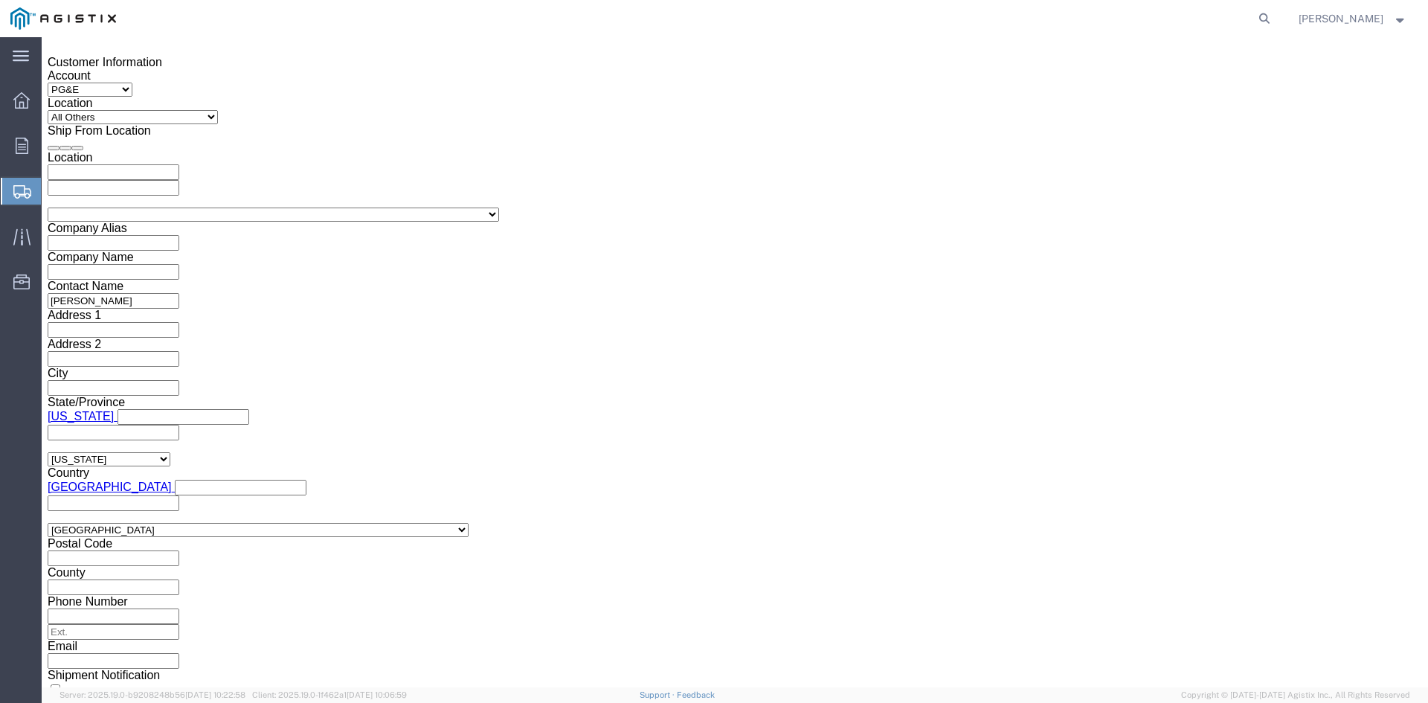
click input "7:00 PM"
click input "7:30 PM"
type input "7:30 AM"
click button "Apply"
click div
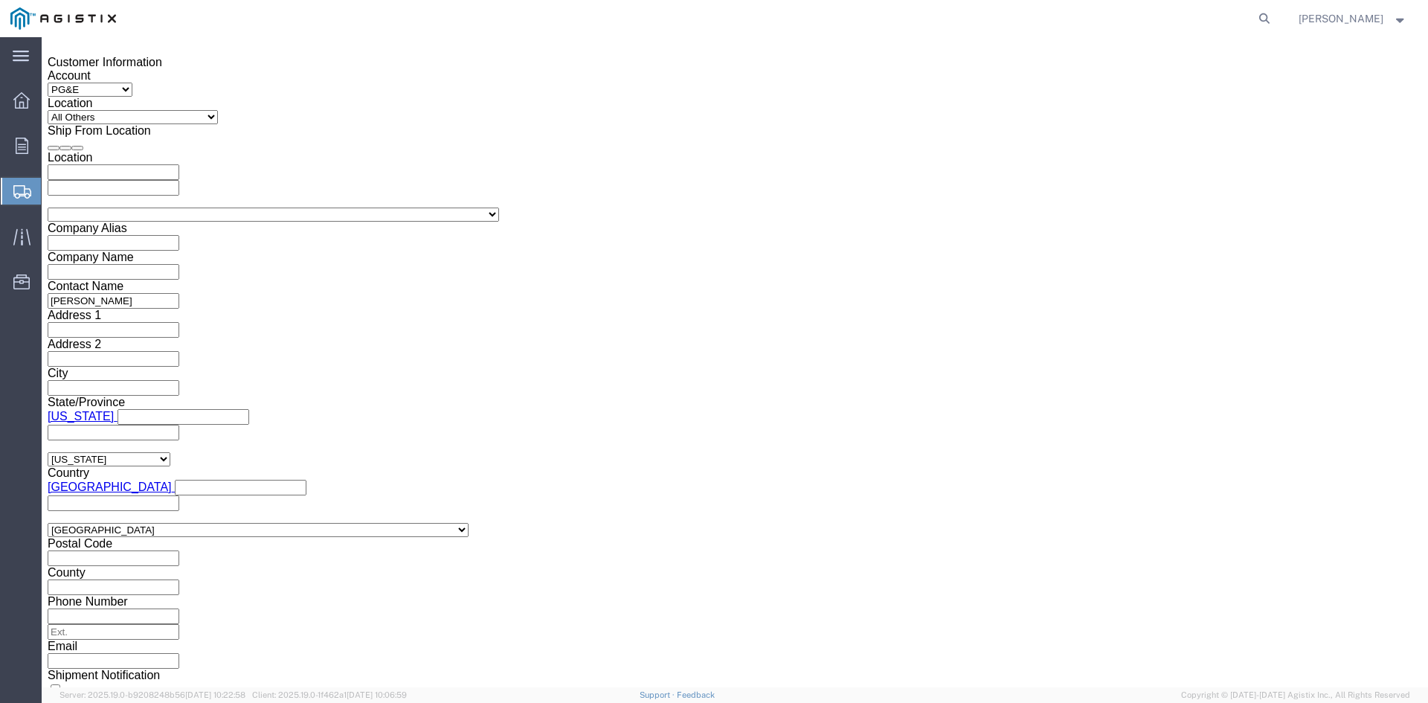
click input "2:30 AM"
click input "2:00 AM"
type input "2:00 PM"
click button "Apply"
click input "text"
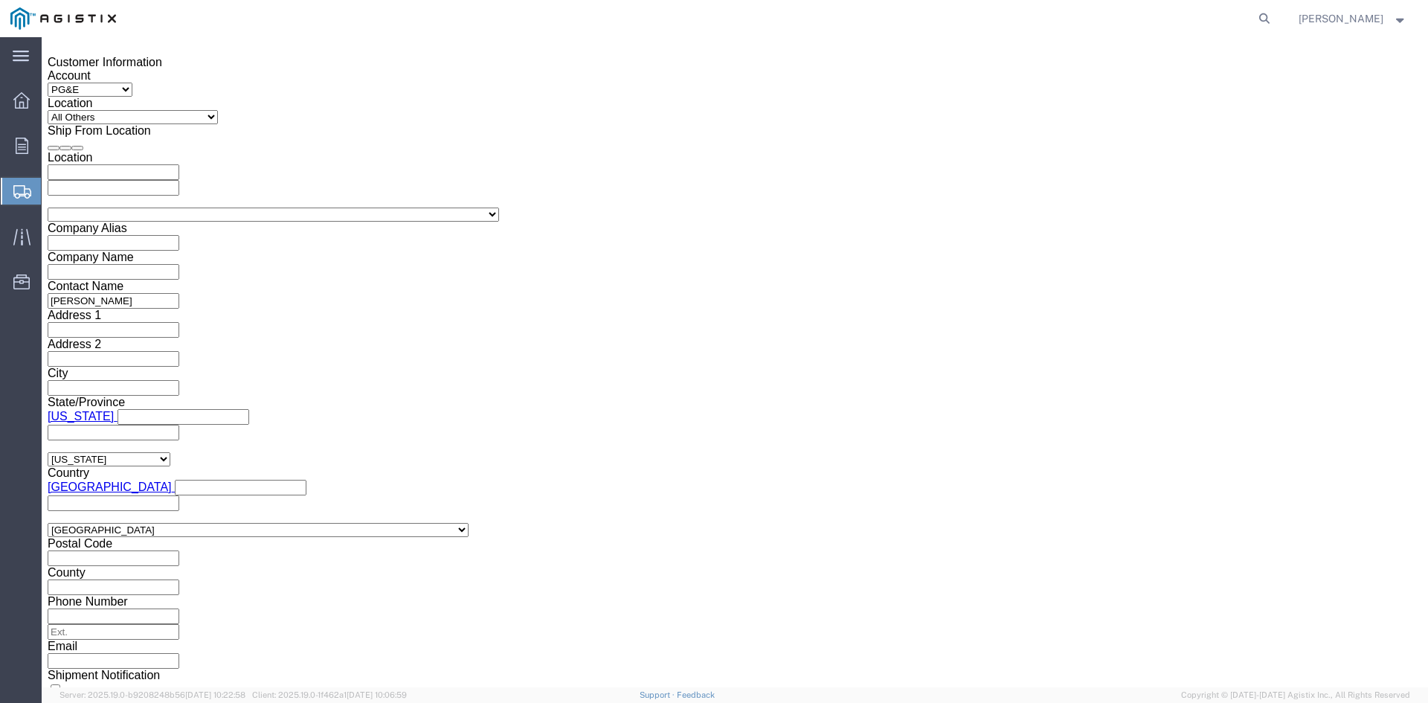
type input "3501408335"
click select "Select Account Type Activity ID Airline Appointment Number ASN Batch Request # …"
select select "BOL"
click select "Select Account Type Activity ID Airline Appointment Number ASN Batch Request # …"
click input "text"
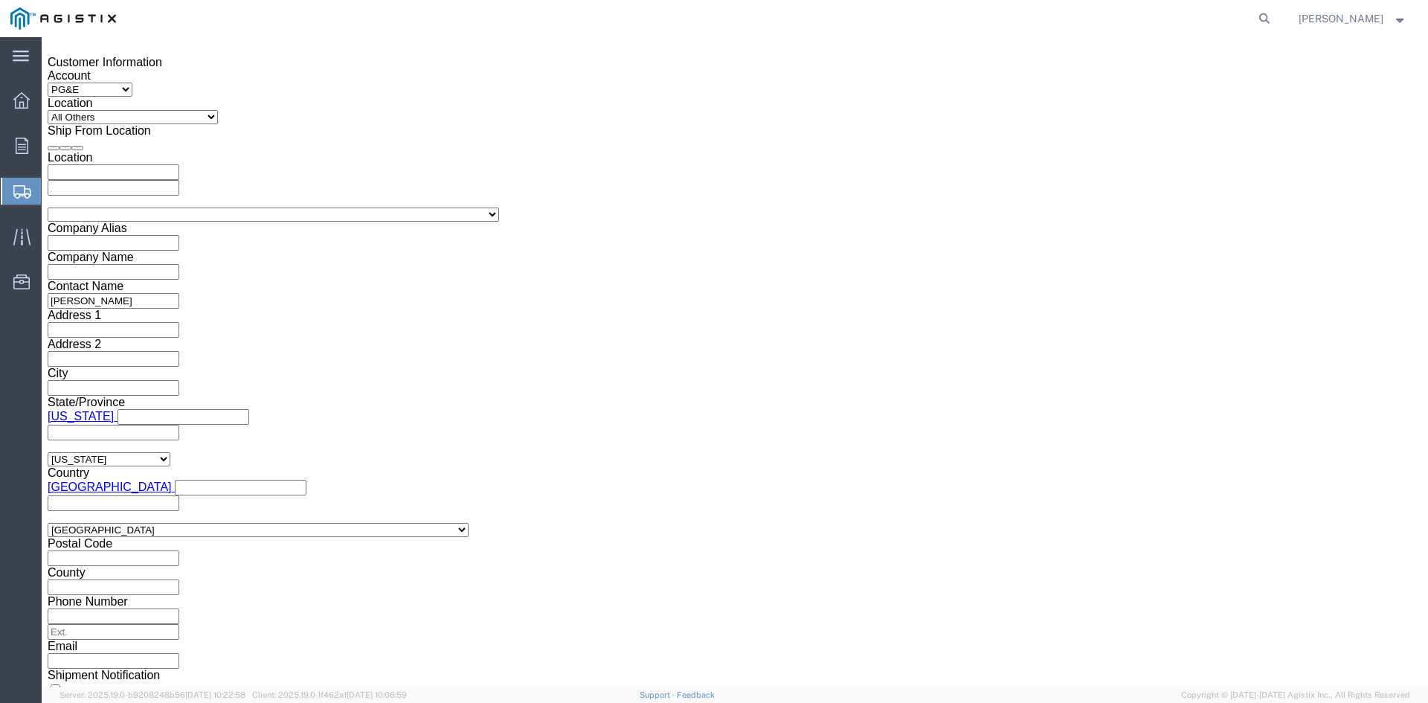
type input "9904613"
click select "Select Air Less than Truckload Multi-Leg Ocean Freight Rail Small Parcel Truckl…"
select select "TL"
click select "Select Air Less than Truckload Multi-Leg Ocean Freight Rail Small Parcel Truckl…"
click select "Select 1-Ton (PSS) 10 Wheel 10 Yard Dump Truck 20 Yard Dump Truck Bobtail Botto…"
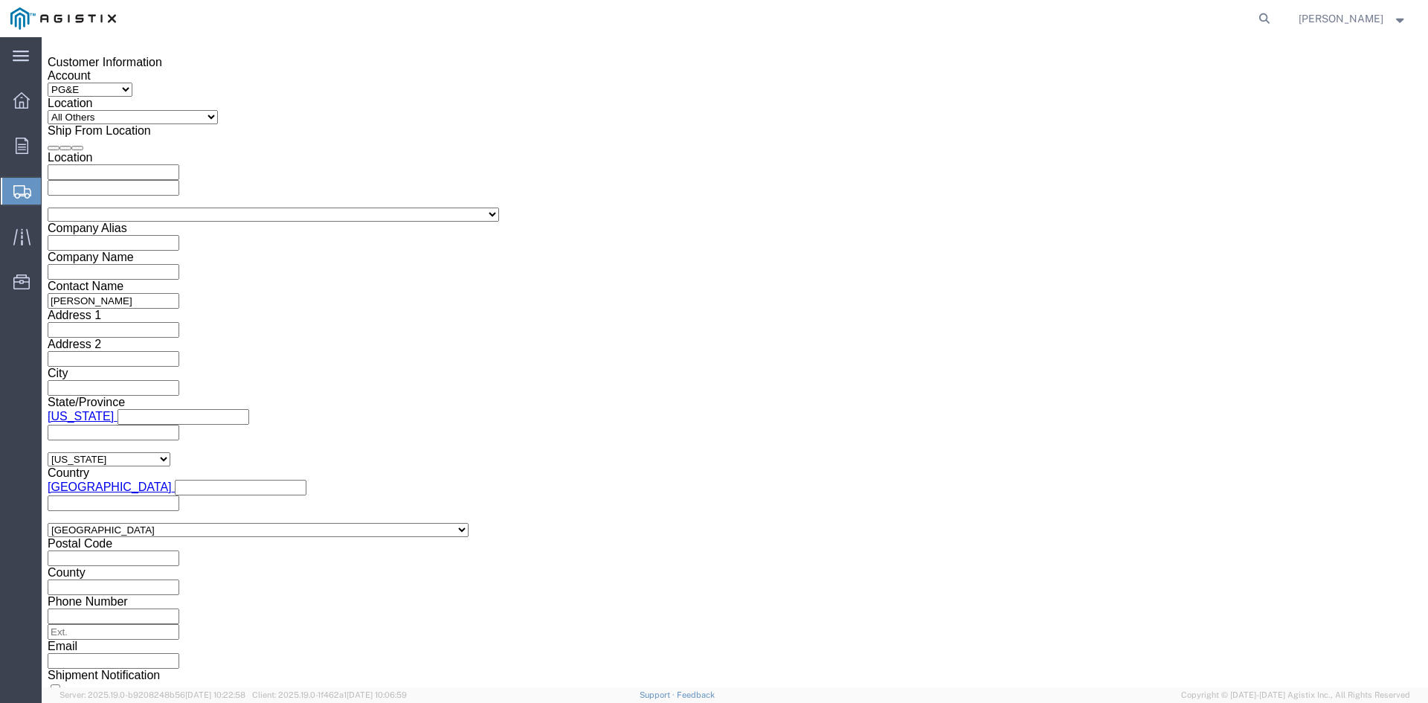
select select "FLBD"
click select "Select 1-Ton (PSS) 10 Wheel 10 Yard Dump Truck 20 Yard Dump Truck Bobtail Botto…"
click button "Continue"
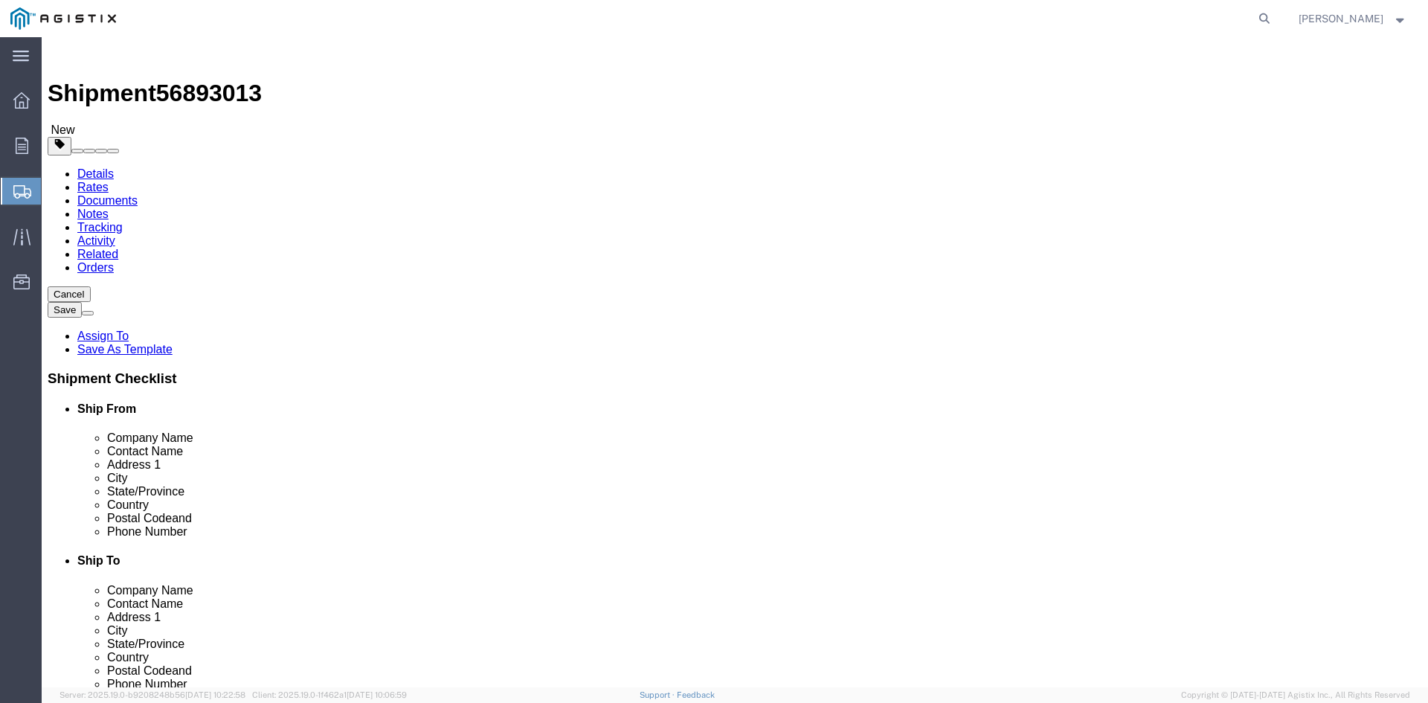
click select "Select Bulk Bundle(s) Cardboard Box(es) Carton(s) Crate(s) Drum(s) (Fiberboard)…"
select select "PSNS"
click select "Select Bulk Bundle(s) Cardboard Box(es) Carton(s) Crate(s) Drum(s) (Fiberboard)…"
click input "text"
type input "1"
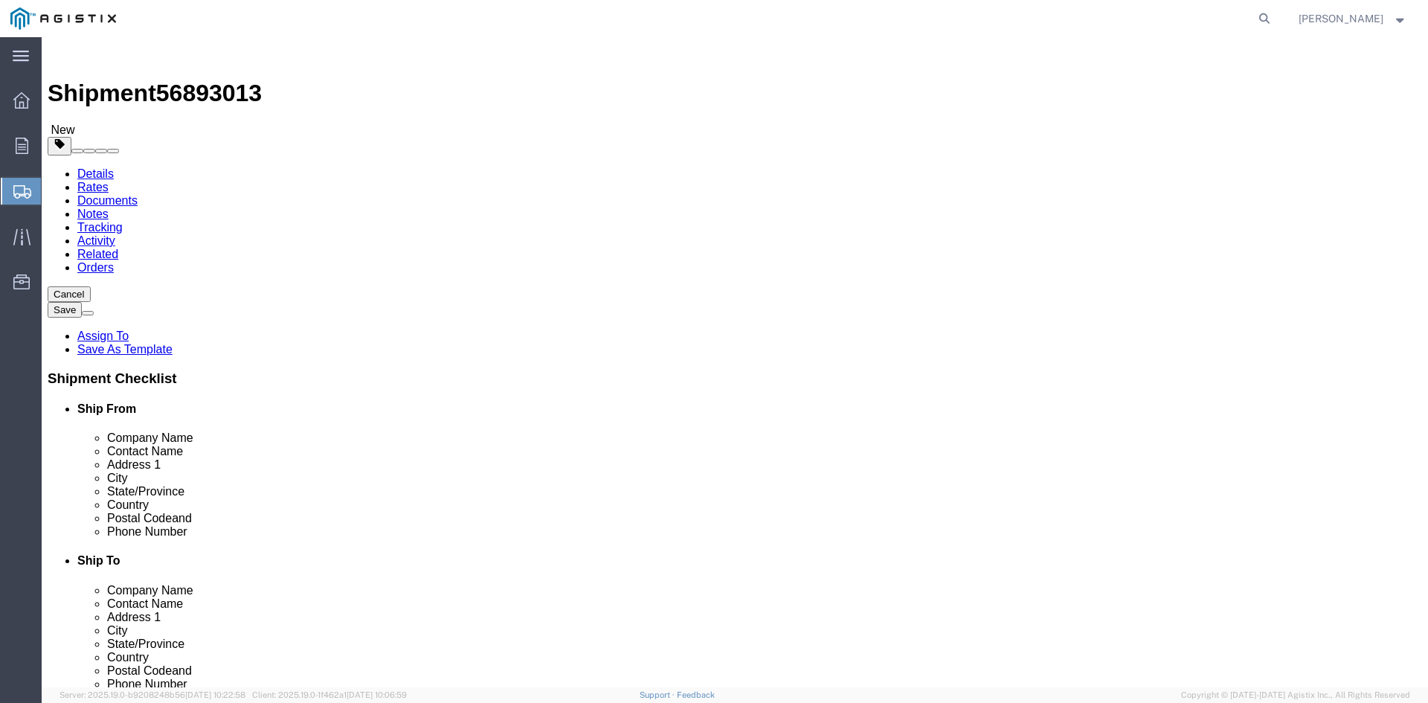
drag, startPoint x: 222, startPoint y: 313, endPoint x: 193, endPoint y: 295, distance: 34.7
click div "Number Number of packages of specified package type and dimensions 1"
type input "90"
click input "text"
type input "24"
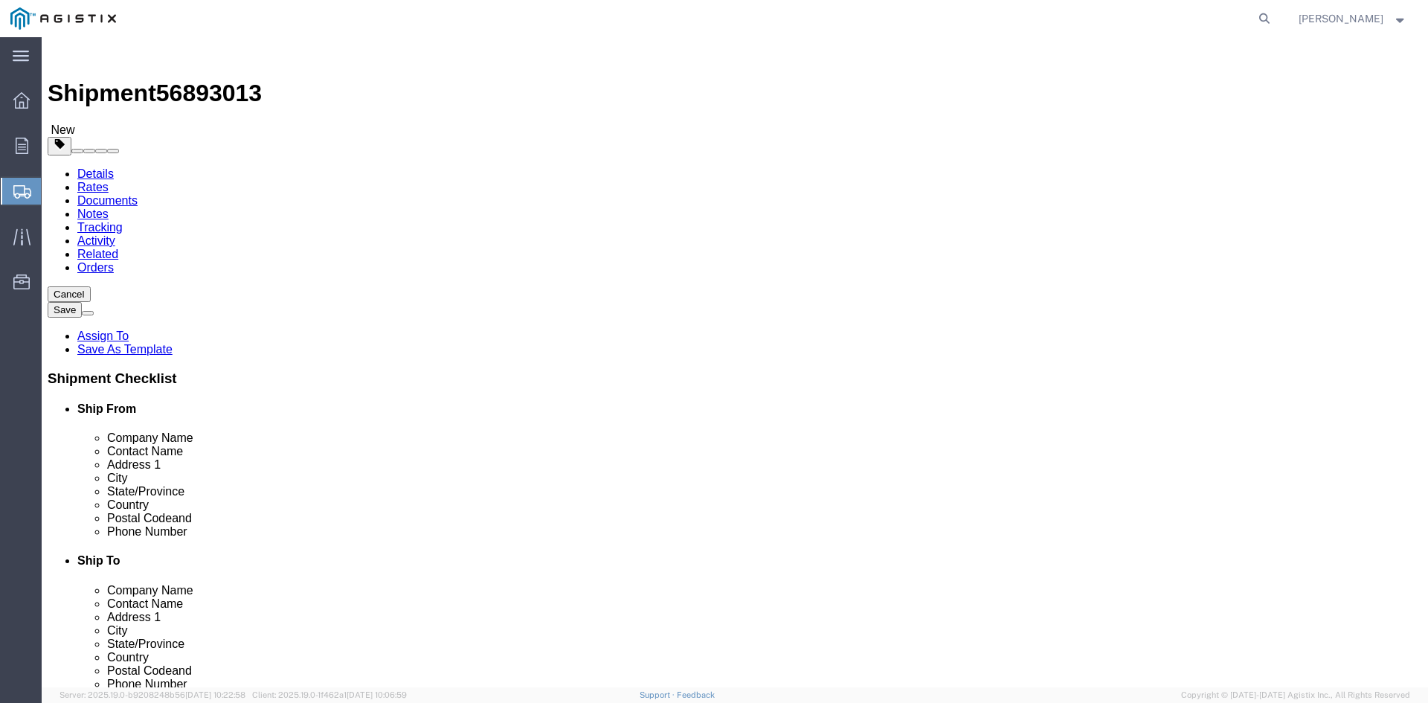
click input "text"
type input "24"
click input "text"
type input "28.75"
drag, startPoint x: 228, startPoint y: 370, endPoint x: 161, endPoint y: 370, distance: 67.0
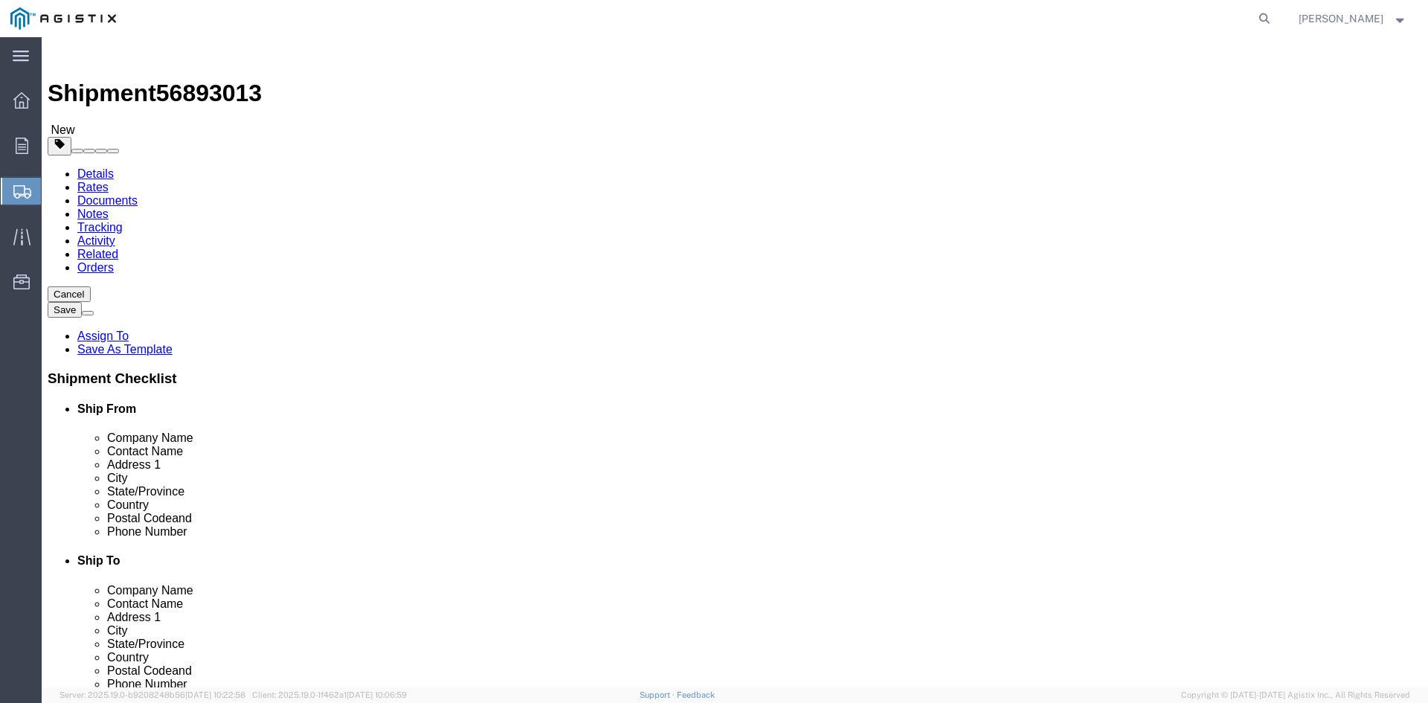
click div "Weight 0.00 Select kgs lbs Ship. t°"
type input "28424.01"
click link "Add Content"
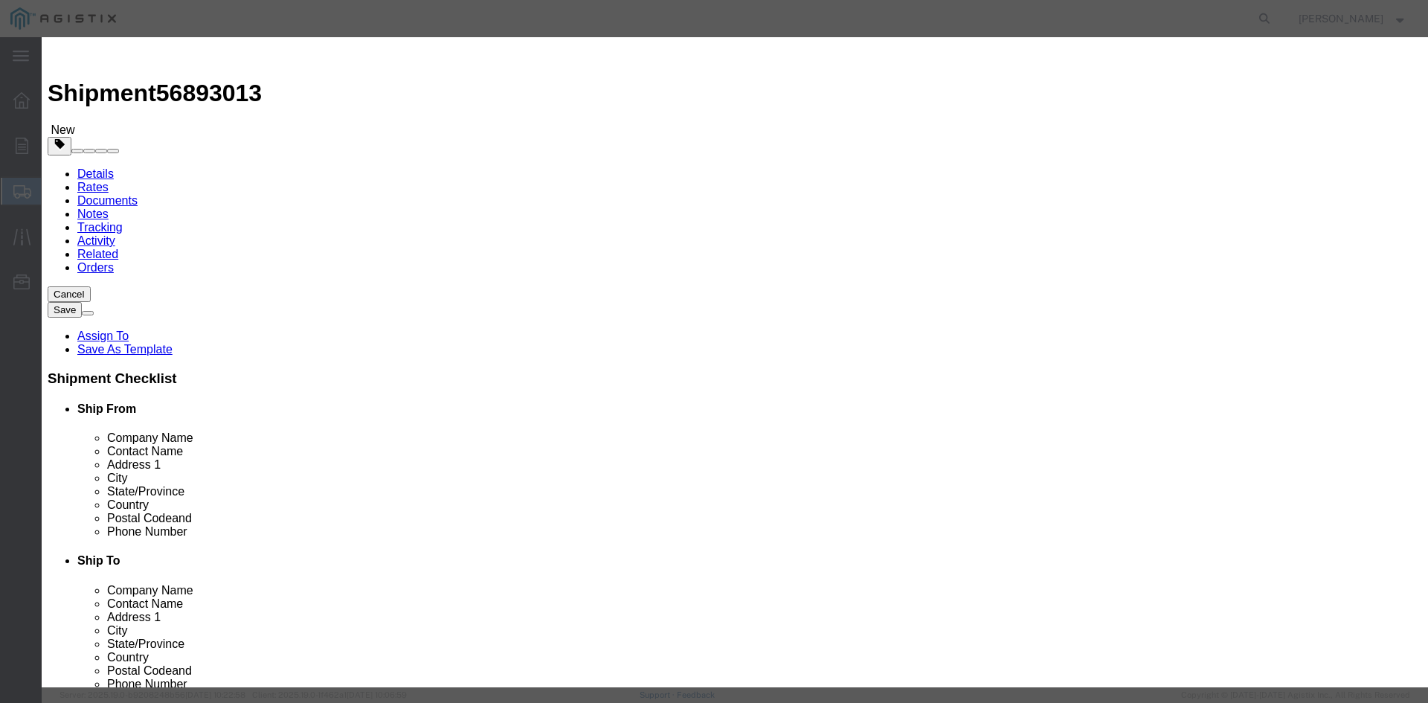
click input "text"
paste input "Overhead Transformer"
type input "Overhead Transformer"
drag, startPoint x: 449, startPoint y: 142, endPoint x: 411, endPoint y: 140, distance: 38.8
click div "Pieces 0 Select Bag Barrels 100Board Feet Bottle Box Blister Pack Carats Can Ca…"
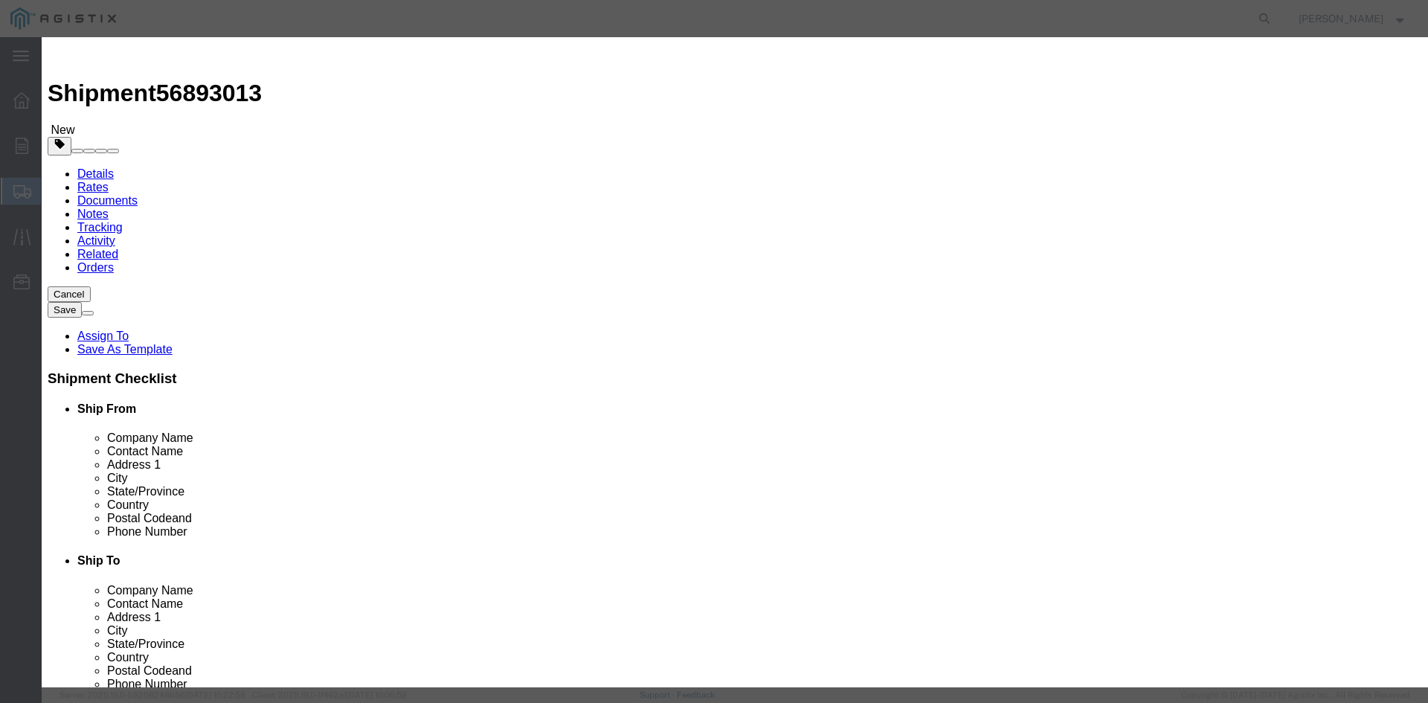
type input "90"
drag, startPoint x: 444, startPoint y: 169, endPoint x: 452, endPoint y: 165, distance: 8.3
click input "text"
type input "1"
drag, startPoint x: 669, startPoint y: 199, endPoint x: 662, endPoint y: 202, distance: 7.7
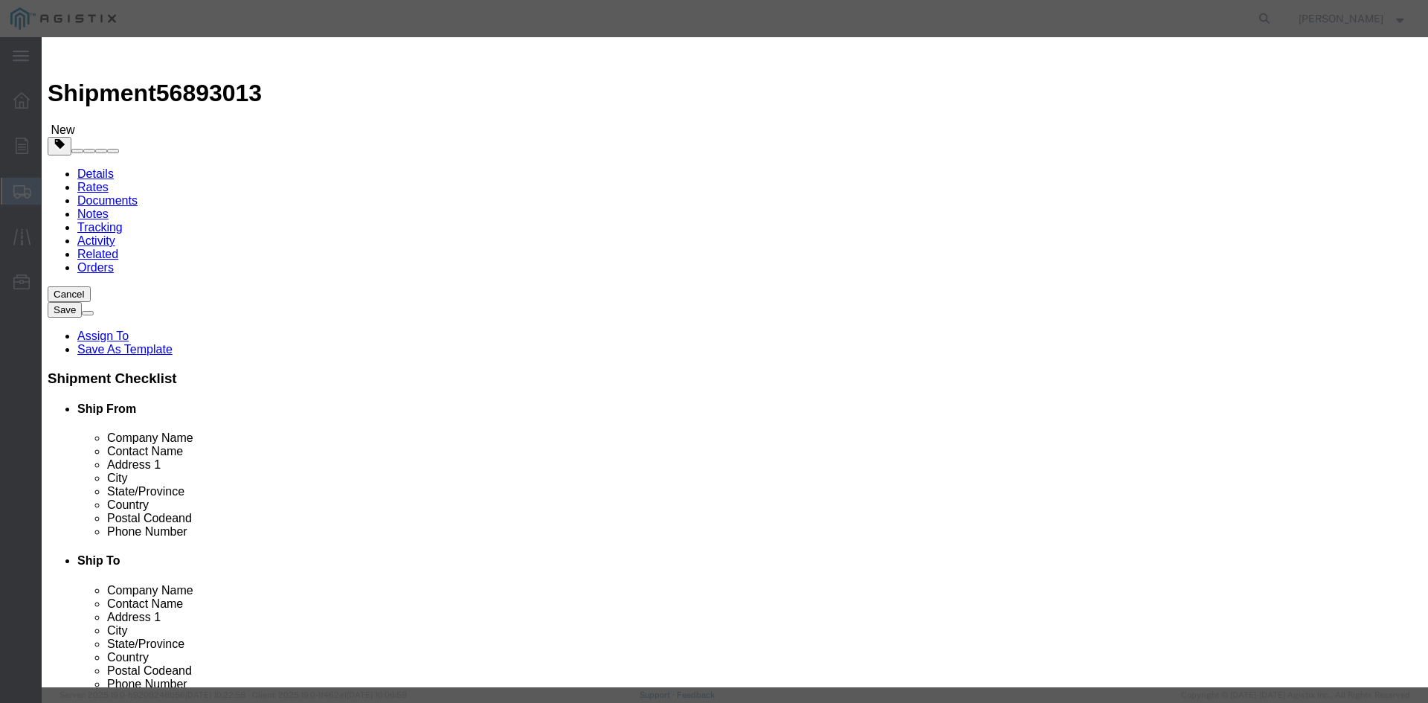
click select "Select 50 55 60 65 70 85 92.5 100 125 175 250 300 400"
select select "55"
click select "Select 50 55 60 65 70 85 92.5 100 125 175 250 300 400"
click button "Save & Close"
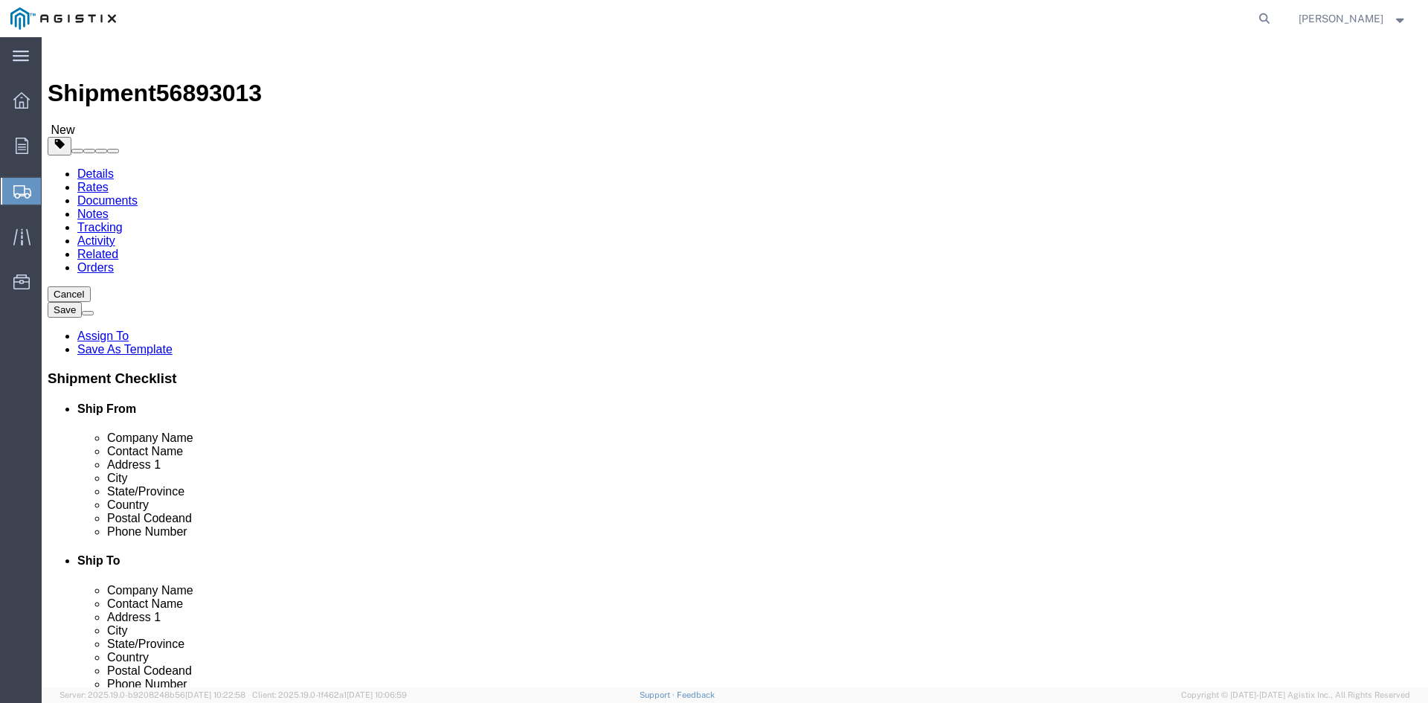
click link "Add Package"
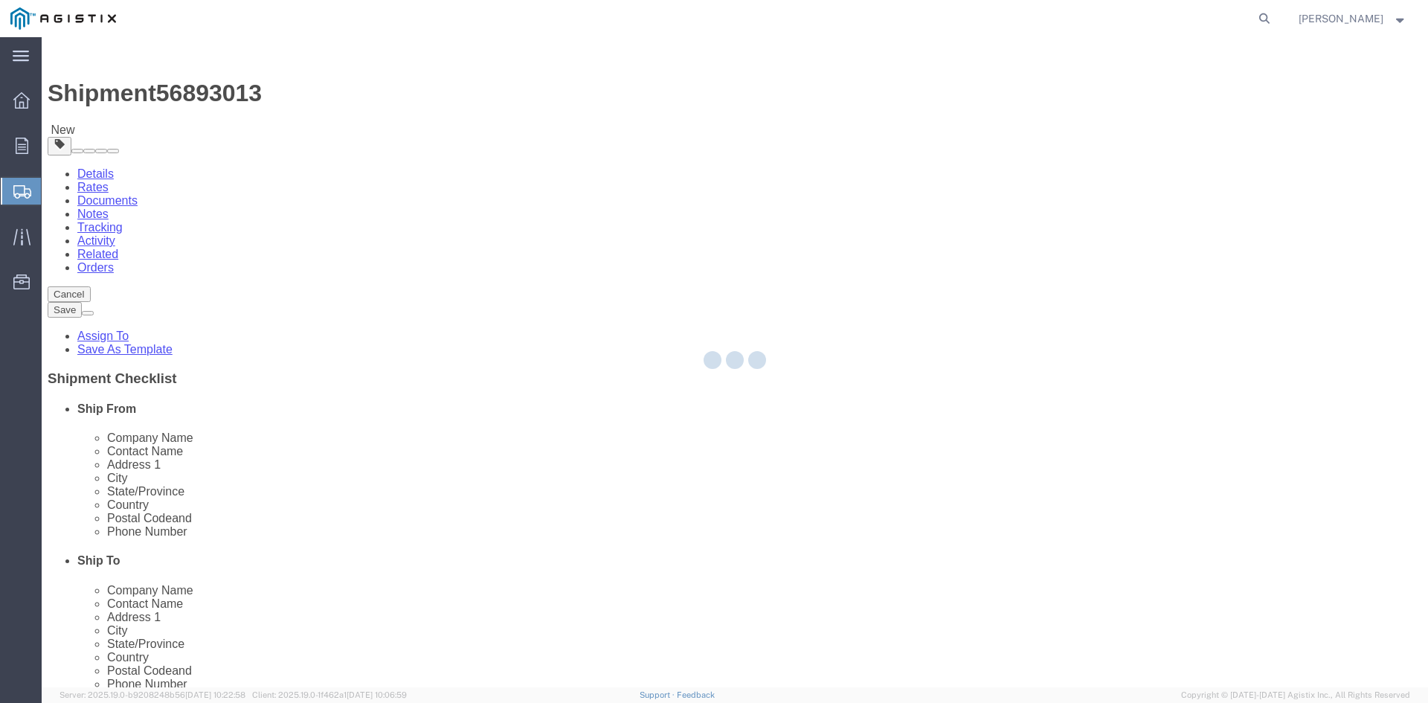
select select "PSNS"
select select "CBOX"
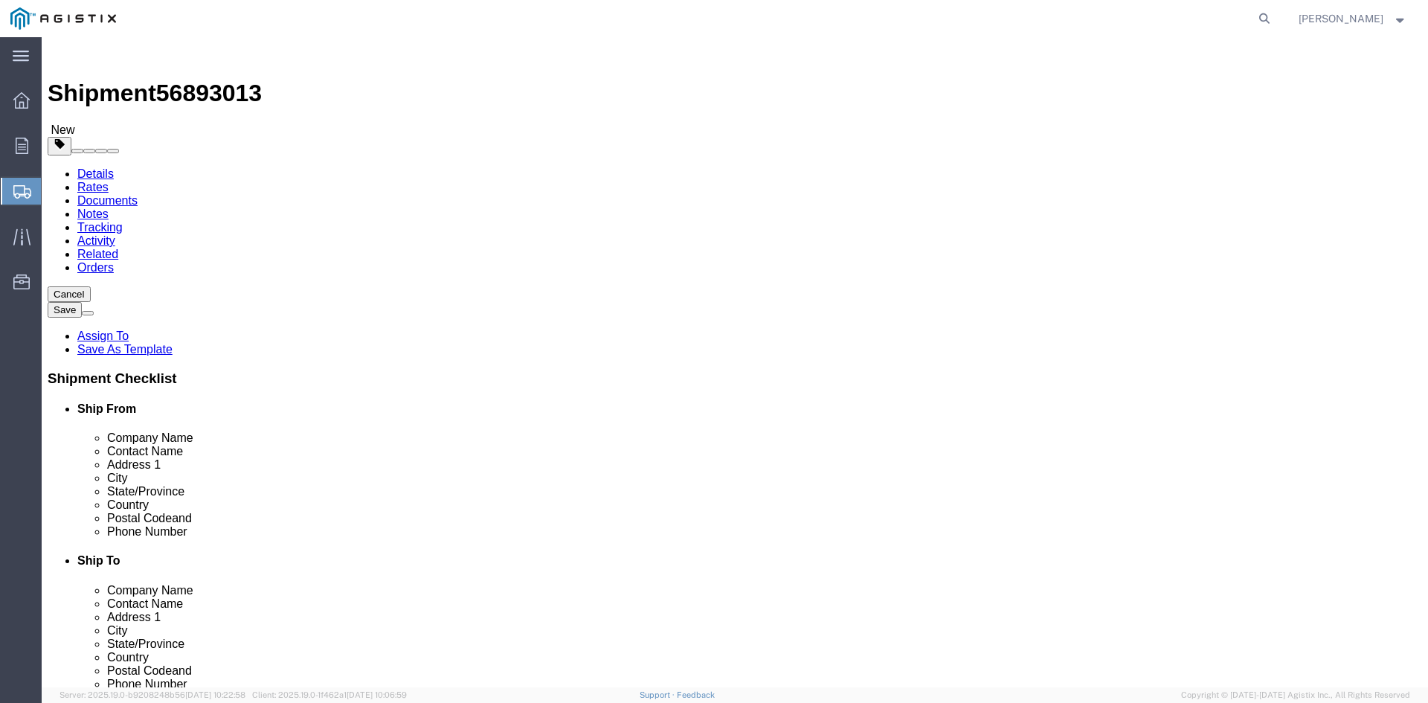
click span "button"
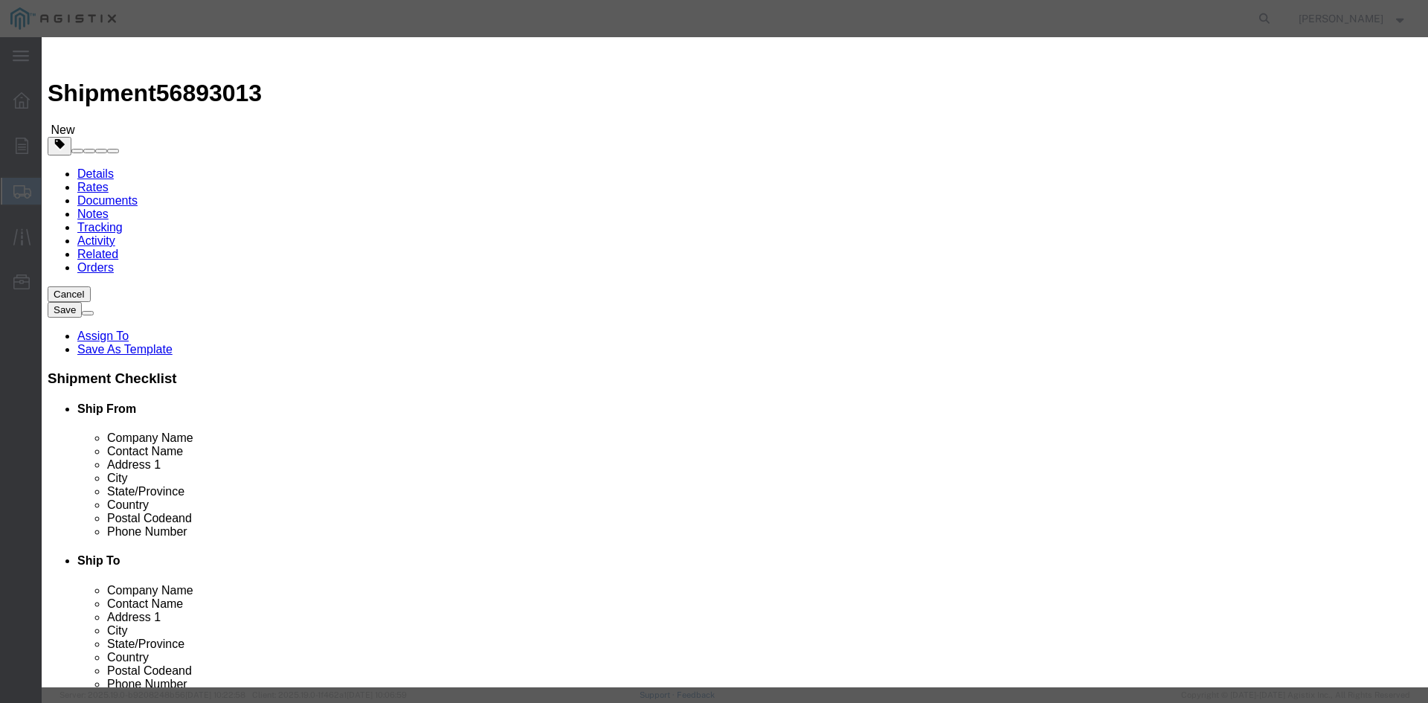
click button "Yes"
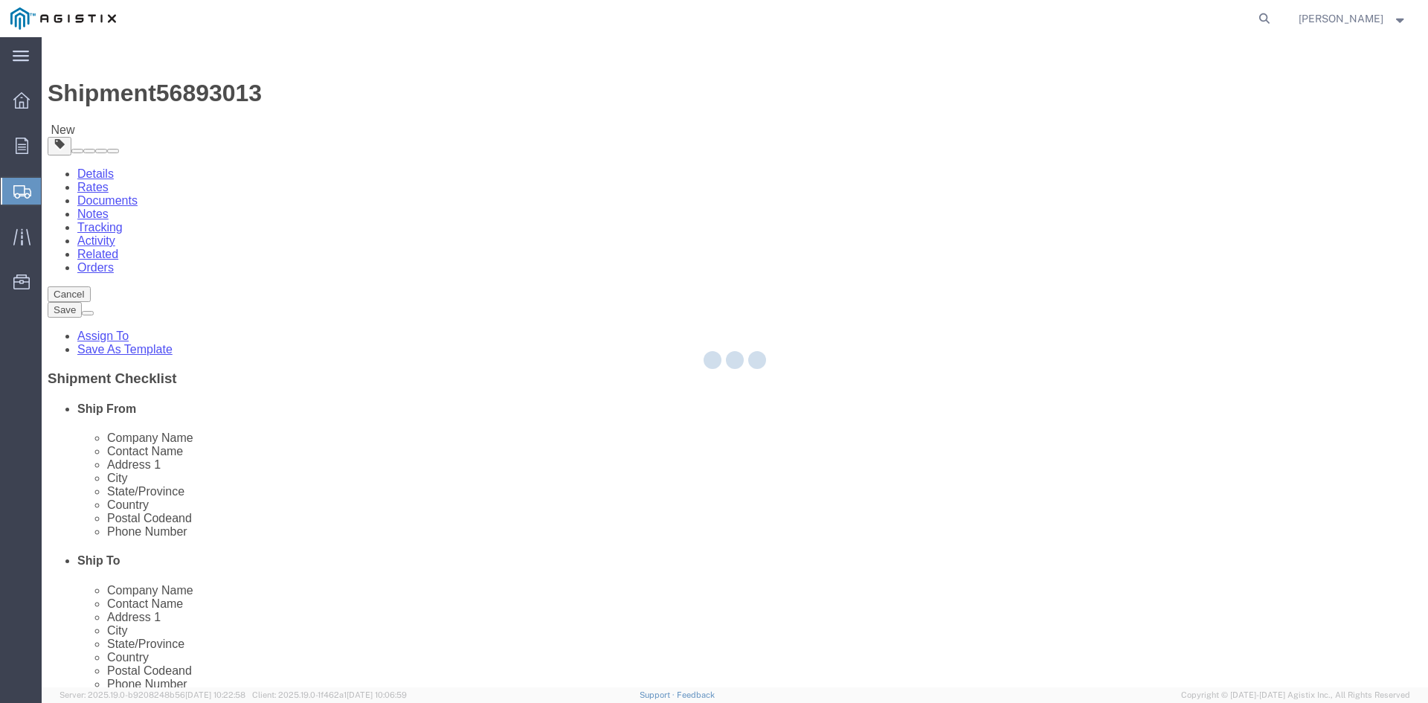
select select "PSNS"
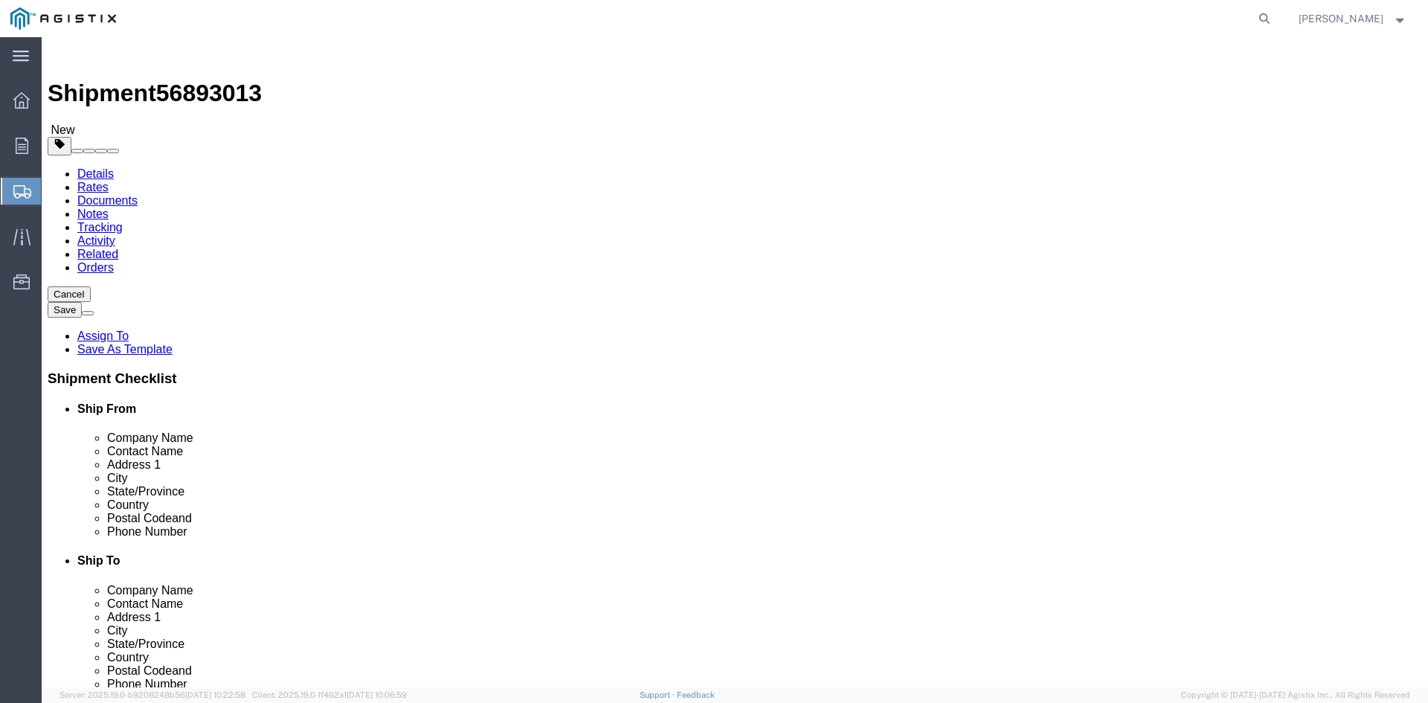
click link "Add Package"
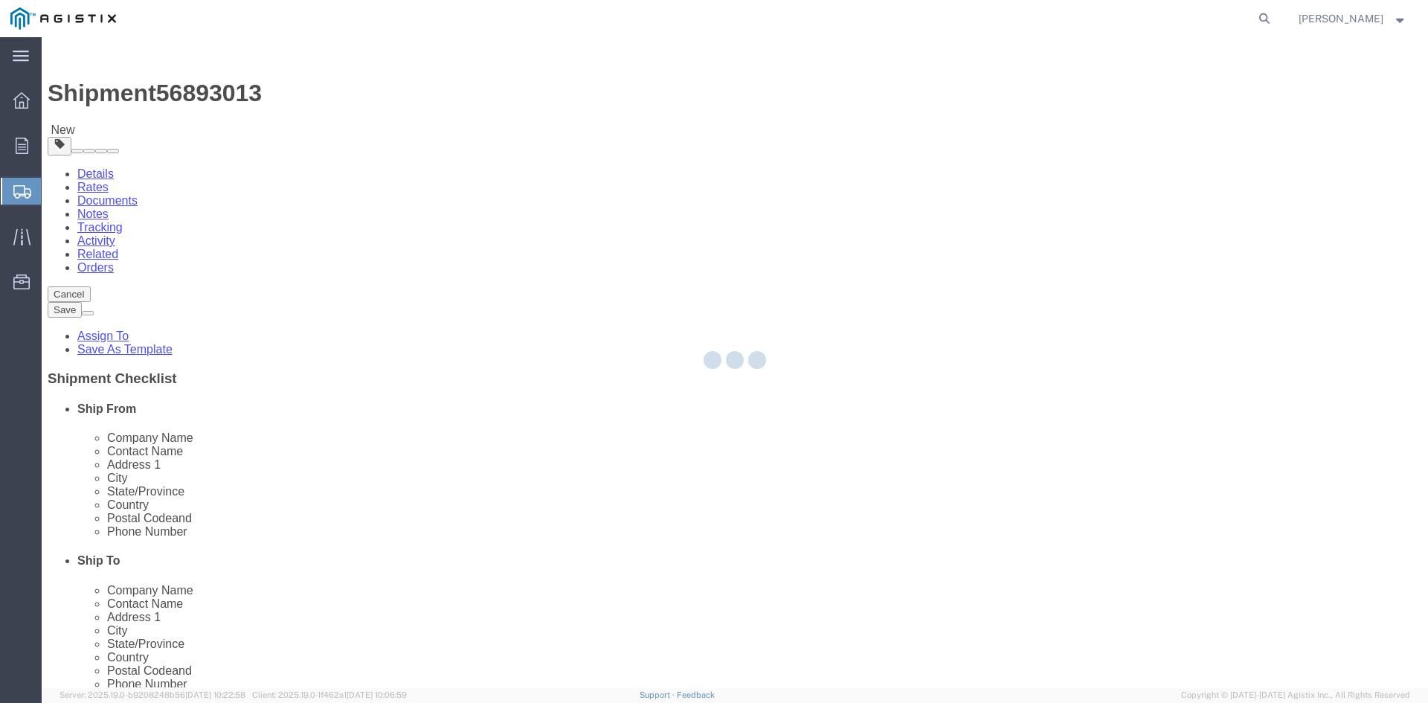
select select "PSNS"
select select "CBOX"
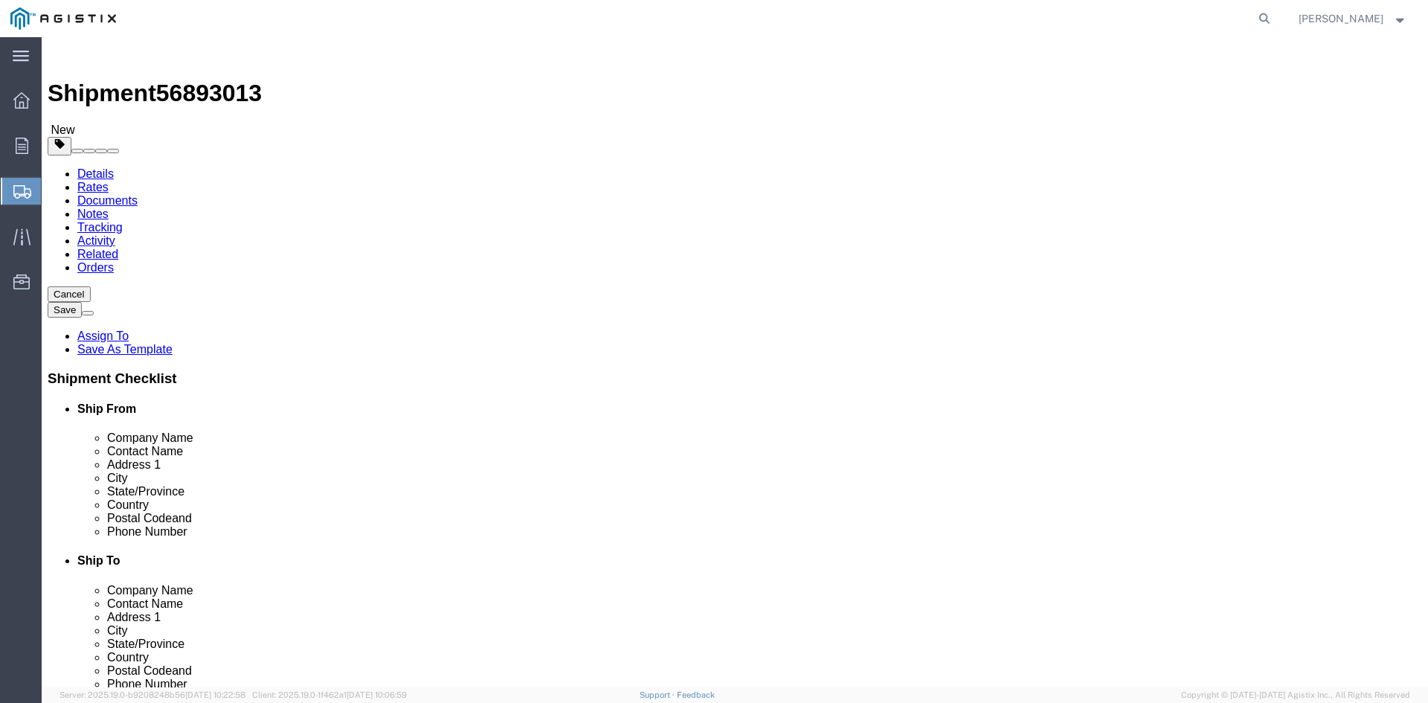
click span "button"
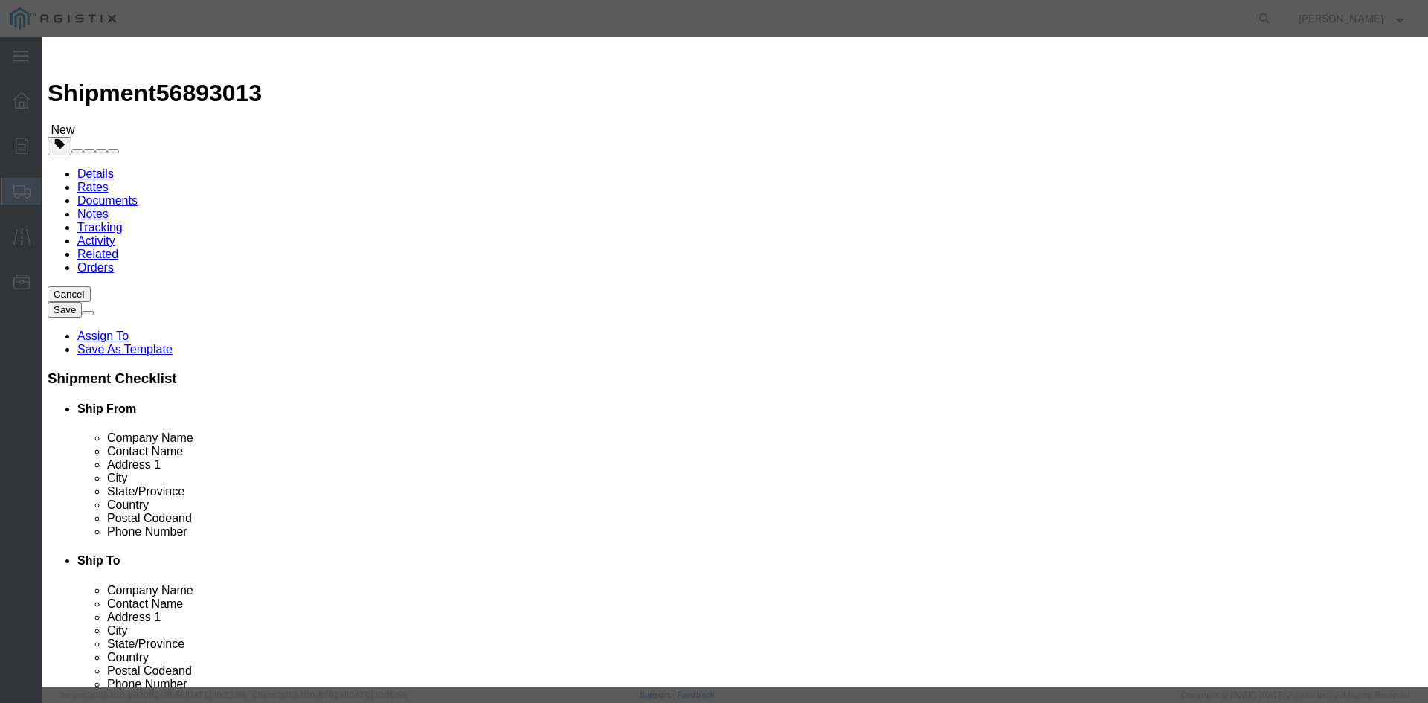
click button "Yes"
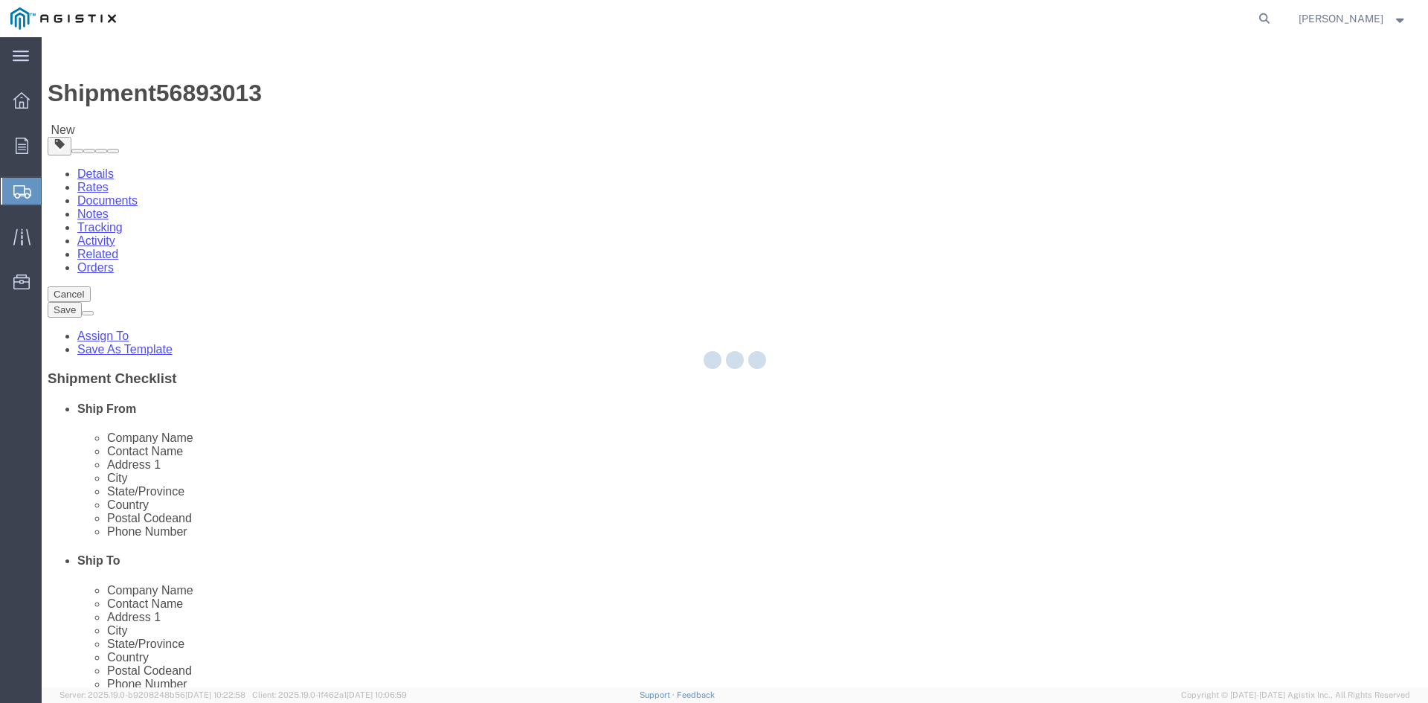
select select "PSNS"
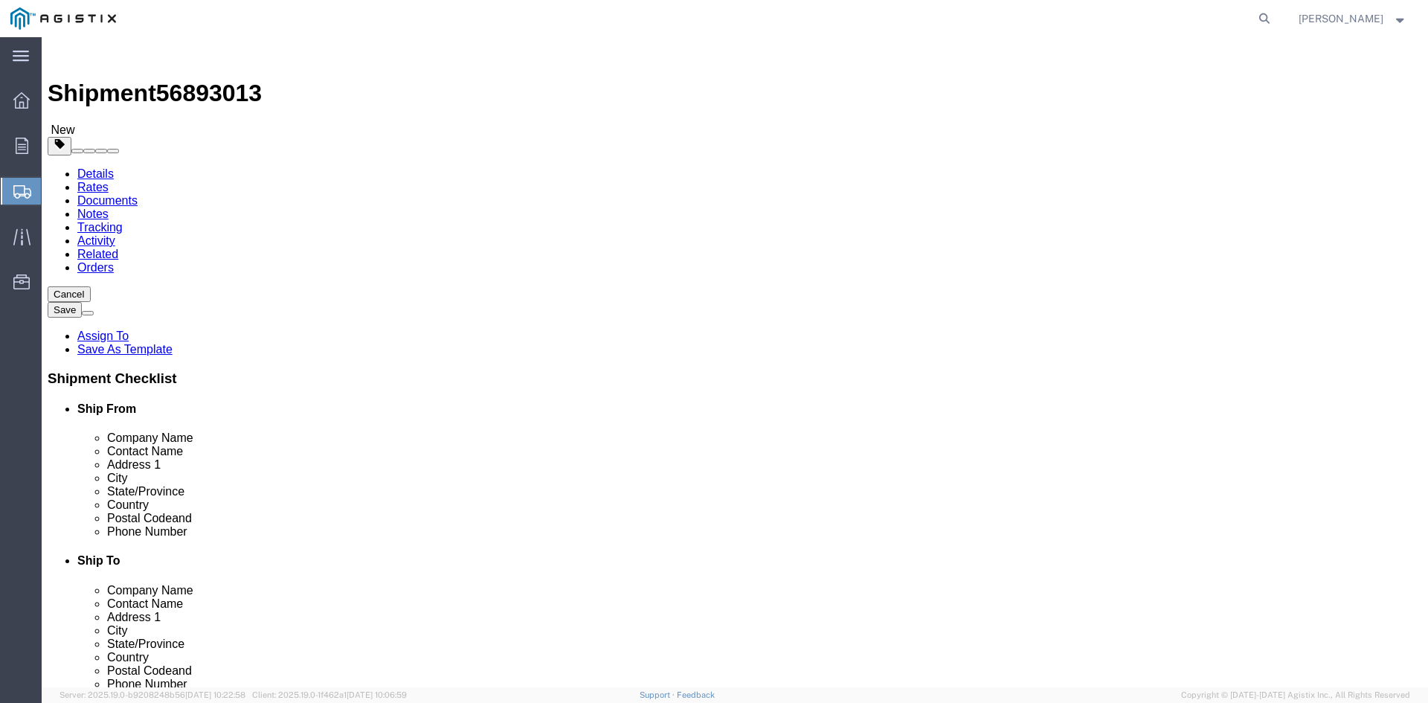
click icon
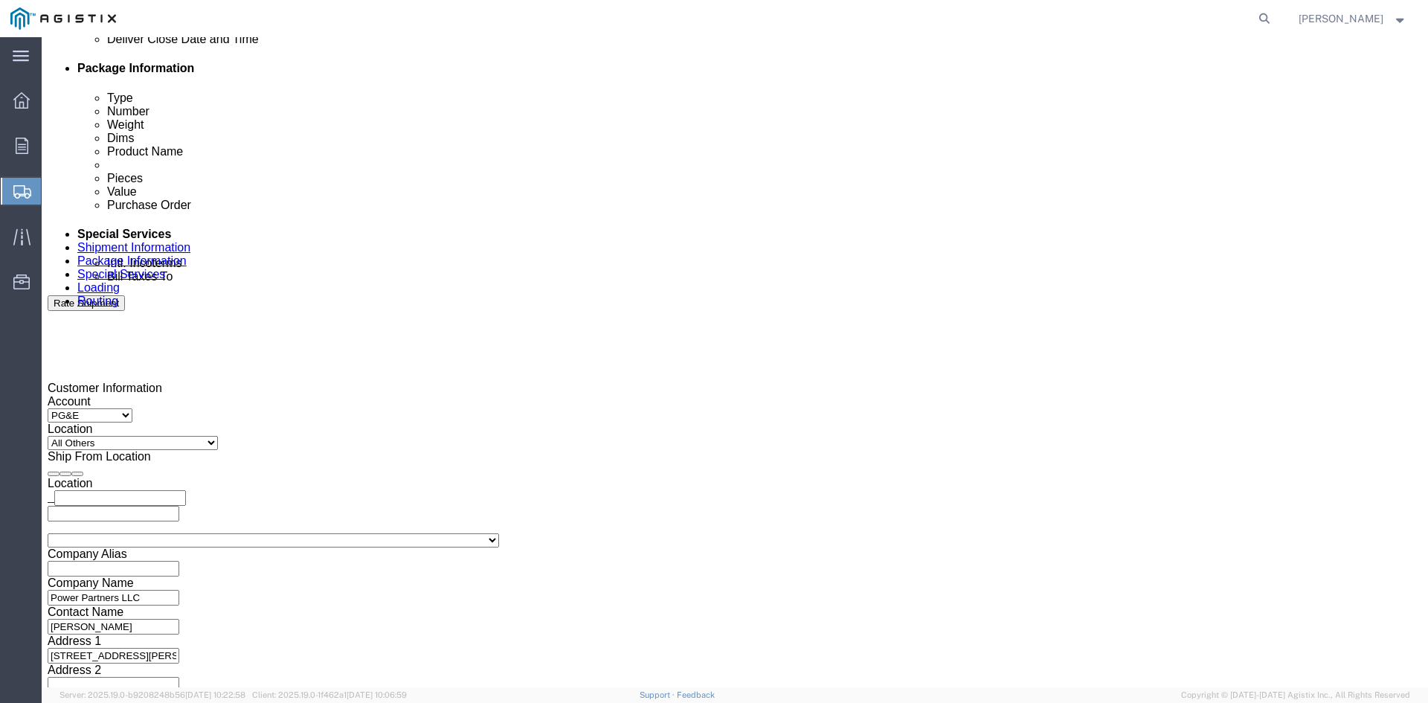
scroll to position [744, 0]
click input "text"
type input "[EMAIL_ADDRESS][DOMAIN_NAME]"
type input "za"
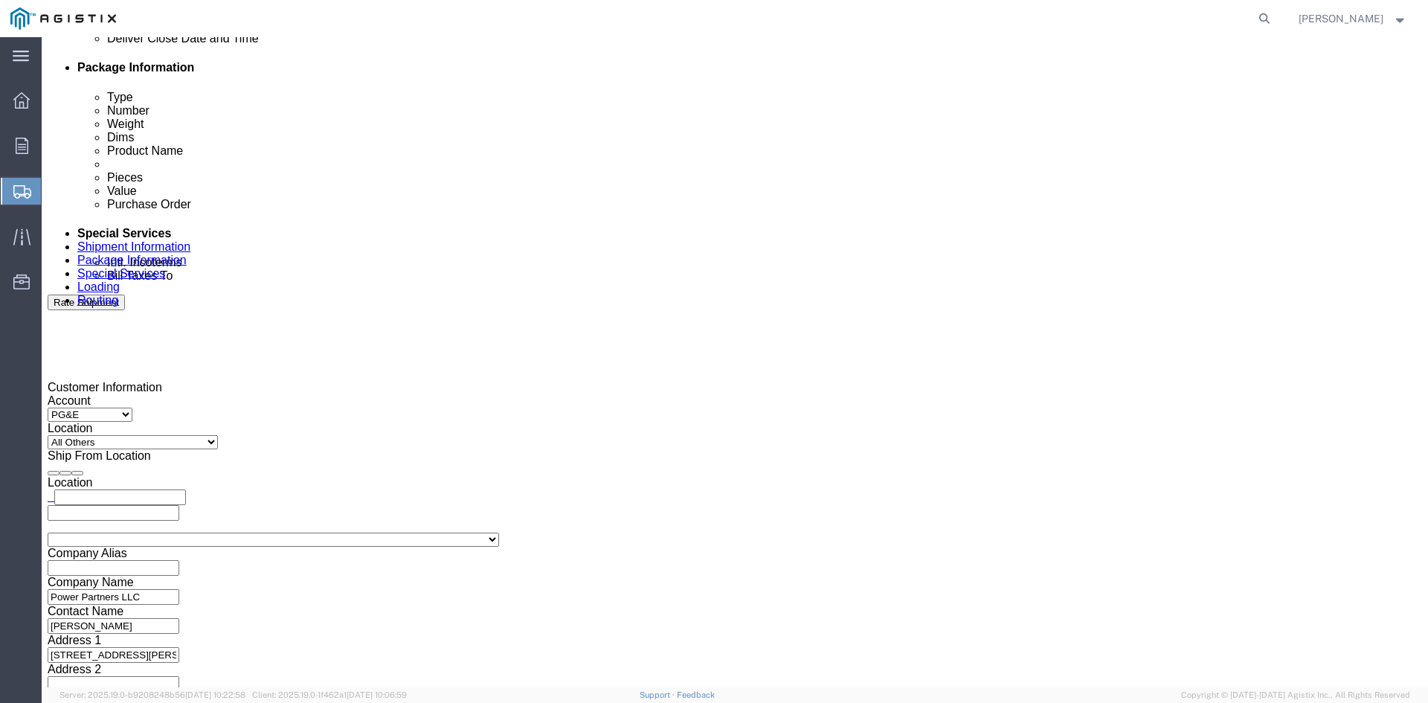
type input "sh"
type input "ke"
type input "pr"
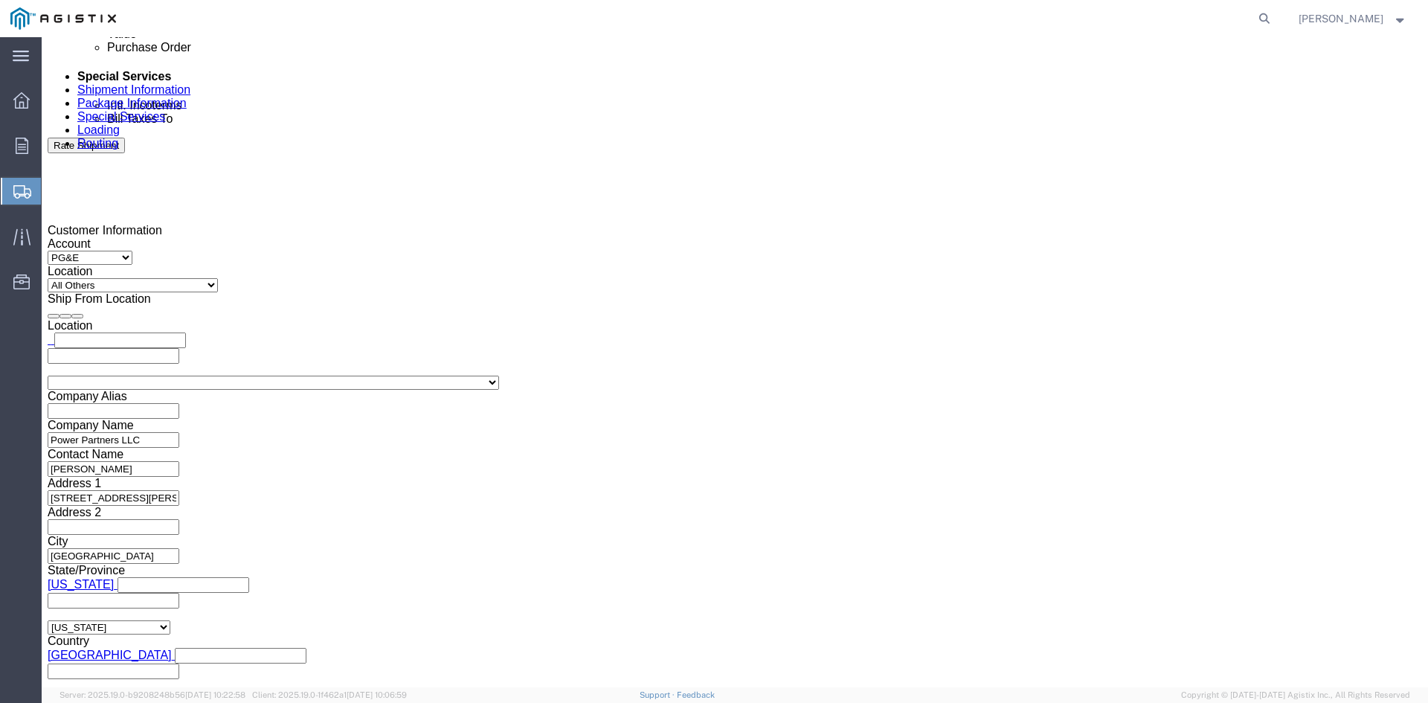
click button "Rate Shipment"
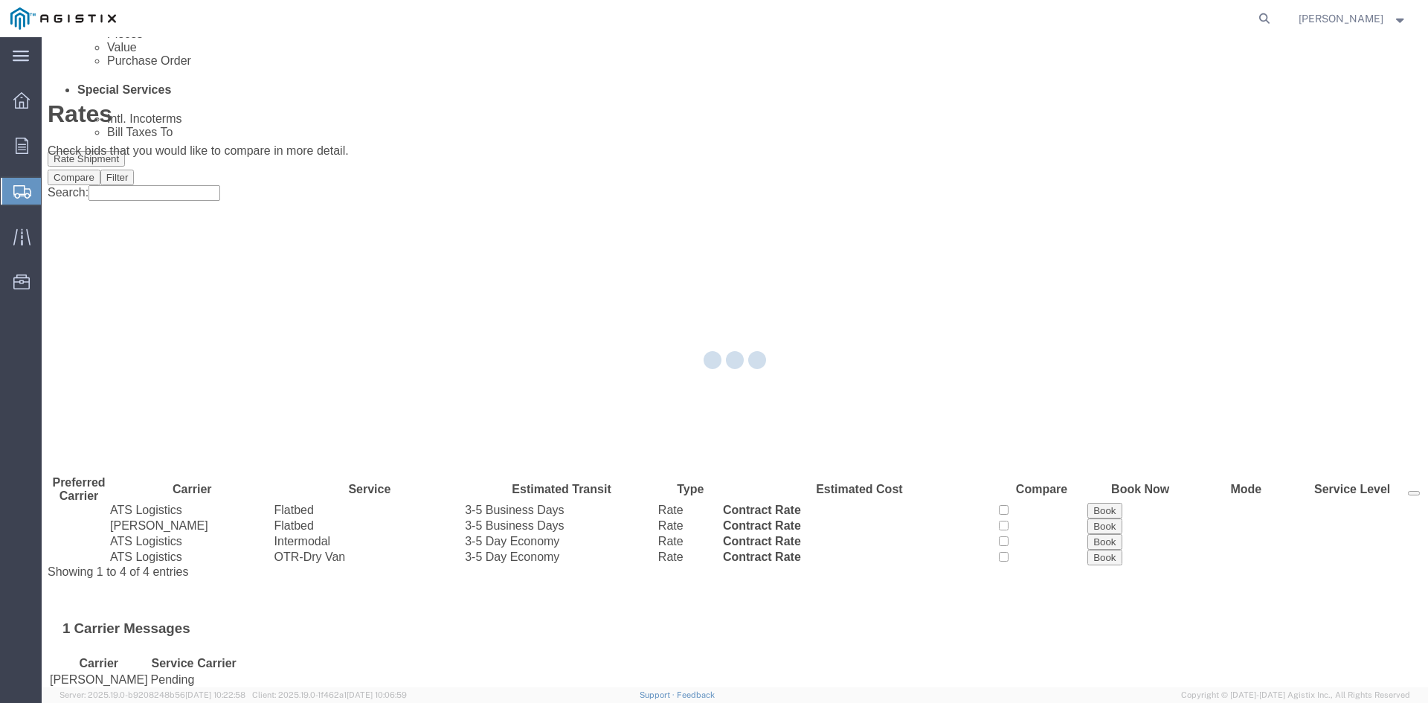
scroll to position [0, 0]
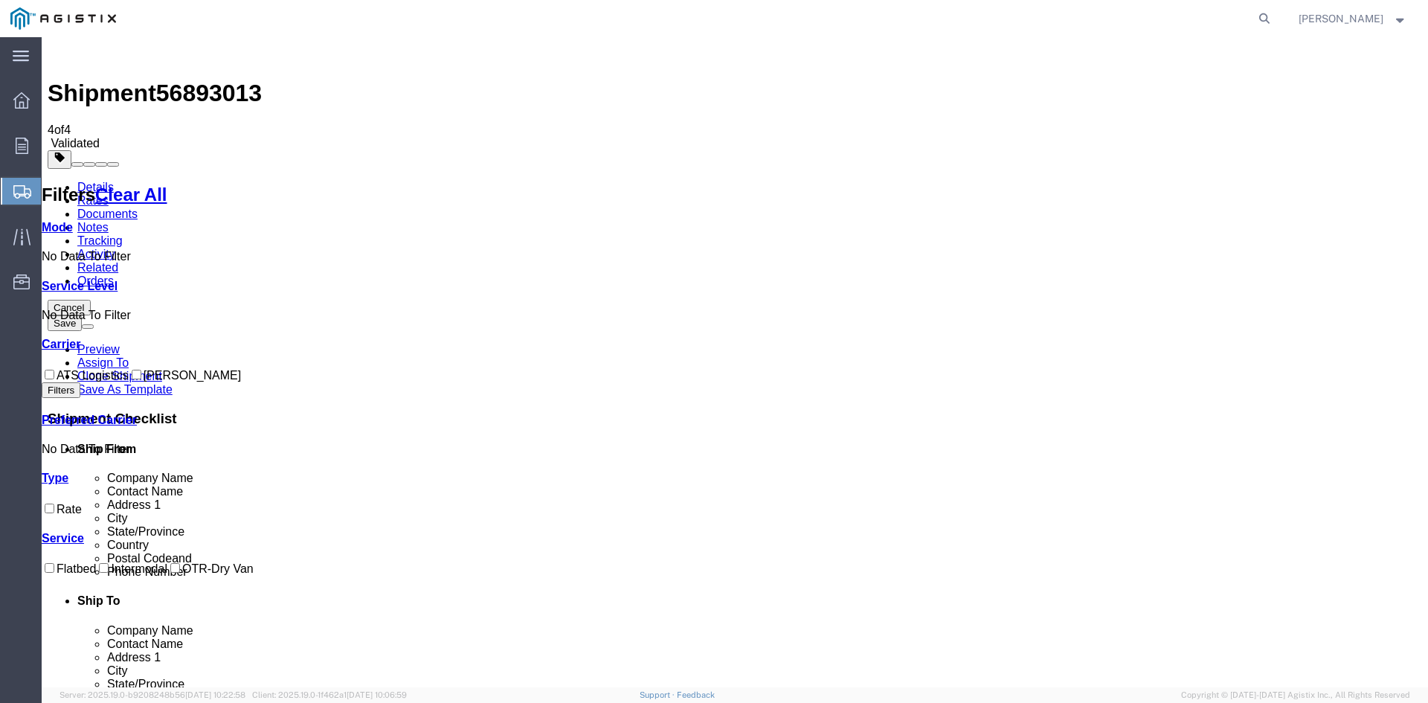
click at [54, 370] on input "ATS Logistics" at bounding box center [50, 375] width 10 height 10
checkbox input "true"
